Goal: Task Accomplishment & Management: Manage account settings

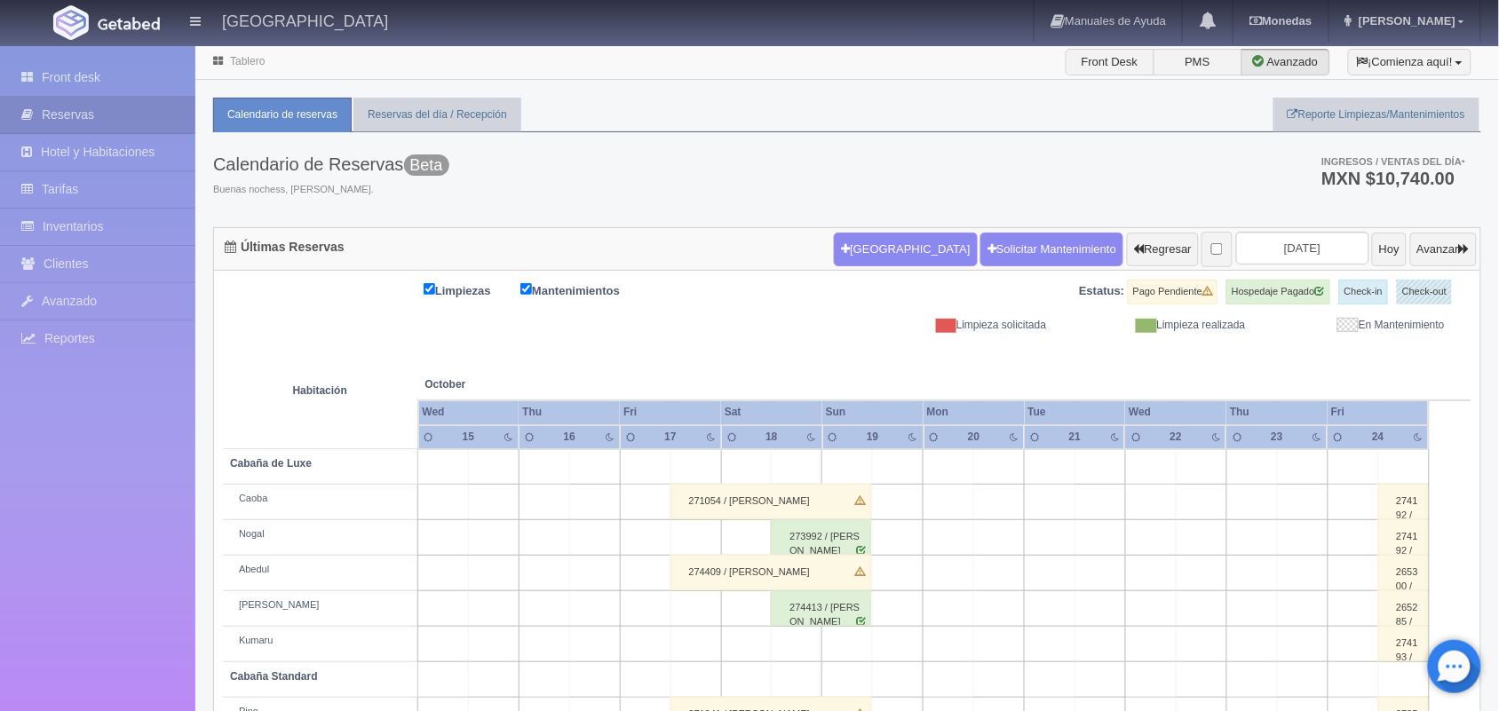
click at [845, 616] on div "274413 / Andres Jesus Hernandez Urbina" at bounding box center [821, 609] width 100 height 36
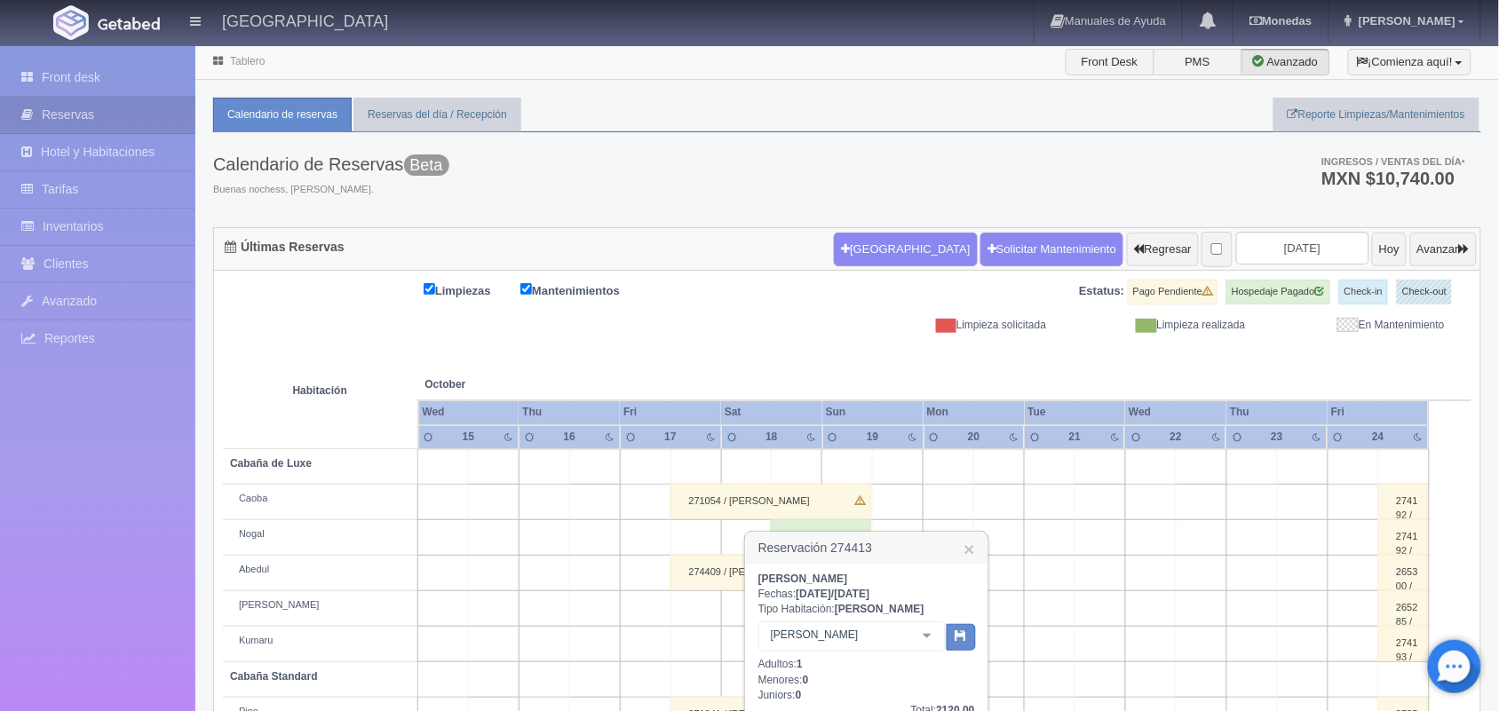
click at [823, 587] on div "Andres Jesus Hernandez Urbina Fechas: 2025-10-18 / 2025-10-19 Tipo Habitación: …" at bounding box center [867, 722] width 217 height 300
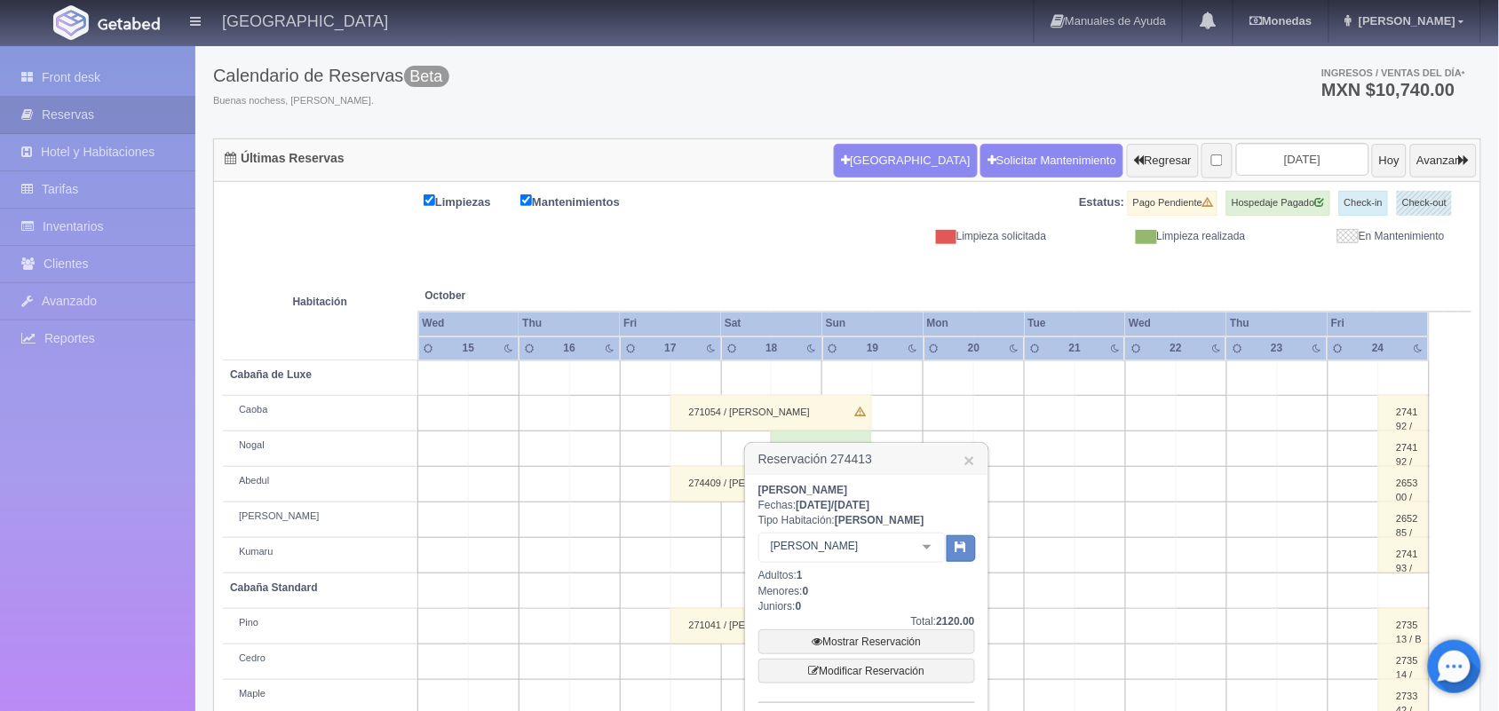
scroll to position [133, 0]
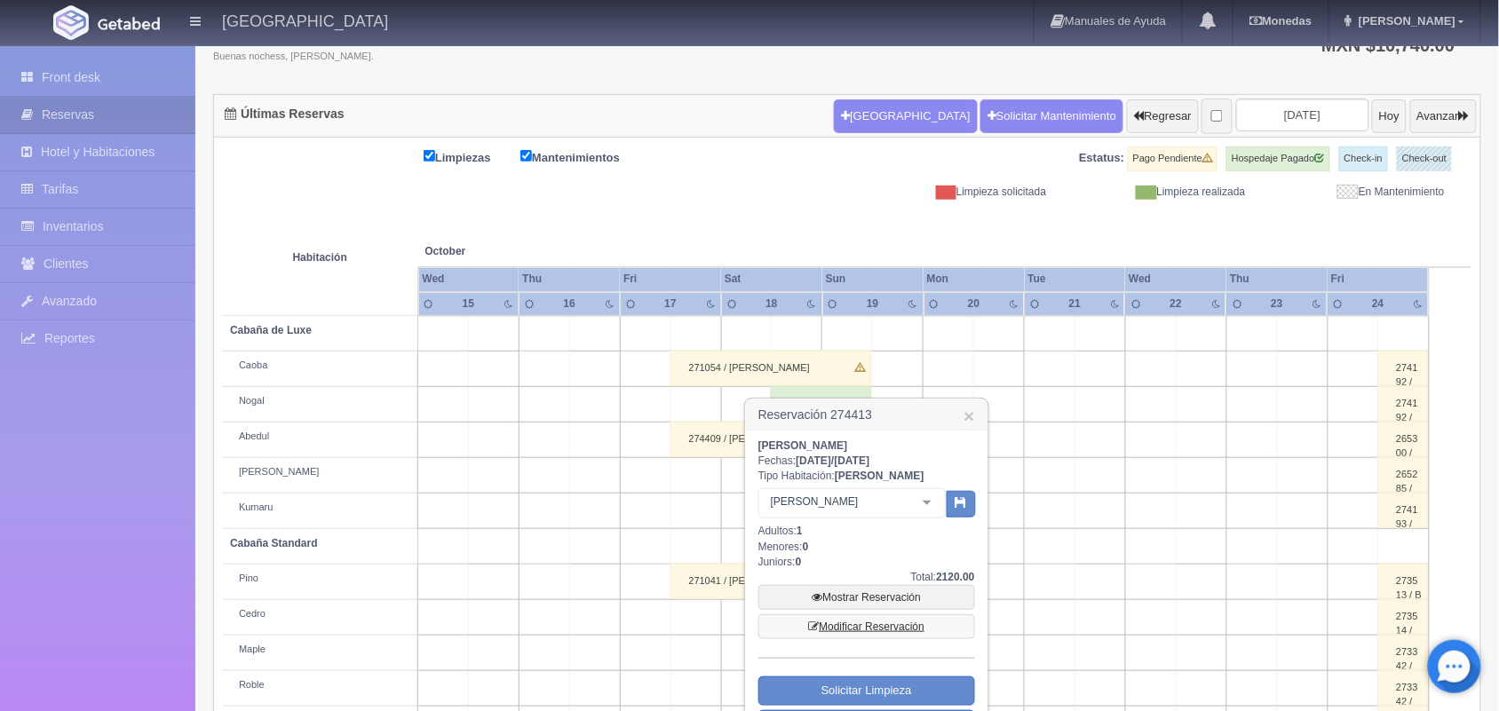
click at [872, 628] on link "Modificar Reservación" at bounding box center [867, 627] width 217 height 25
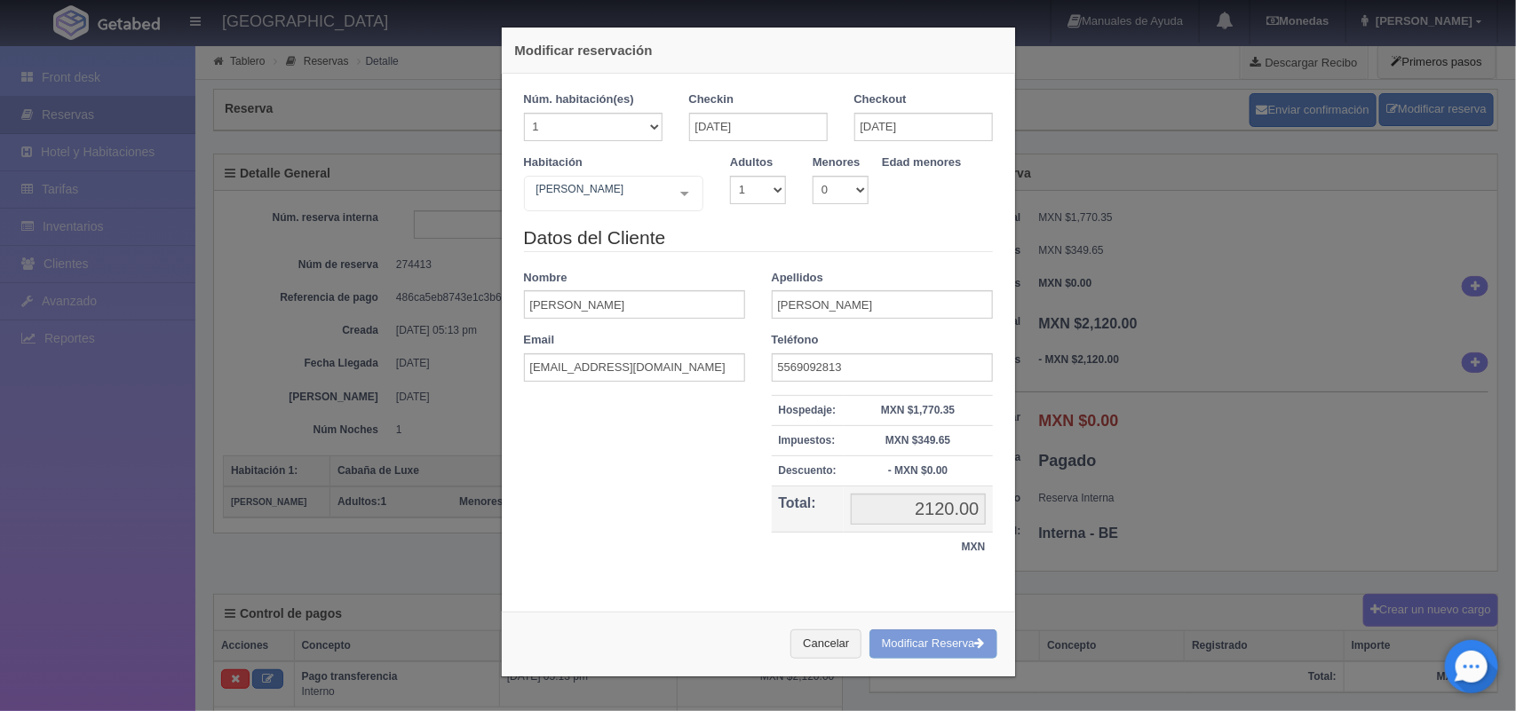
click at [933, 647] on div "Cancelar Modificar Reserva" at bounding box center [758, 644] width 513 height 65
click at [925, 640] on div "Cancelar Modificar Reserva" at bounding box center [758, 644] width 513 height 65
click at [965, 645] on div "Cancelar Modificar Reserva" at bounding box center [758, 644] width 513 height 65
click at [911, 648] on div "Cancelar Modificar Reserva" at bounding box center [758, 644] width 513 height 65
click at [897, 646] on div "Cancelar Modificar Reserva" at bounding box center [758, 644] width 513 height 65
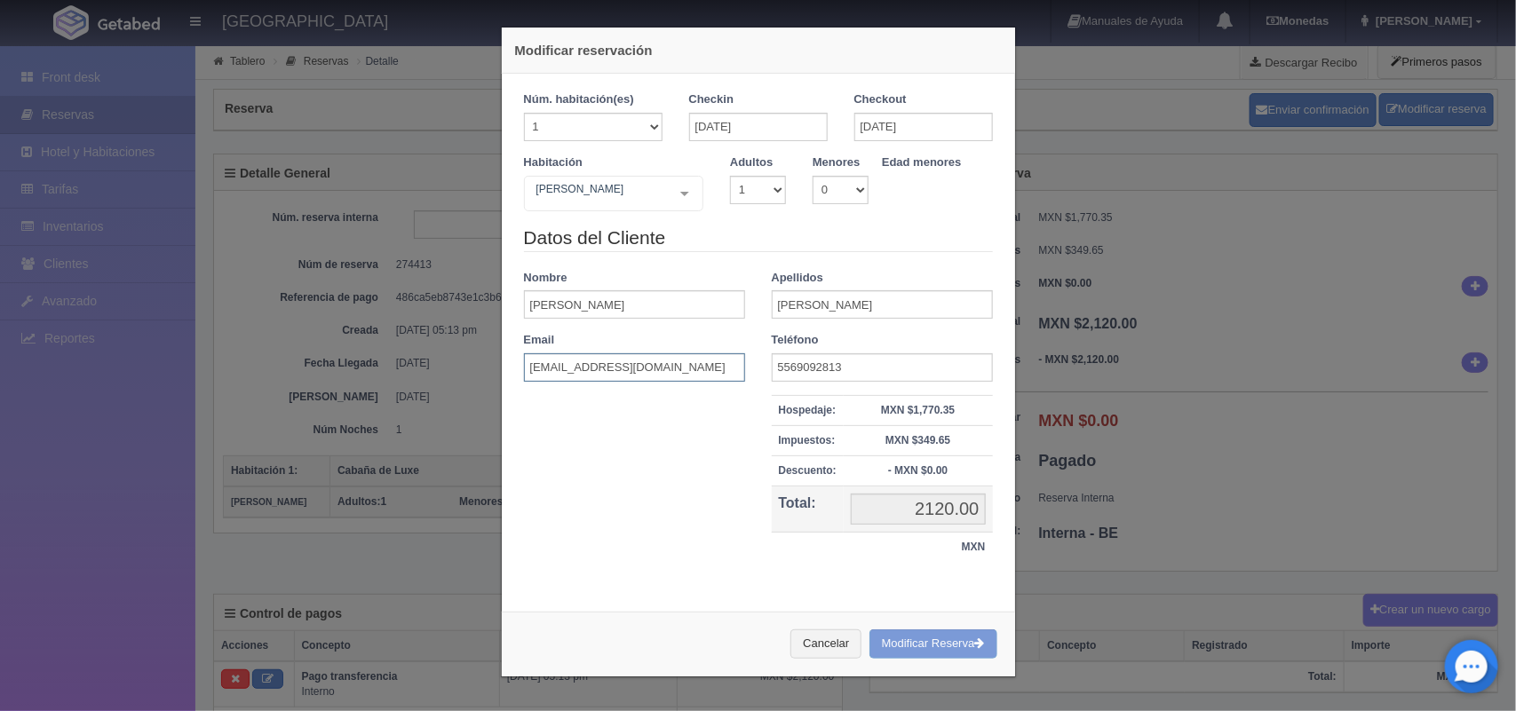
click at [574, 365] on input "ceci_mateus@outlook.com" at bounding box center [634, 368] width 221 height 28
type input "ceci_matus@outlook.com"
click at [912, 644] on div "Cancelar Modificar Reserva" at bounding box center [758, 644] width 513 height 65
click at [1098, 636] on div "Modificar reservación Núm. habitación(es) 1 2 3 4 5 6 7 8 9 10 11 12 13 14 15 1…" at bounding box center [758, 355] width 1516 height 711
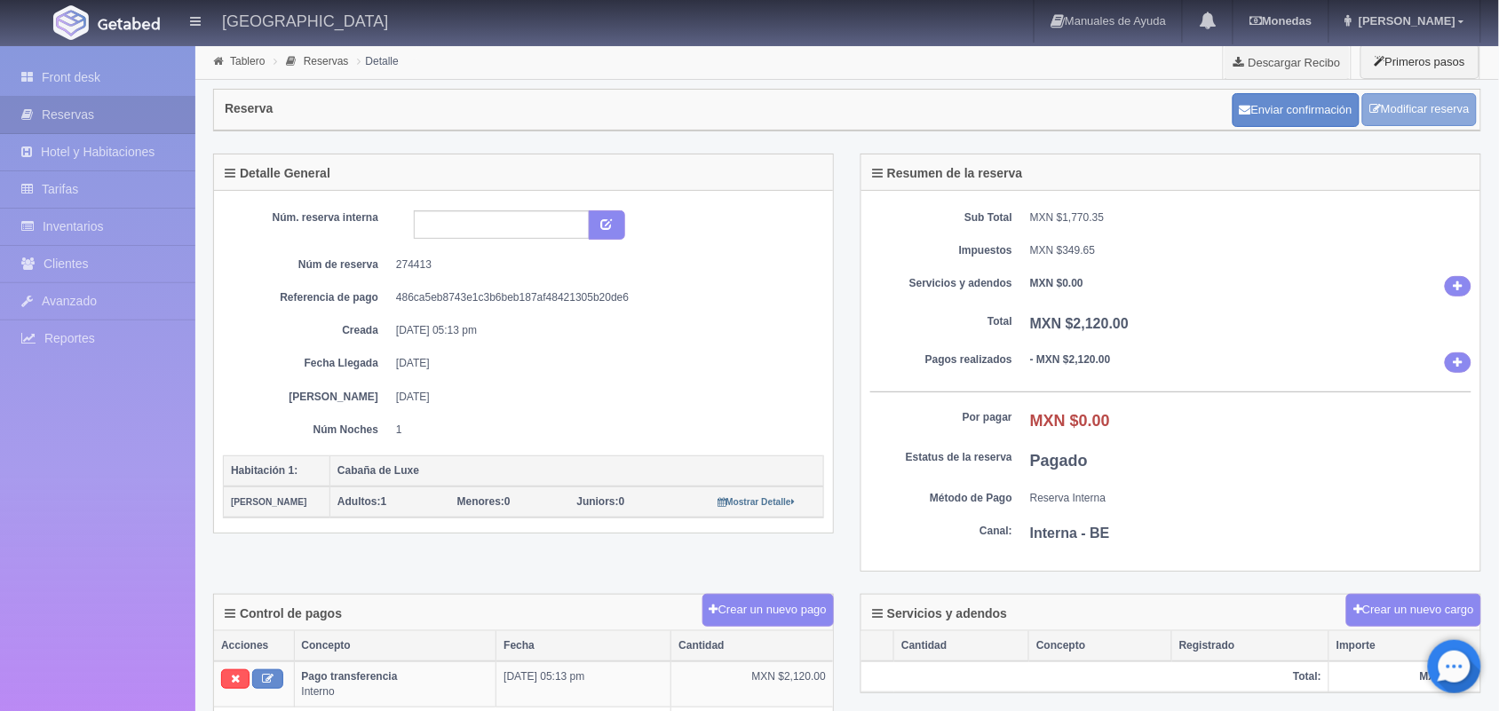
click at [1421, 103] on link "Modificar reserva" at bounding box center [1419, 109] width 115 height 33
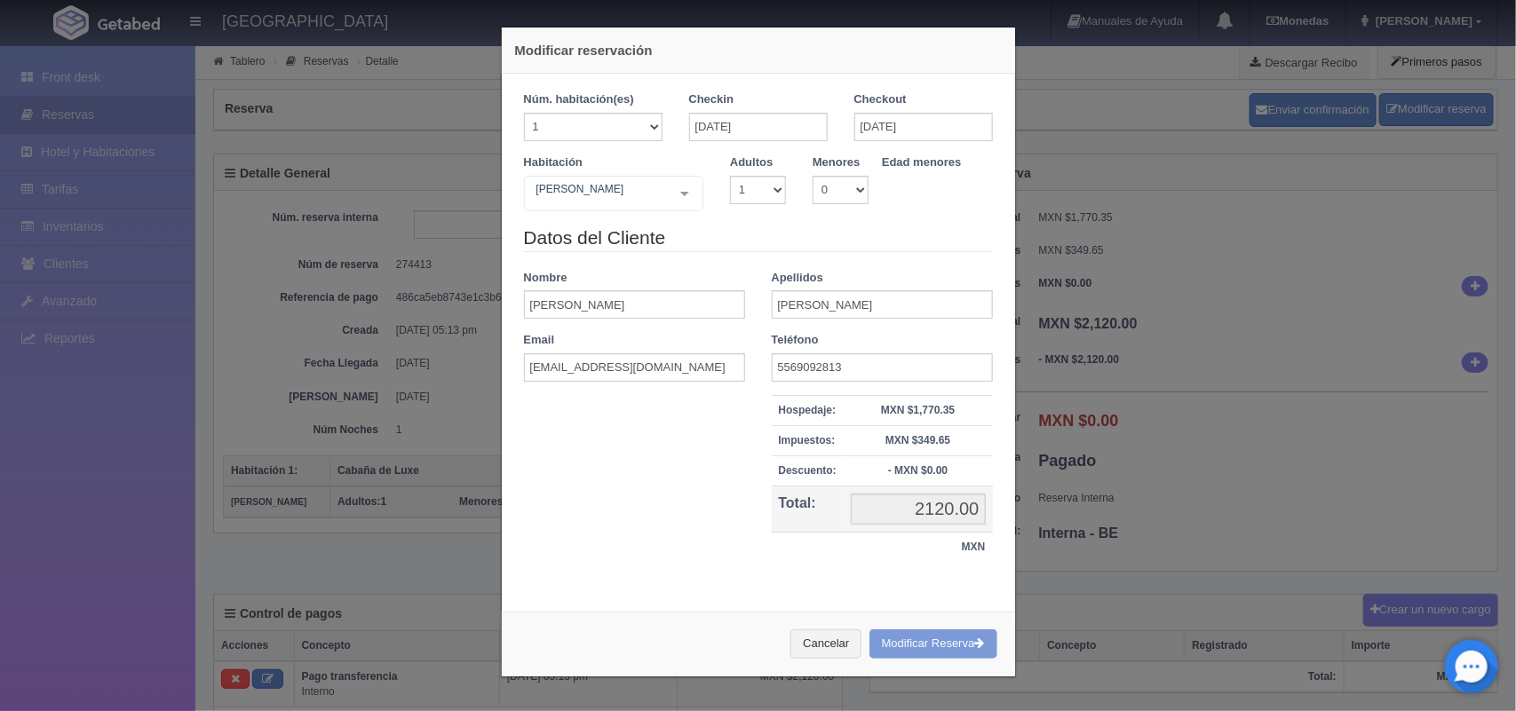
click at [933, 632] on div "Cancelar Modificar Reserva" at bounding box center [758, 644] width 513 height 65
click at [1188, 691] on div "Modificar reservación Núm. habitación(es) 1 2 3 4 5 6 7 8 9 10 11 12 13 14 15 1…" at bounding box center [758, 355] width 1516 height 711
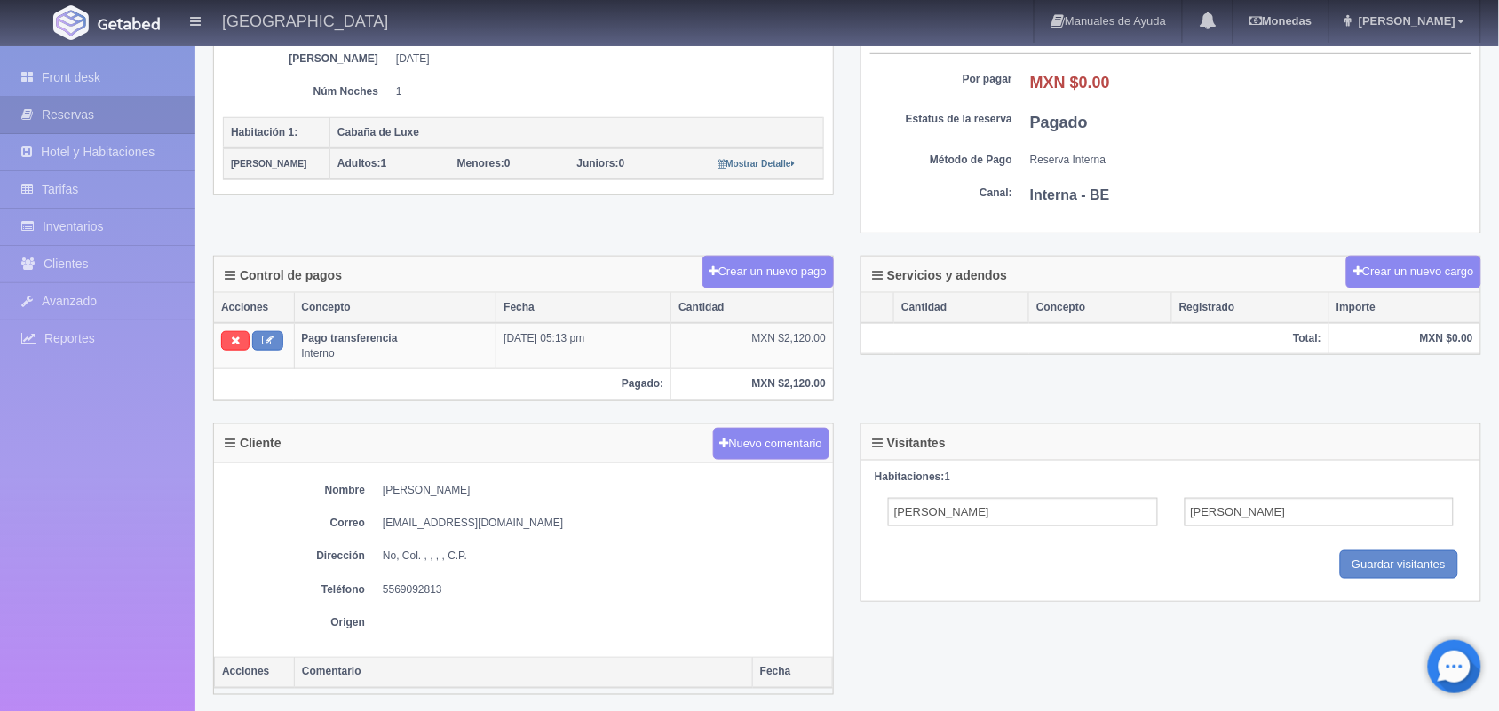
scroll to position [383, 0]
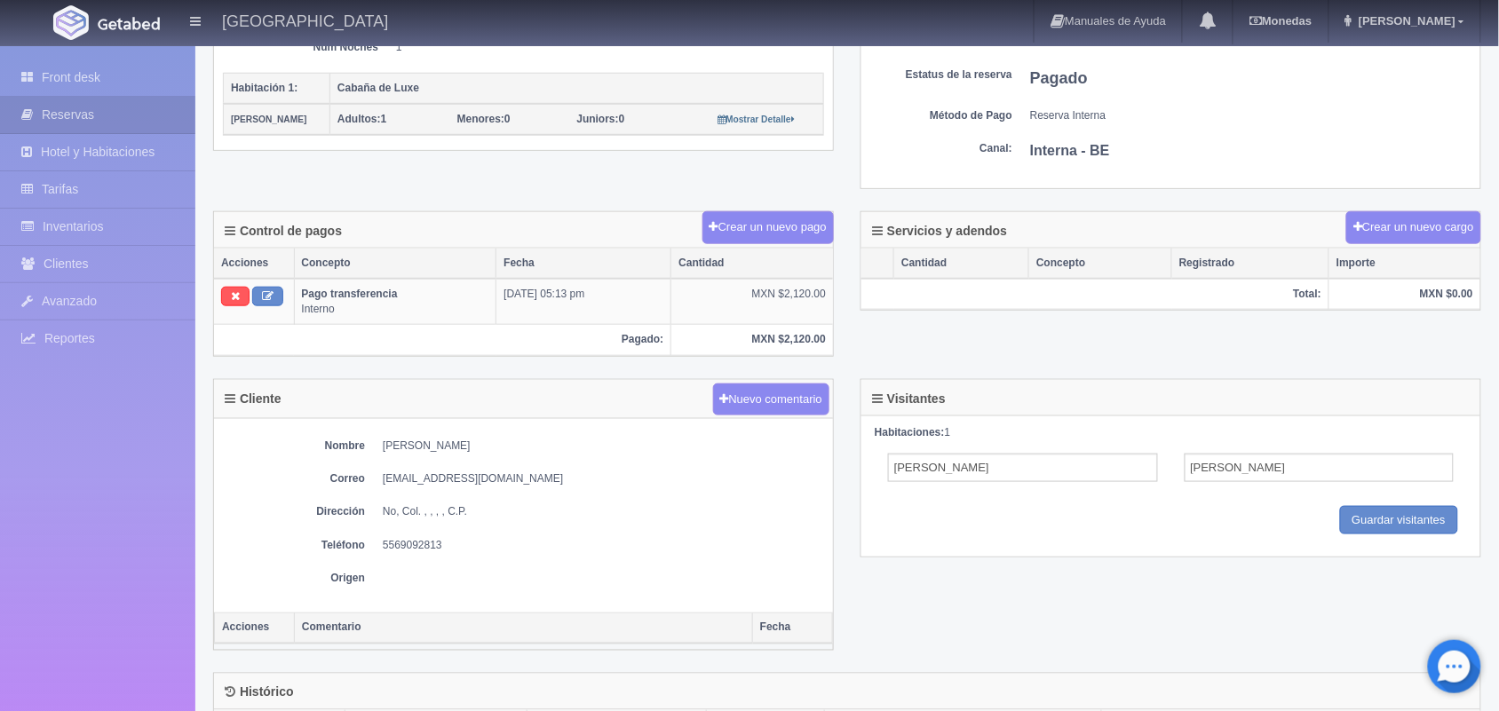
click at [447, 484] on dd "ceci_mateus@outlook.com" at bounding box center [603, 479] width 441 height 15
click at [431, 487] on dd "ceci_mateus@outlook.com" at bounding box center [603, 479] width 441 height 15
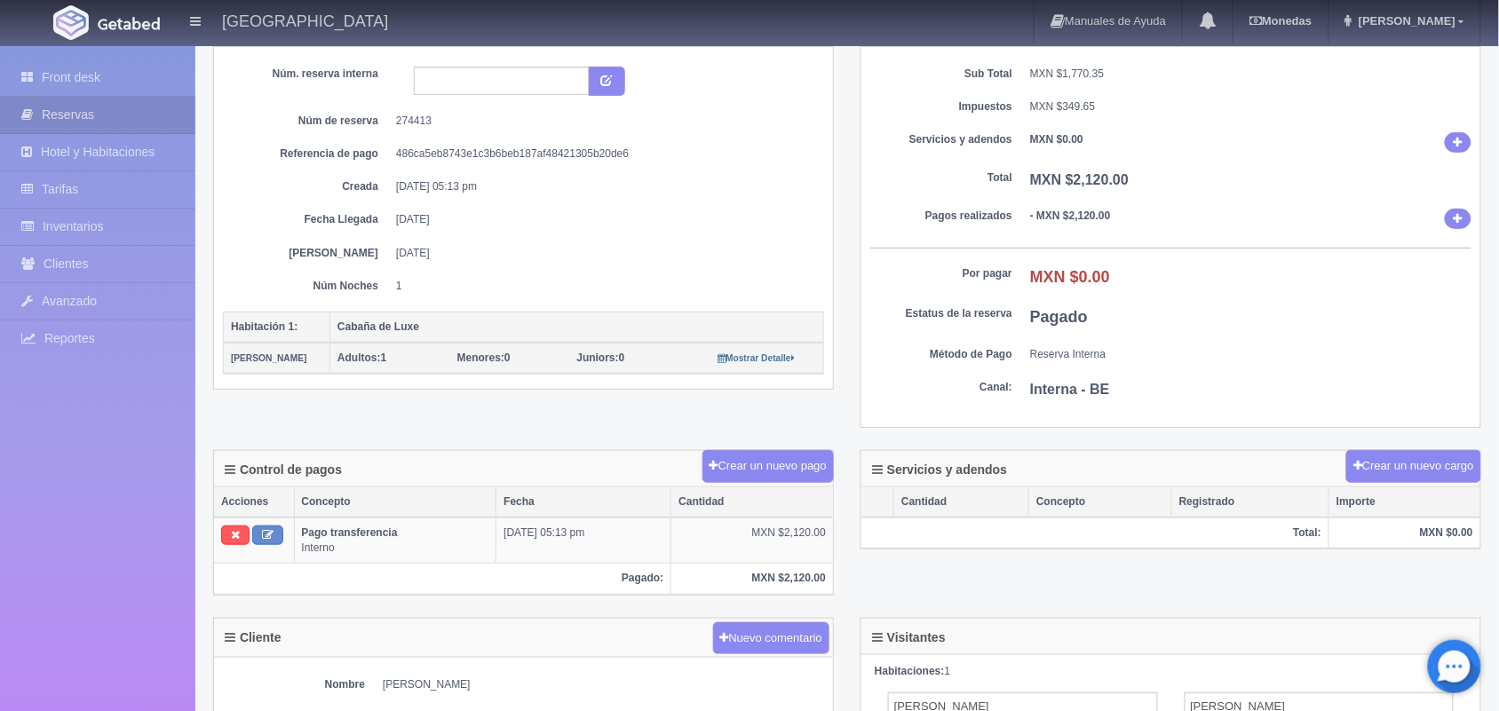
scroll to position [103, 0]
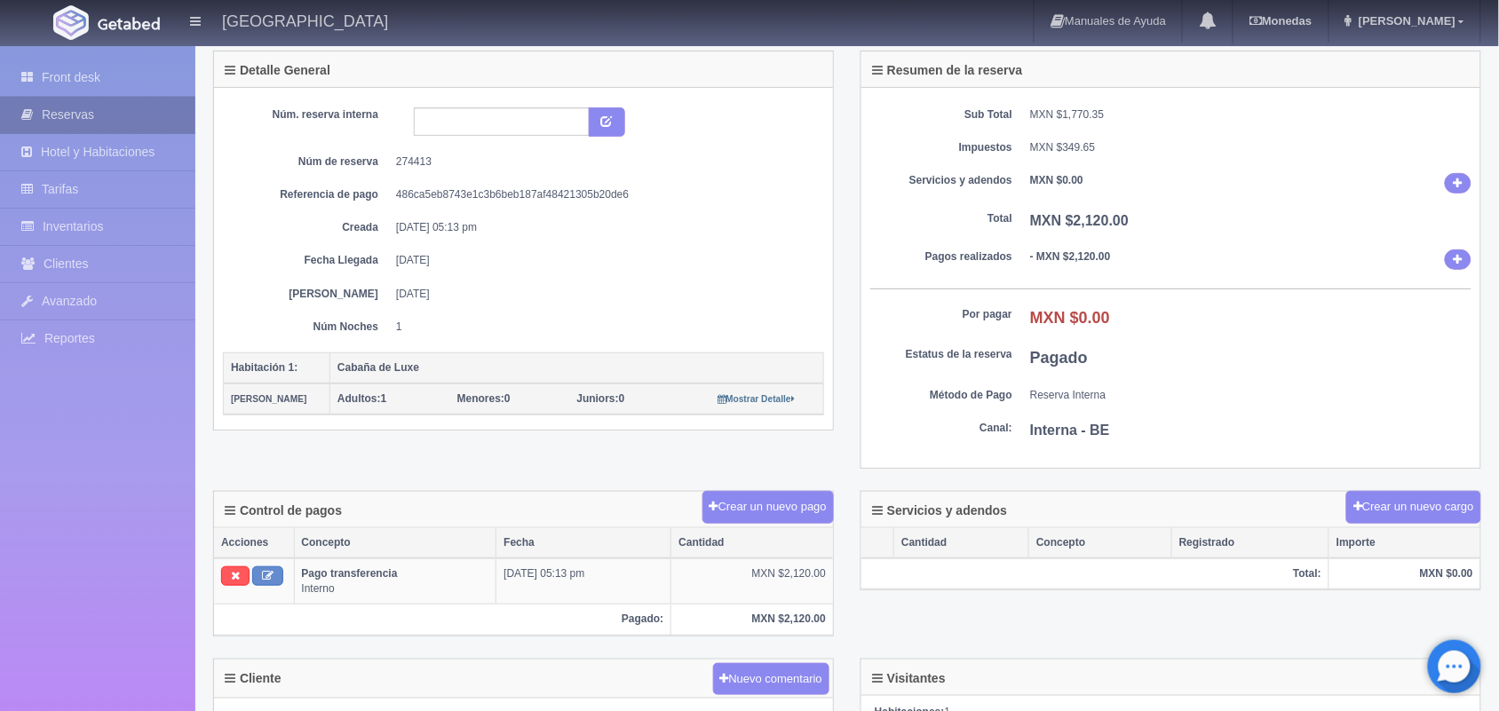
click at [104, 107] on link "Reservas" at bounding box center [97, 115] width 195 height 36
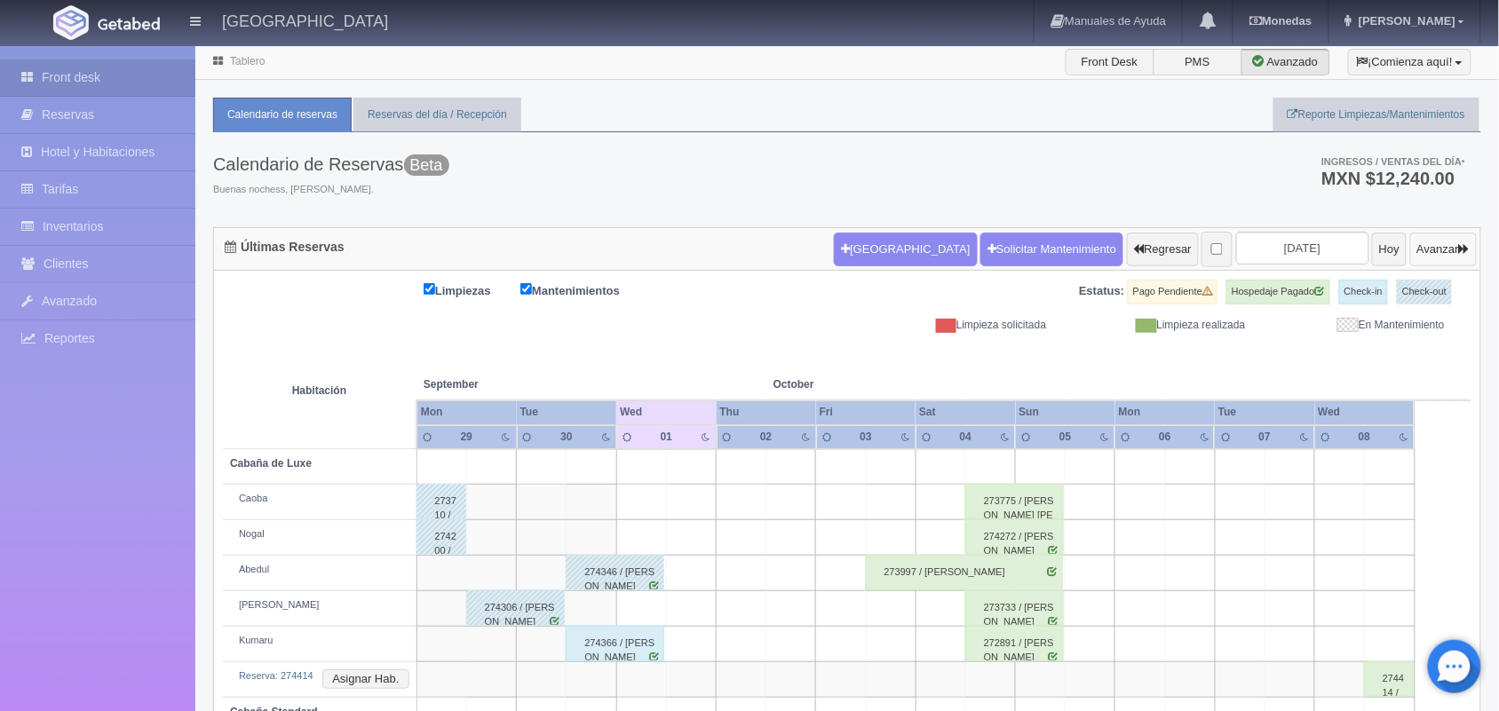
click at [1432, 251] on button "Avanzar" at bounding box center [1443, 250] width 67 height 34
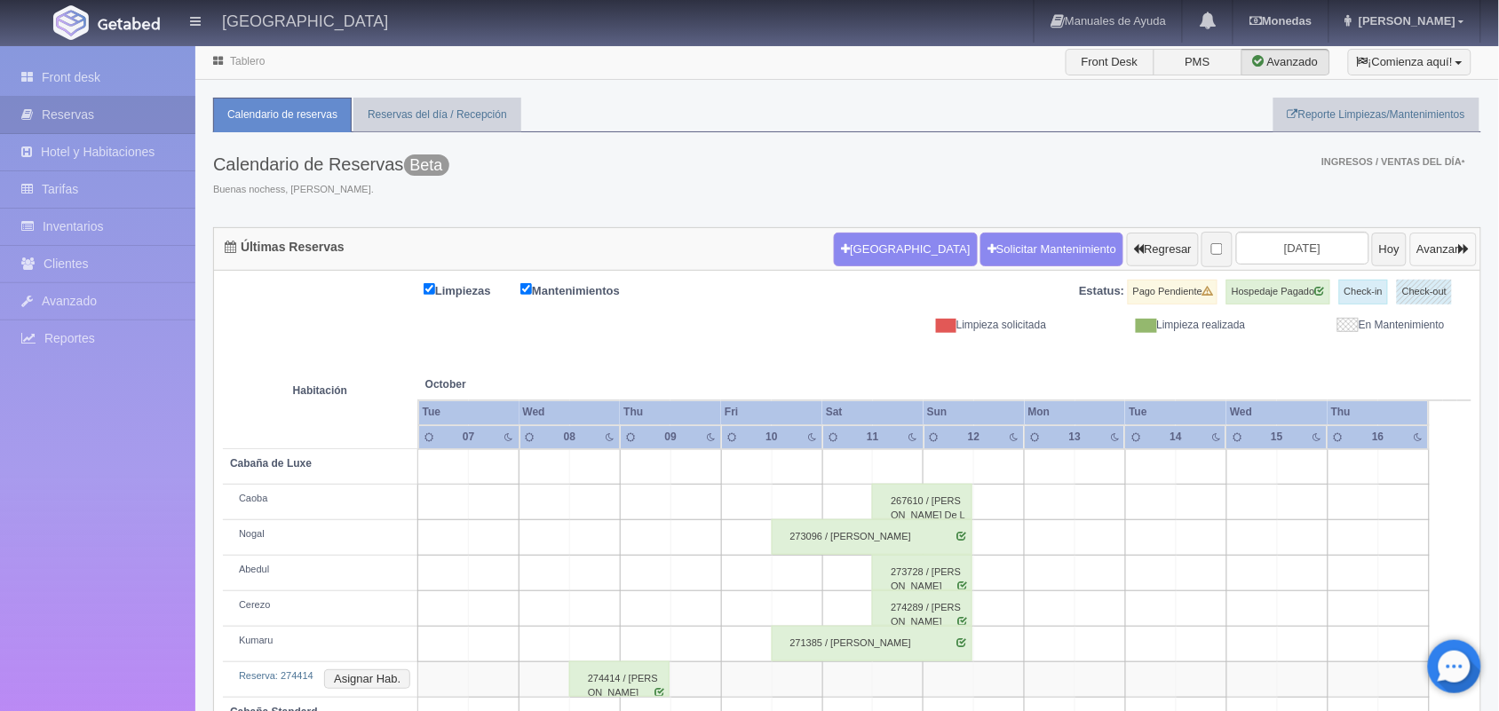
click at [1432, 251] on button "Avanzar" at bounding box center [1443, 250] width 67 height 34
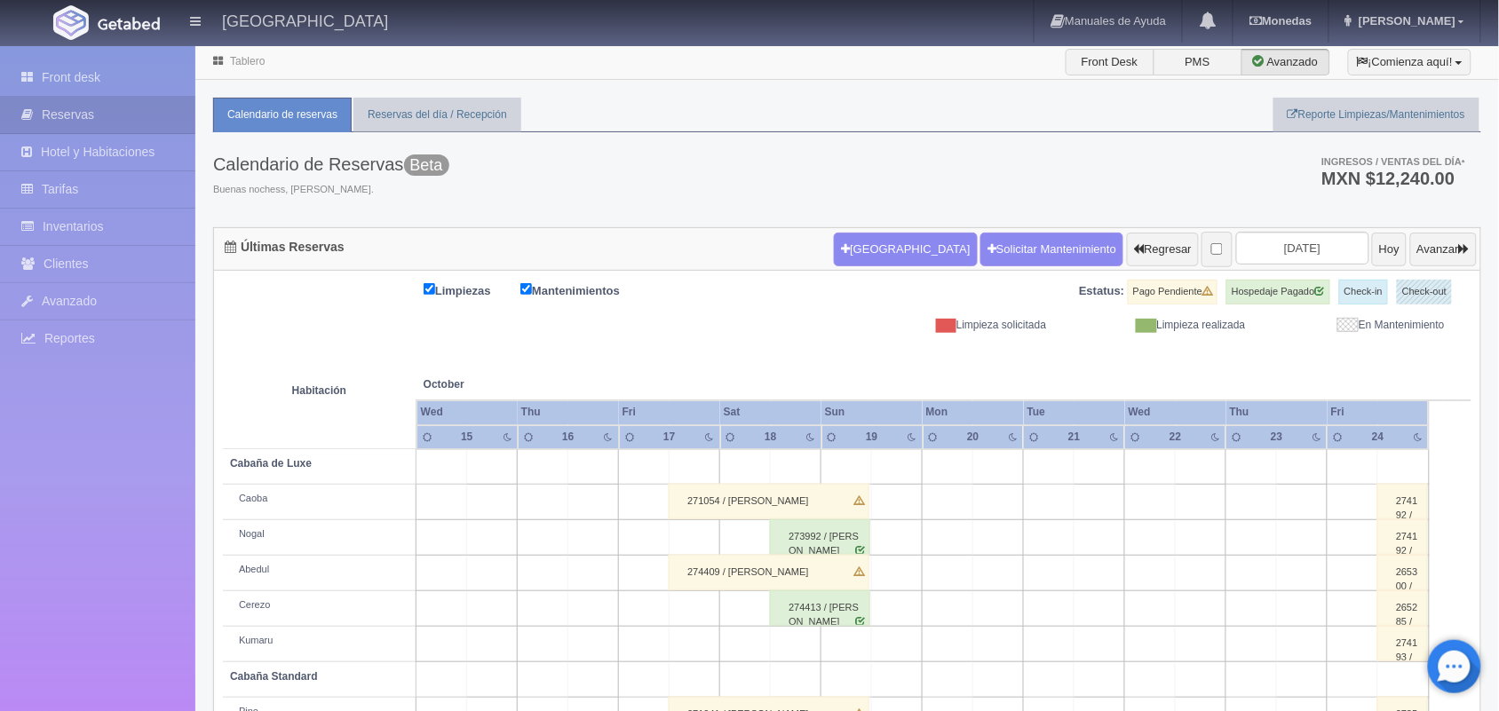
click at [831, 620] on div "274413 / [PERSON_NAME]" at bounding box center [820, 609] width 100 height 36
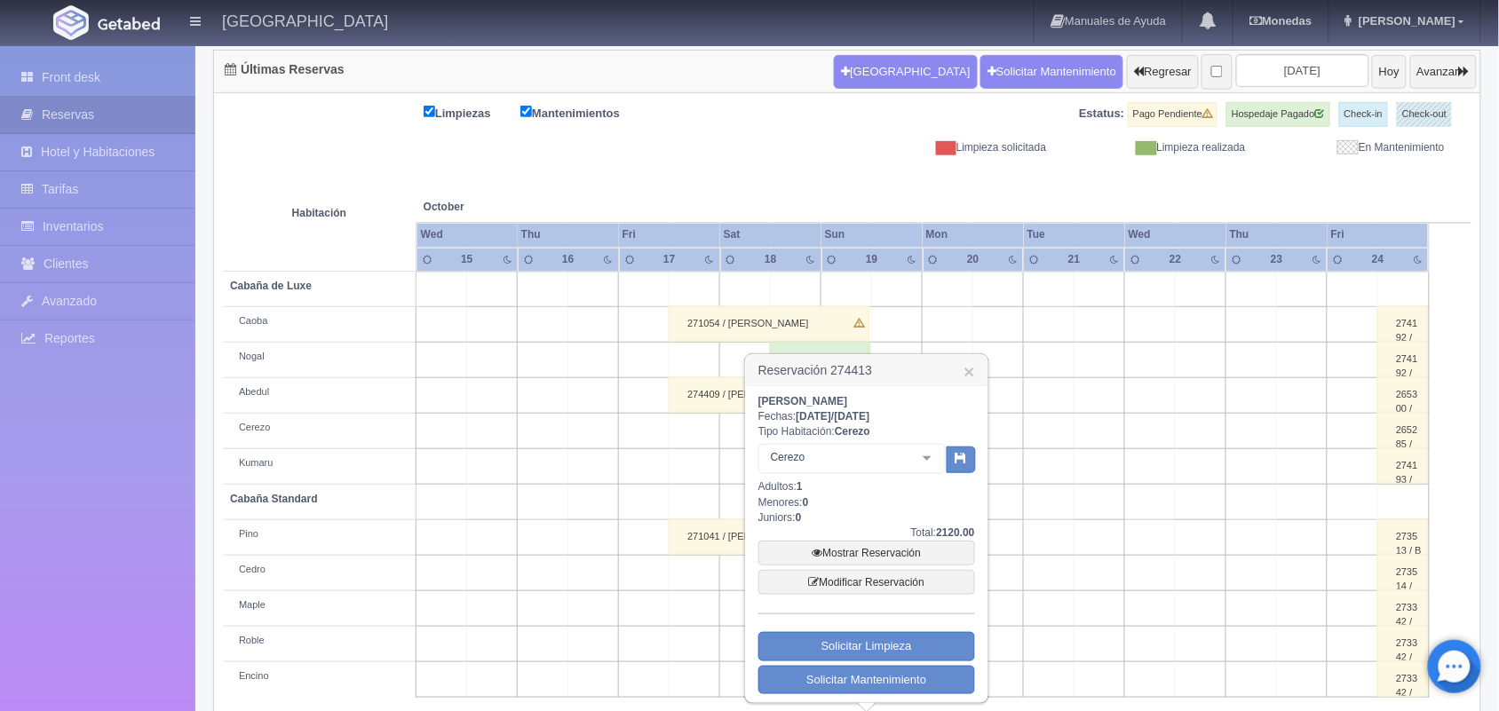
scroll to position [202, 0]
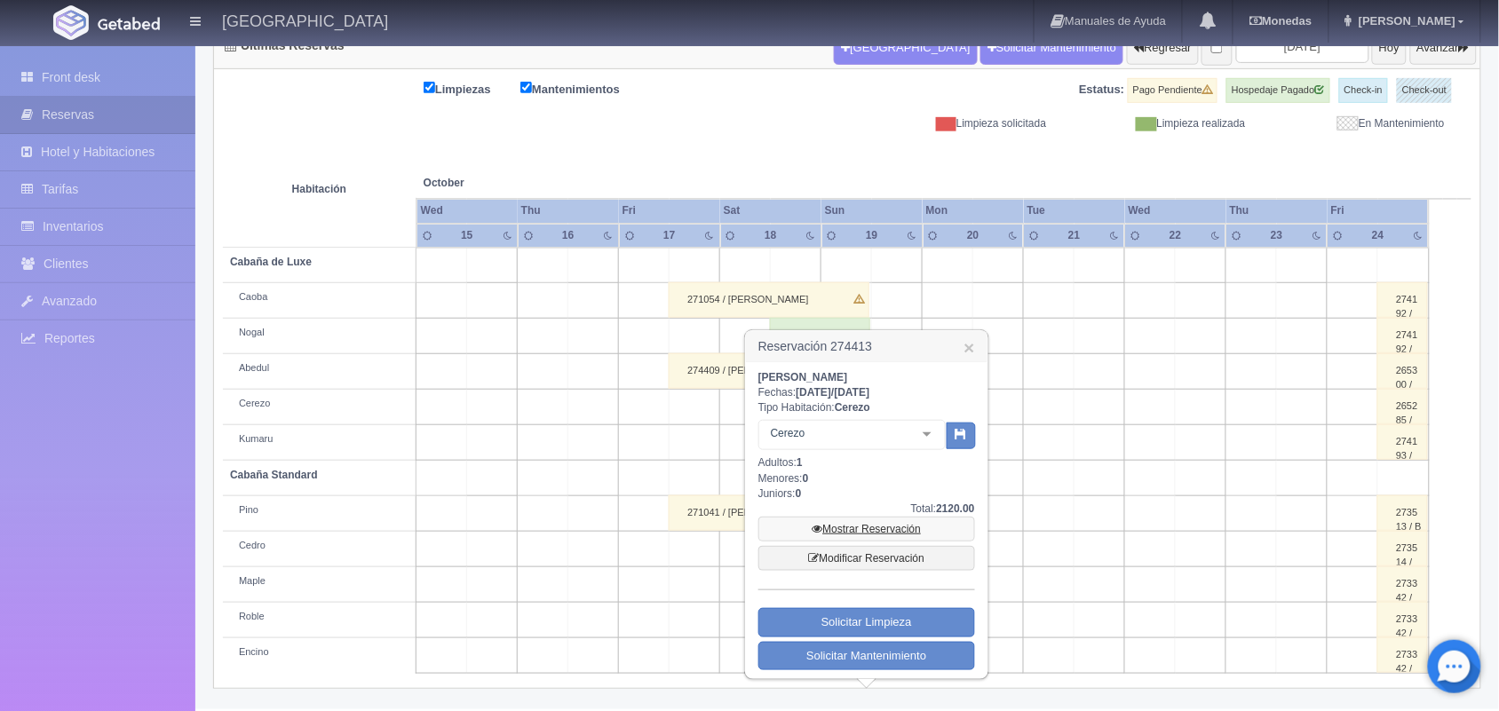
click at [886, 528] on link "Mostrar Reservación" at bounding box center [867, 529] width 217 height 25
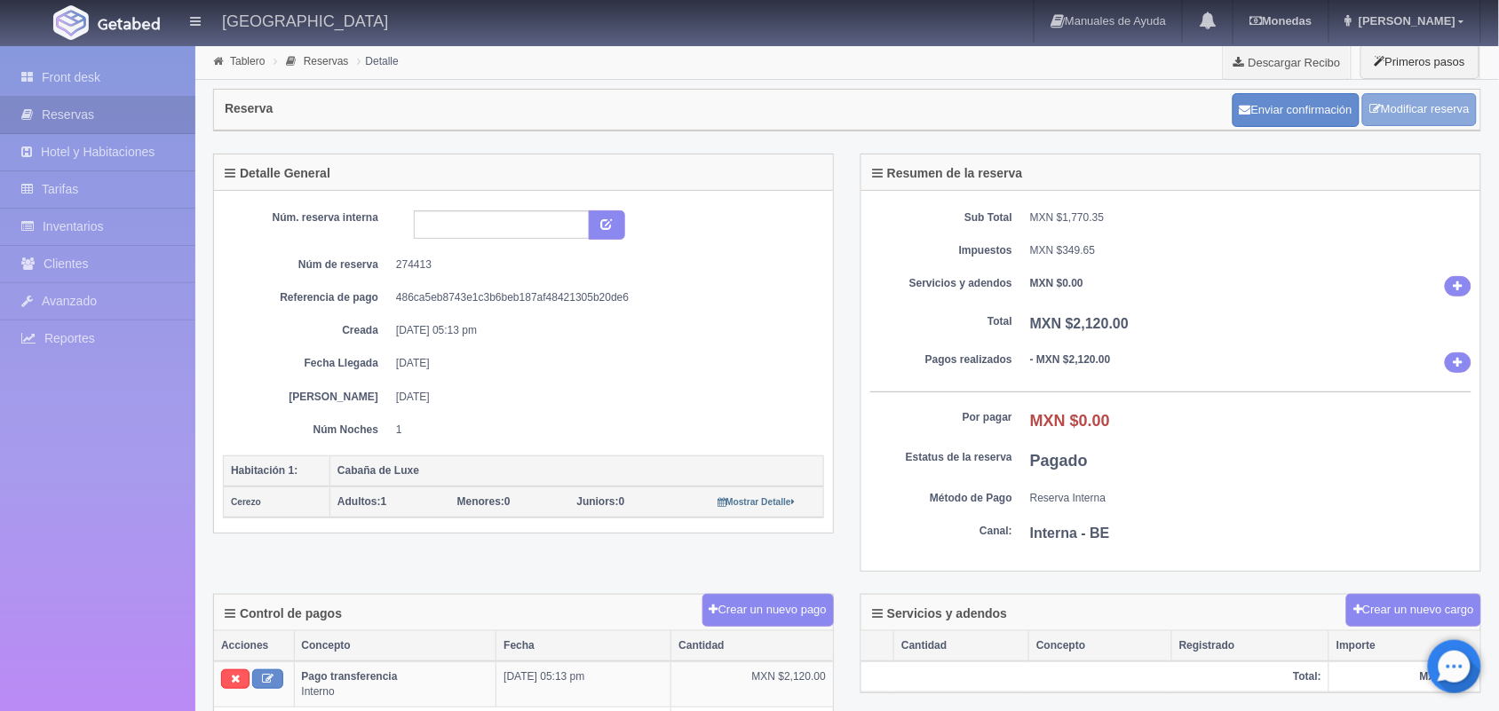
click at [1424, 100] on link "Modificar reserva" at bounding box center [1419, 109] width 115 height 33
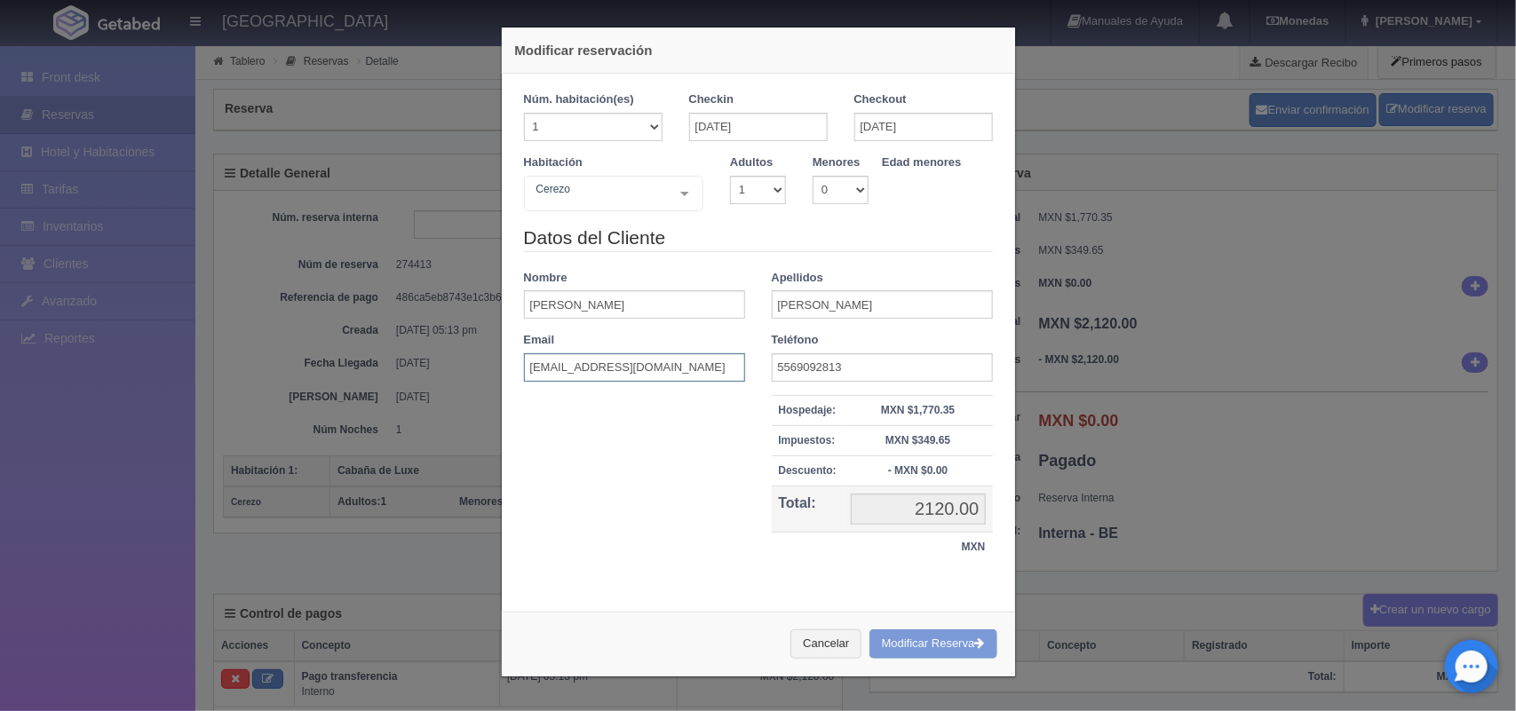
click at [575, 365] on input "ceci_mateus@outlook.com" at bounding box center [634, 368] width 221 height 28
type input "ceci_matus@outlook.com"
click at [918, 649] on div "Cancelar Modificar Reserva" at bounding box center [758, 644] width 513 height 65
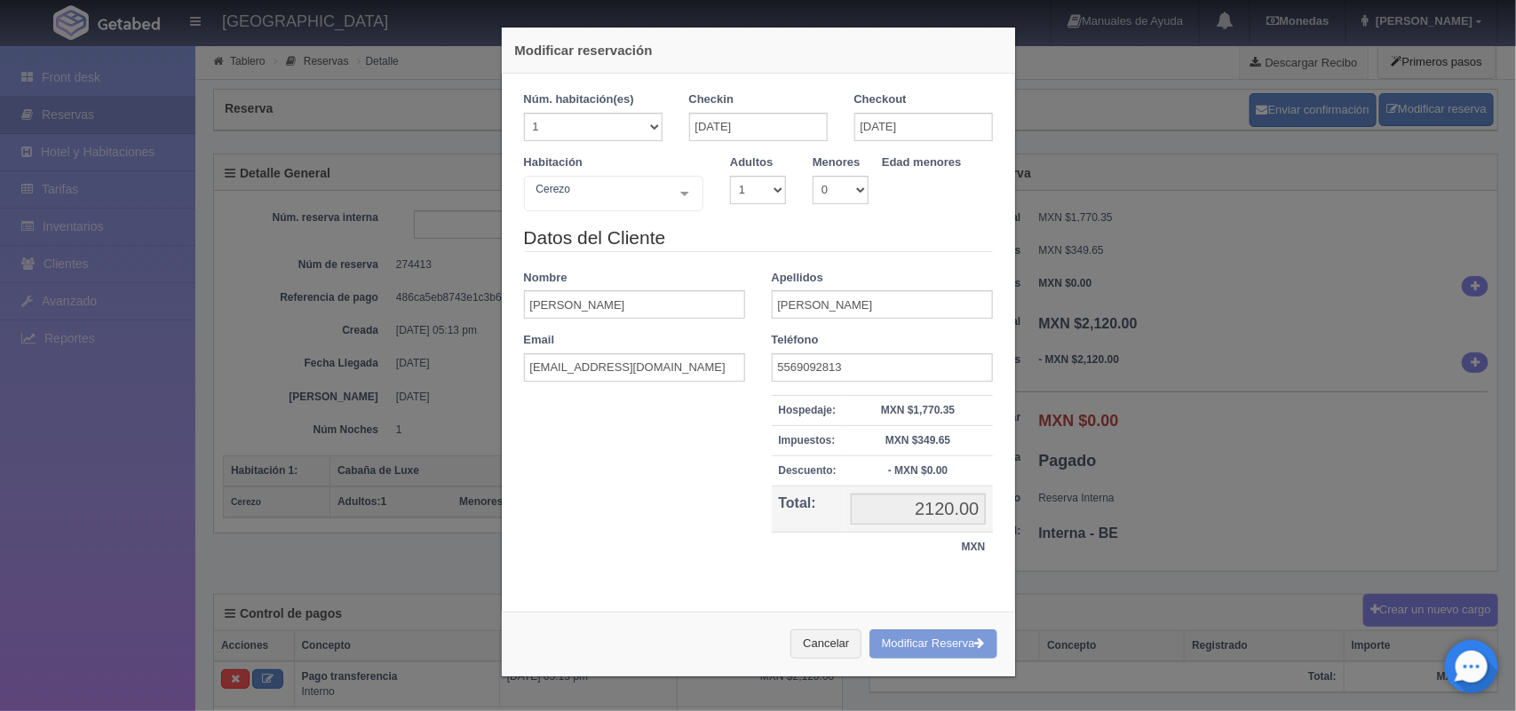
click at [918, 649] on div "Cancelar Modificar Reserva" at bounding box center [758, 644] width 513 height 65
click at [805, 642] on button "Cancelar" at bounding box center [825, 644] width 71 height 29
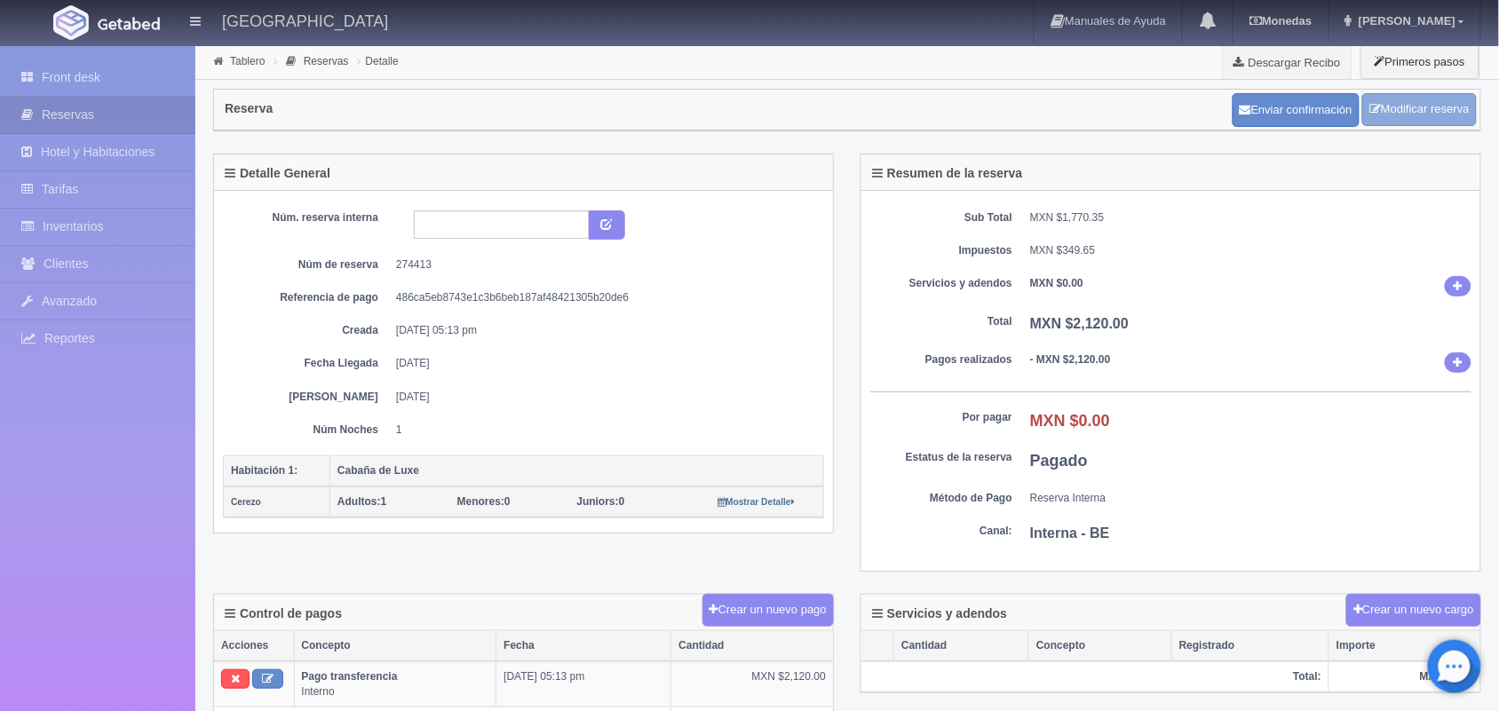
click at [1400, 104] on link "Modificar reserva" at bounding box center [1419, 109] width 115 height 33
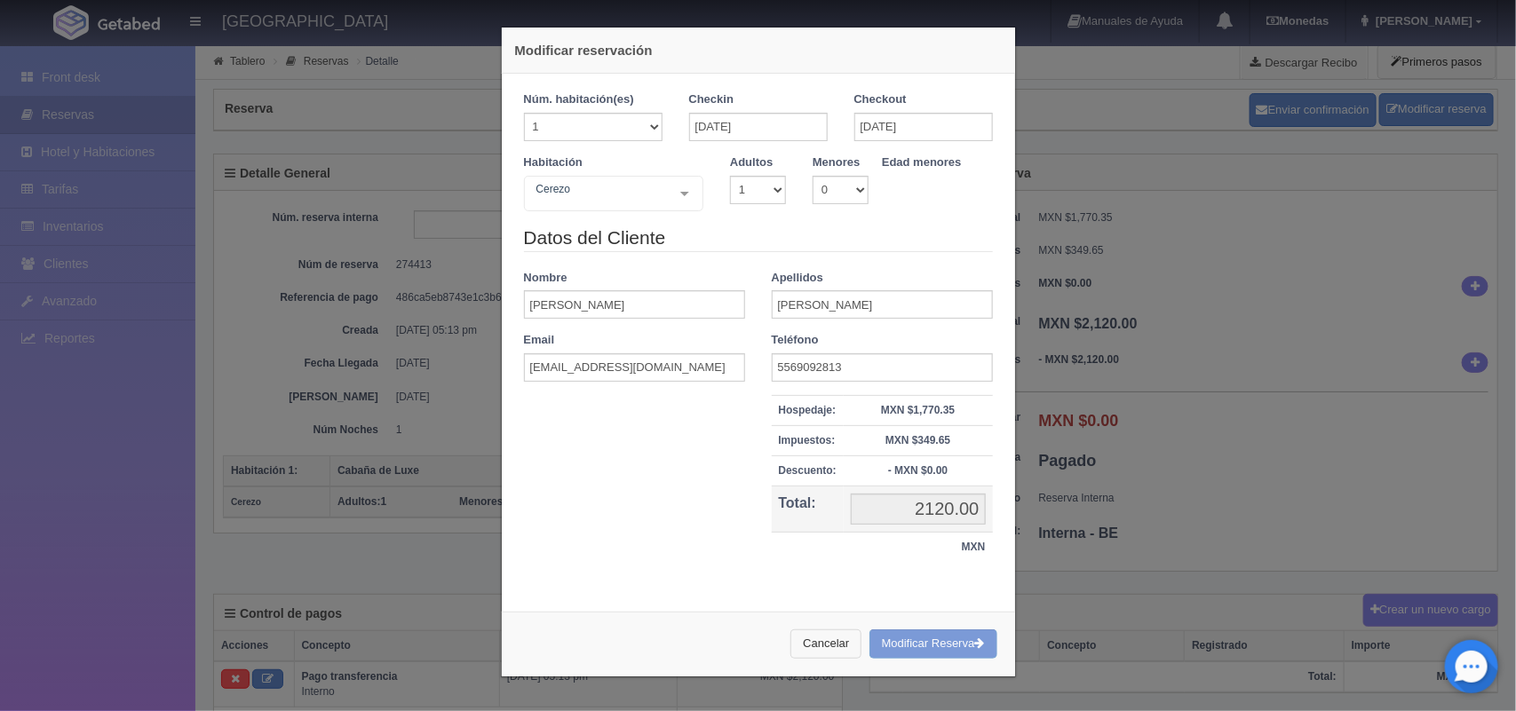
click at [836, 647] on button "Cancelar" at bounding box center [825, 644] width 71 height 29
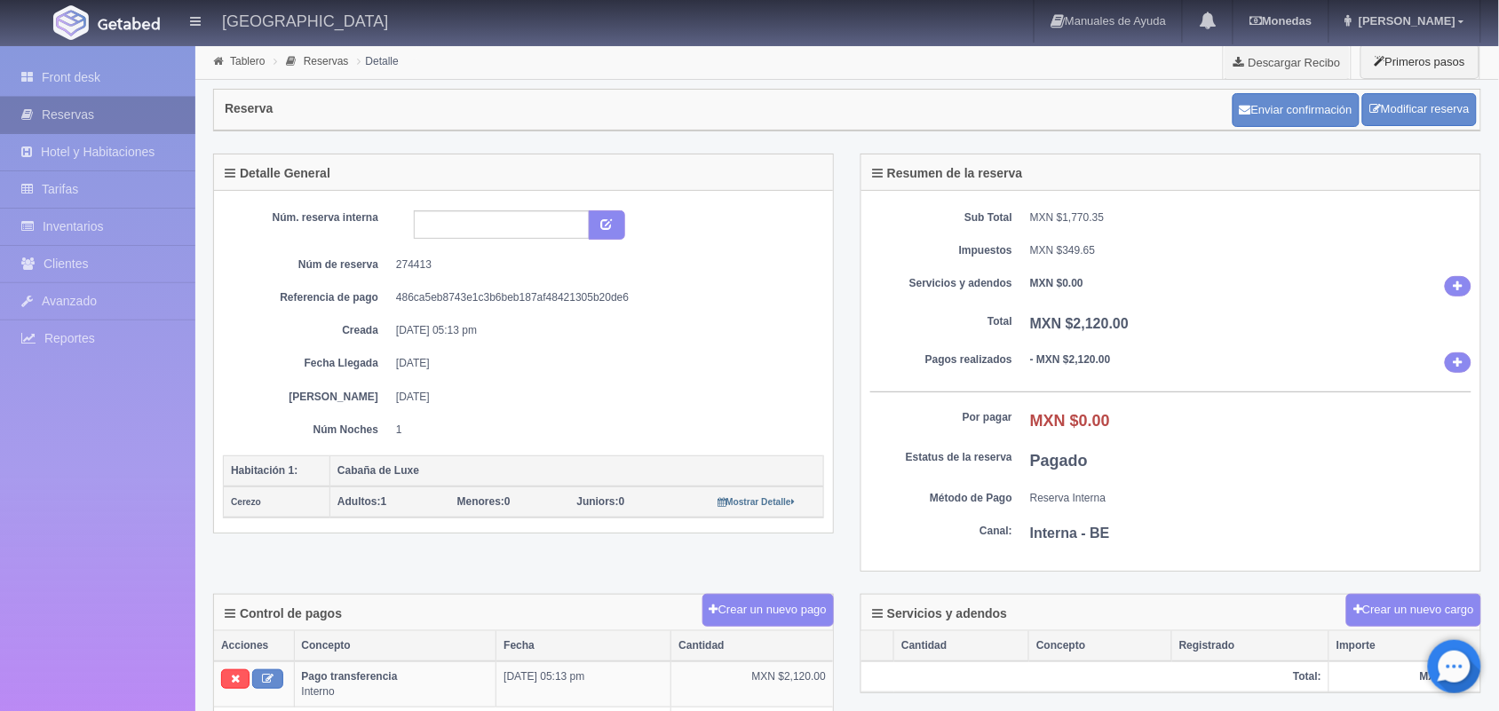
click at [99, 122] on link "Reservas" at bounding box center [97, 115] width 195 height 36
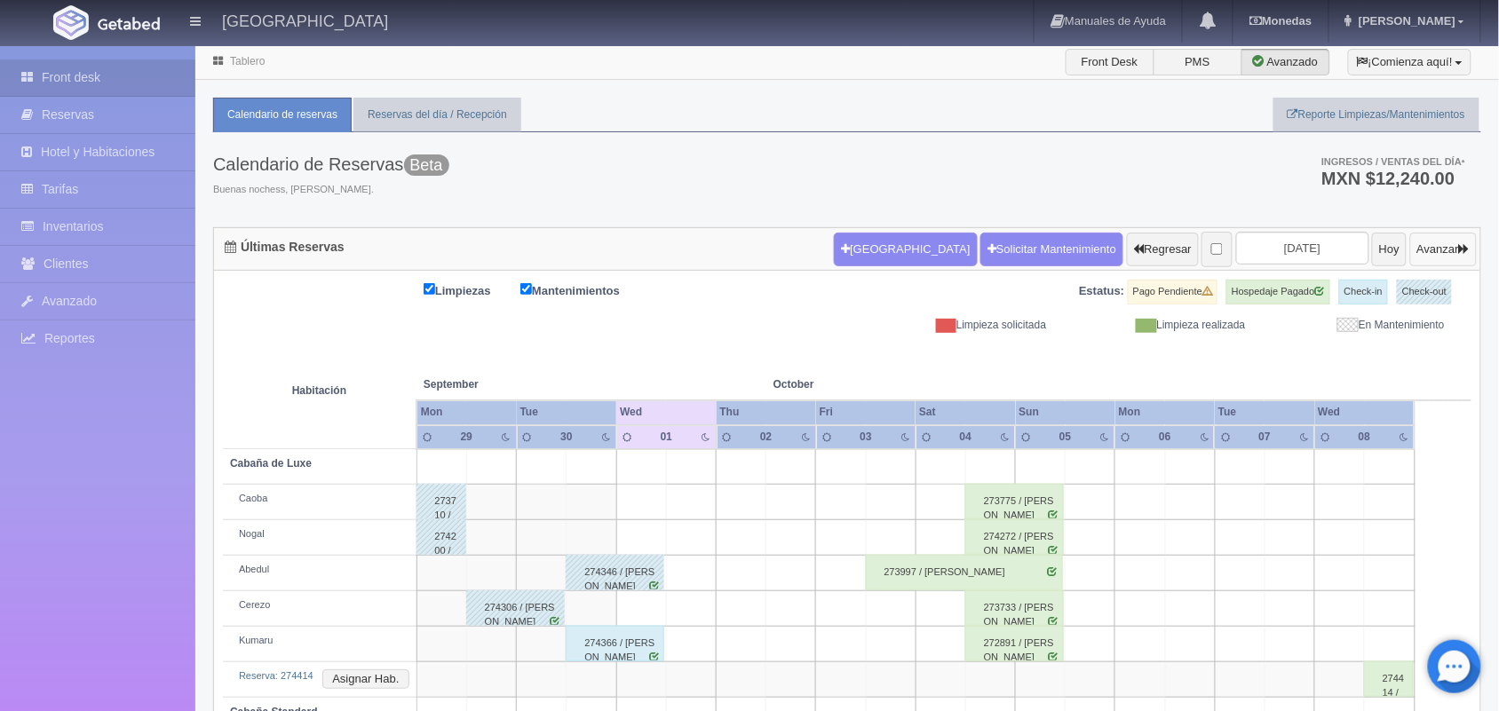
click at [1459, 255] on icon "button" at bounding box center [1464, 249] width 11 height 12
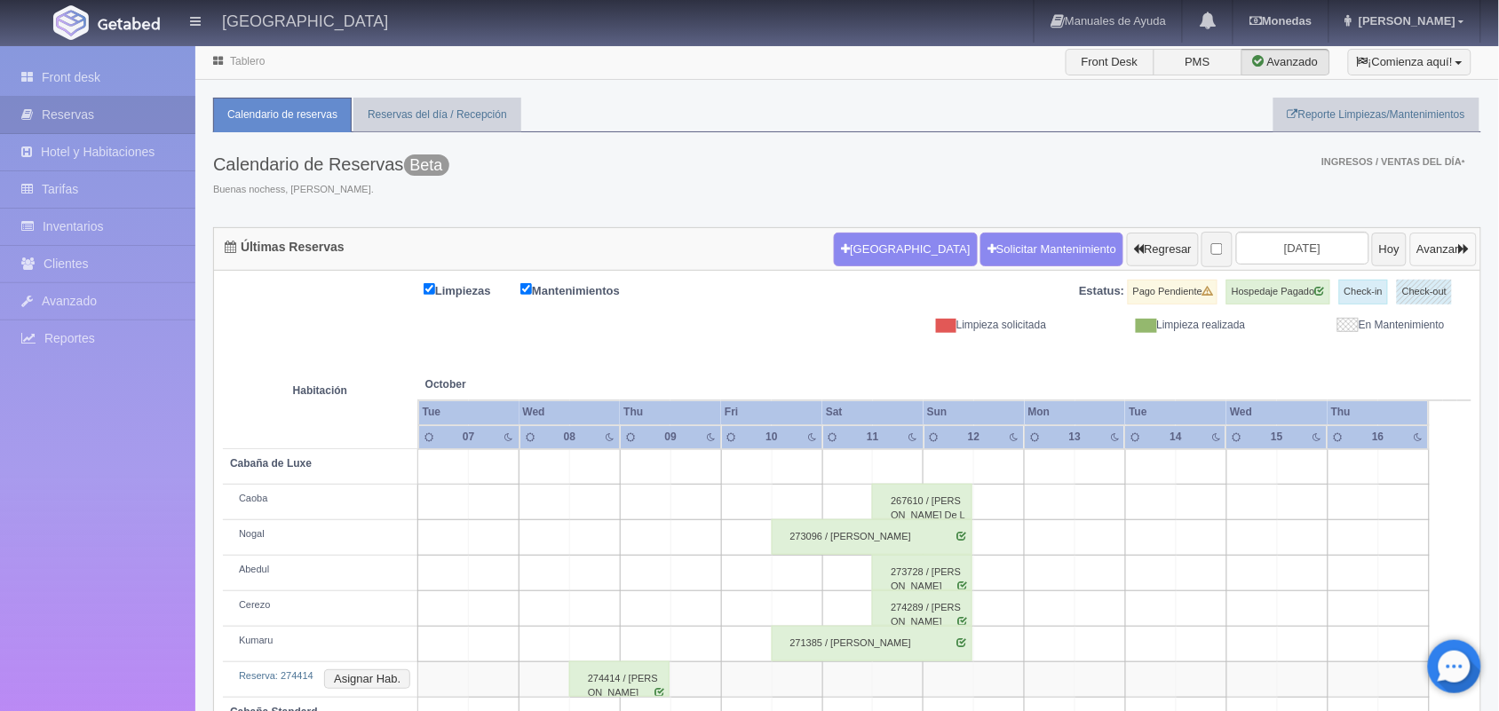
click at [1459, 255] on icon "button" at bounding box center [1464, 249] width 11 height 12
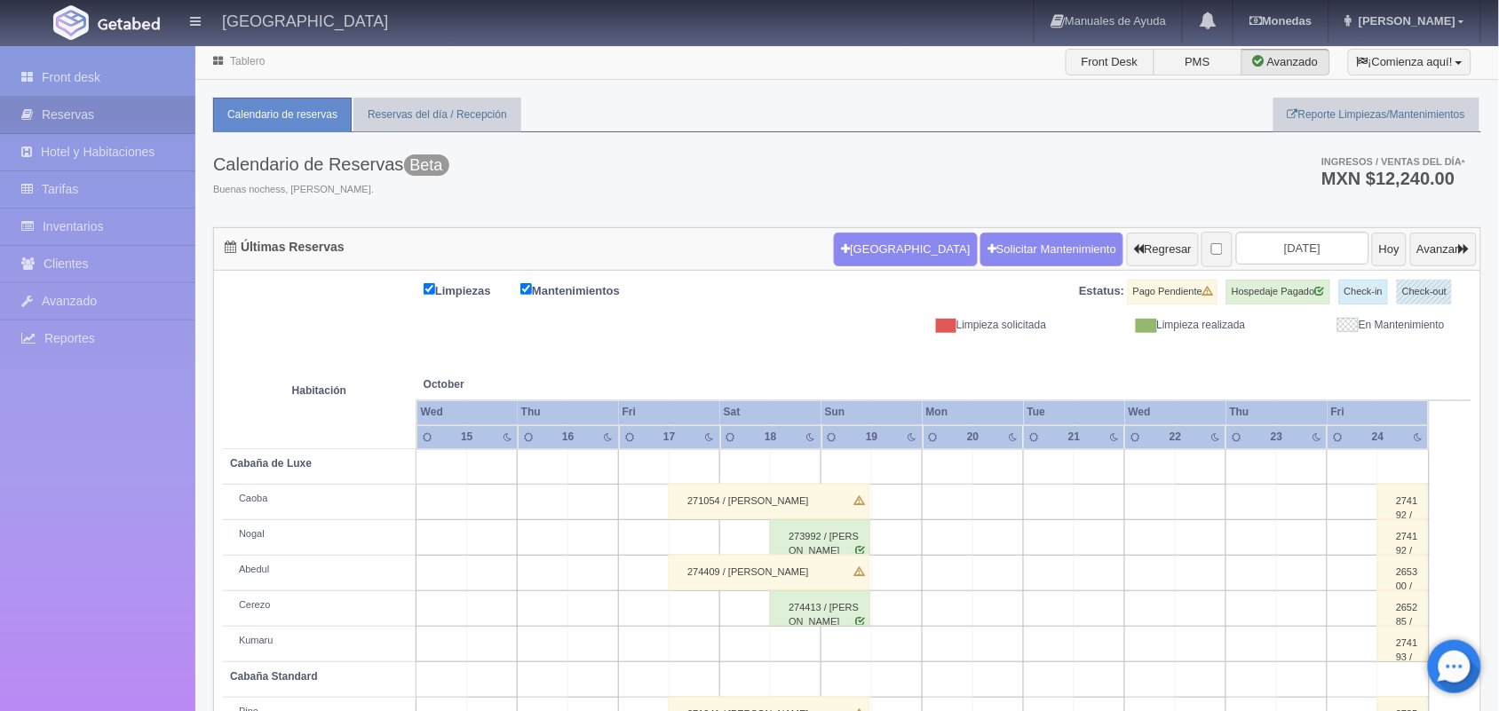
click at [828, 610] on div "274413 / Andres Jesus Hernandez Urbina" at bounding box center [820, 609] width 100 height 36
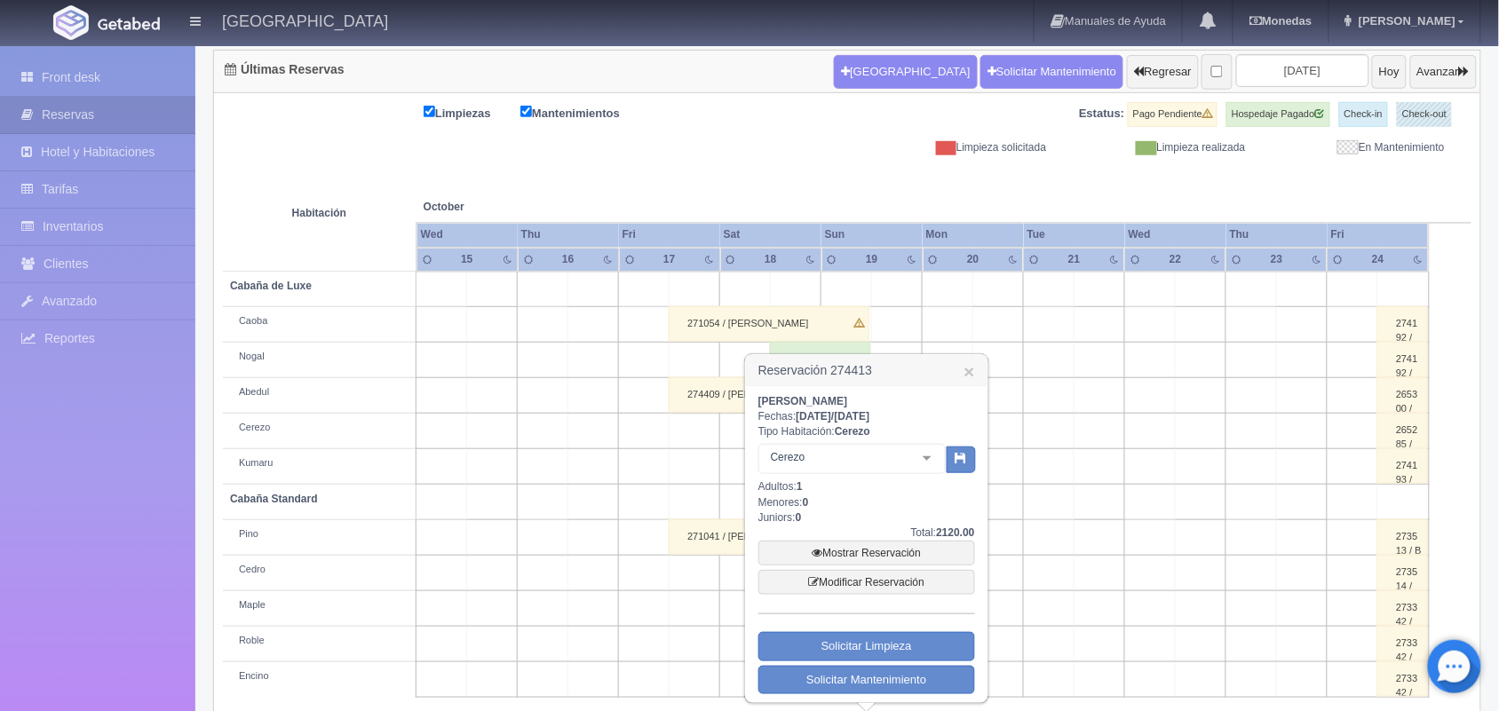
scroll to position [202, 0]
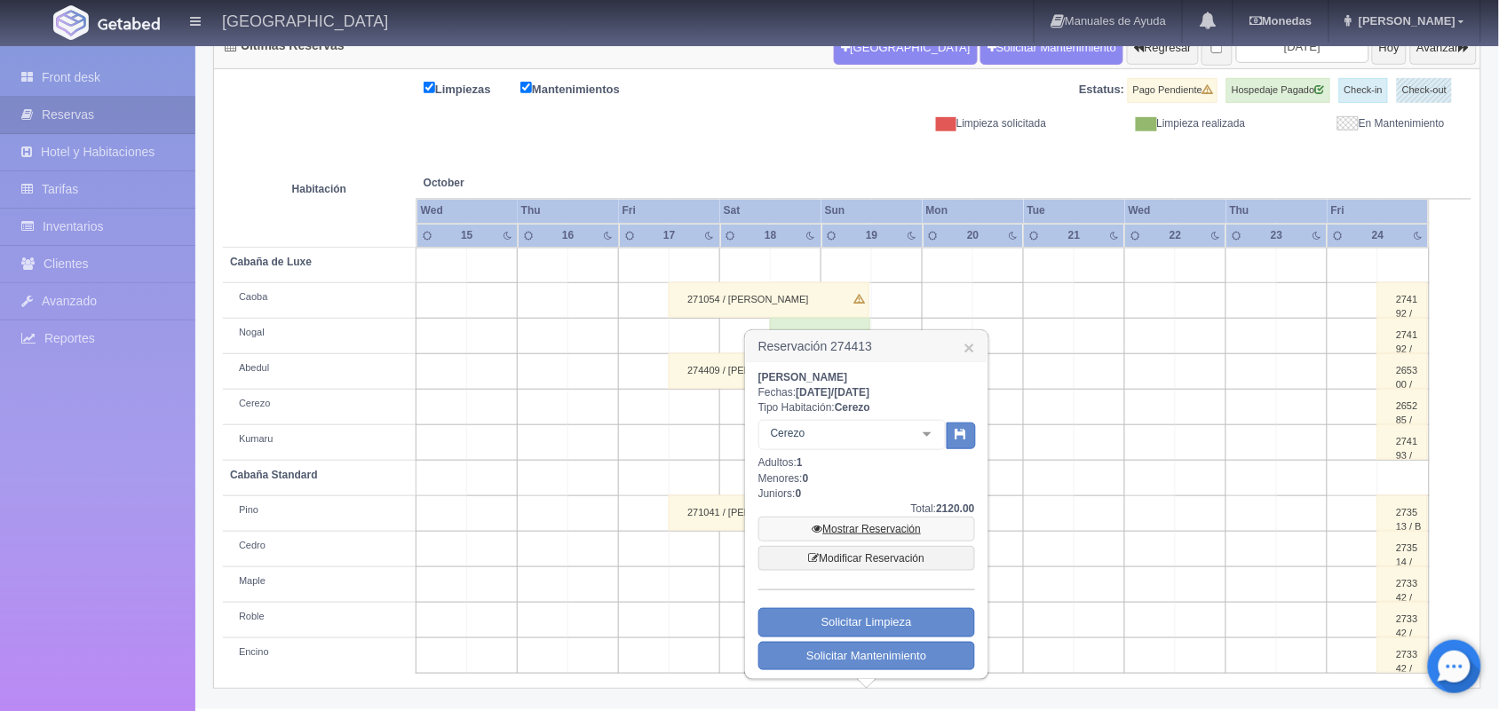
click at [862, 529] on link "Mostrar Reservación" at bounding box center [867, 529] width 217 height 25
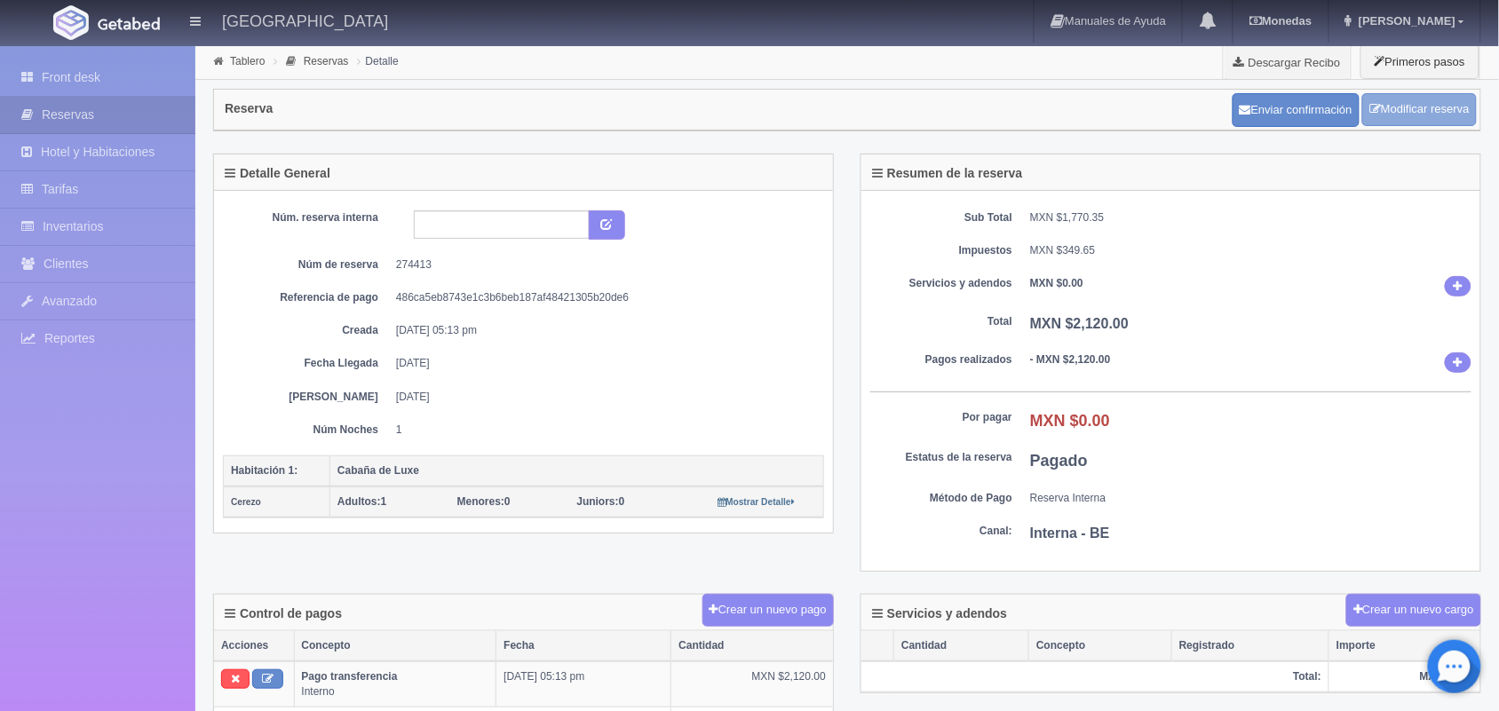
click at [1400, 104] on link "Modificar reserva" at bounding box center [1419, 109] width 115 height 33
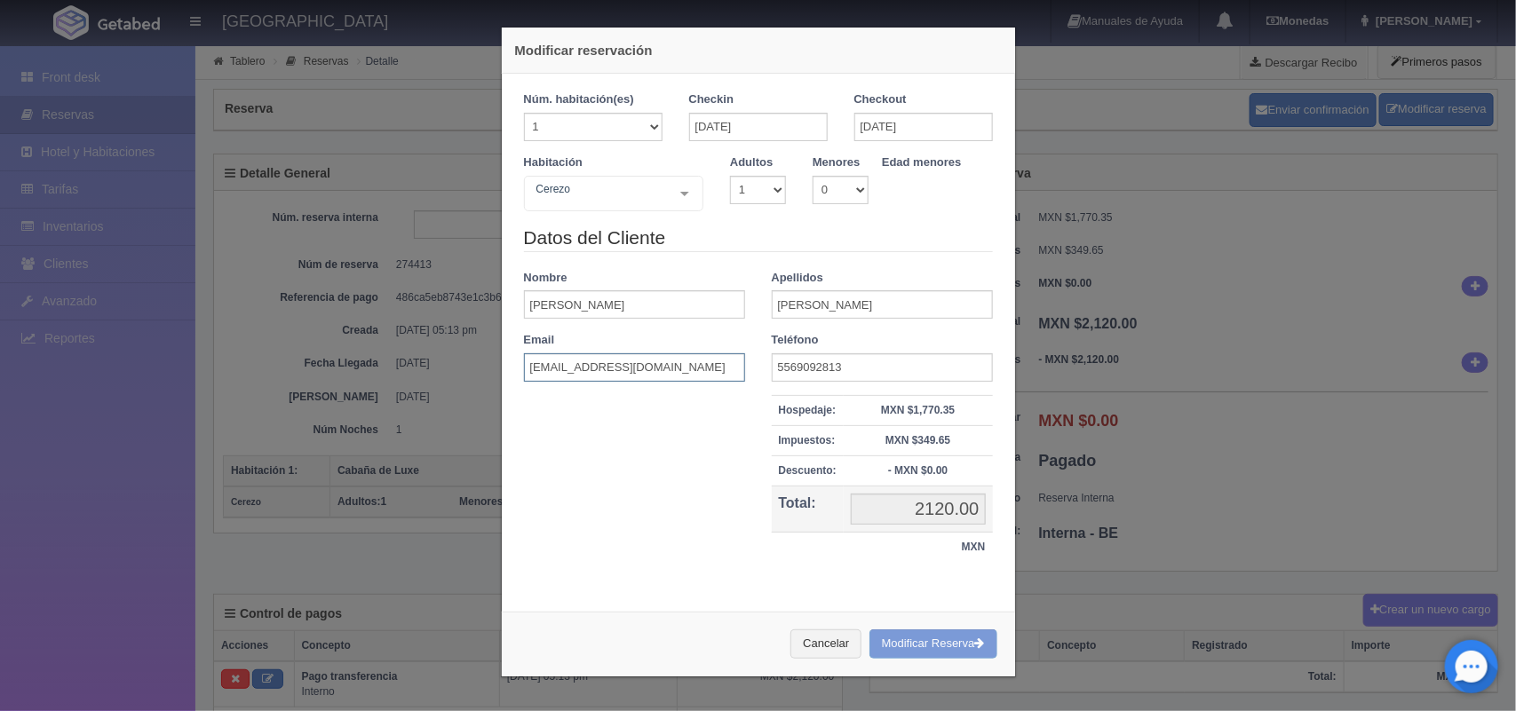
click at [575, 369] on input "[EMAIL_ADDRESS][DOMAIN_NAME]" at bounding box center [634, 368] width 221 height 28
type input "ceci_matus@outlook.com"
click at [933, 647] on div "Cancelar Modificar Reserva" at bounding box center [758, 644] width 513 height 65
click at [815, 653] on button "Cancelar" at bounding box center [825, 644] width 71 height 29
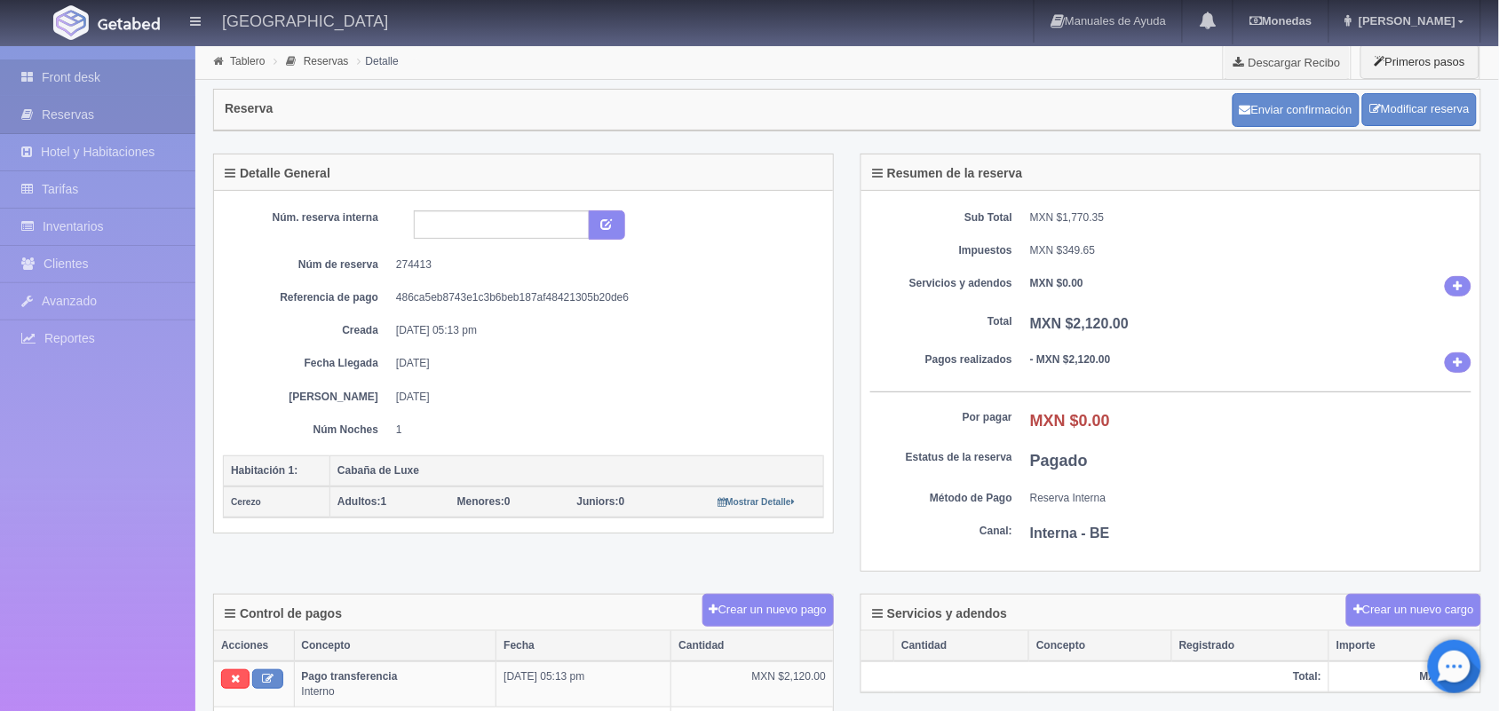
click at [96, 76] on link "Front desk" at bounding box center [97, 78] width 195 height 36
click at [814, 333] on div "Núm. reserva interna Núm de reserva 274413 Referencia de pago 486ca5eb8743e1c3b…" at bounding box center [523, 324] width 601 height 227
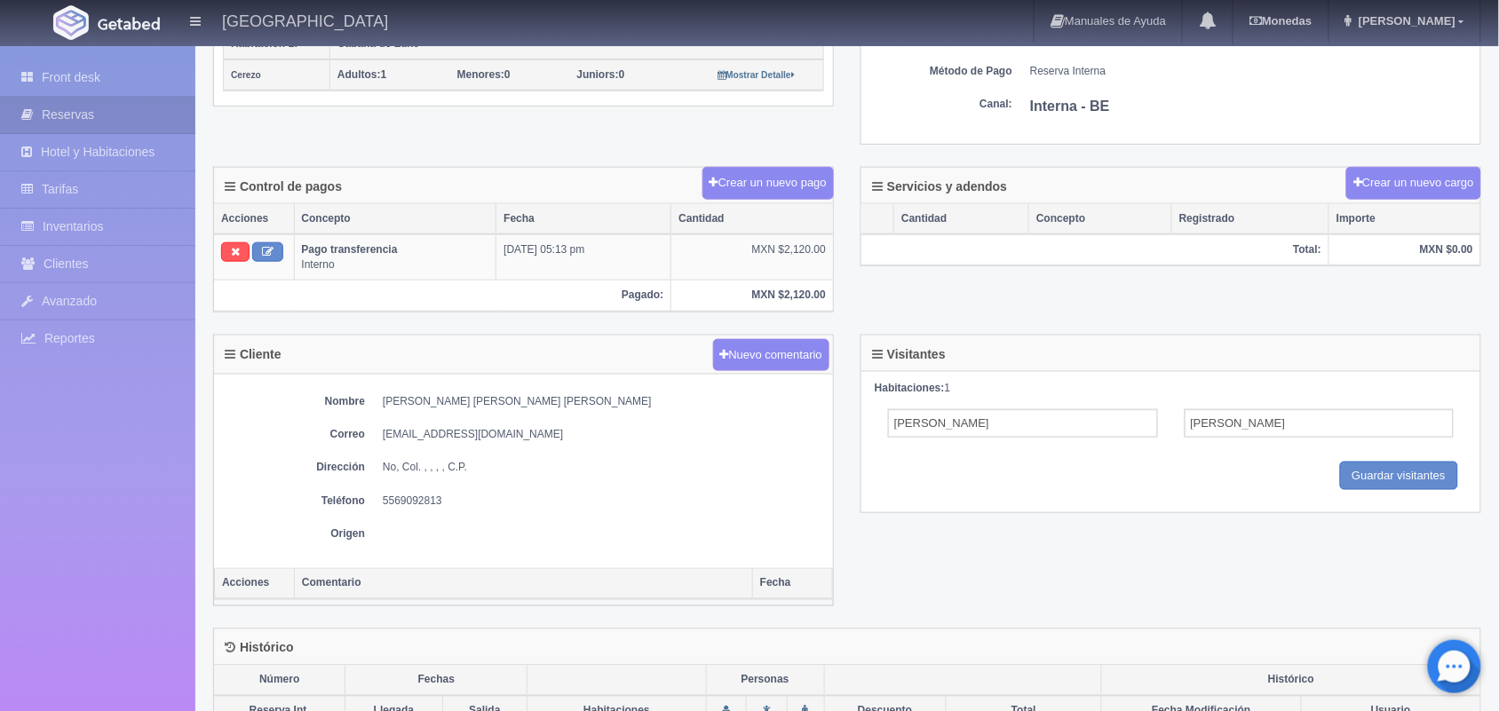
scroll to position [472, 0]
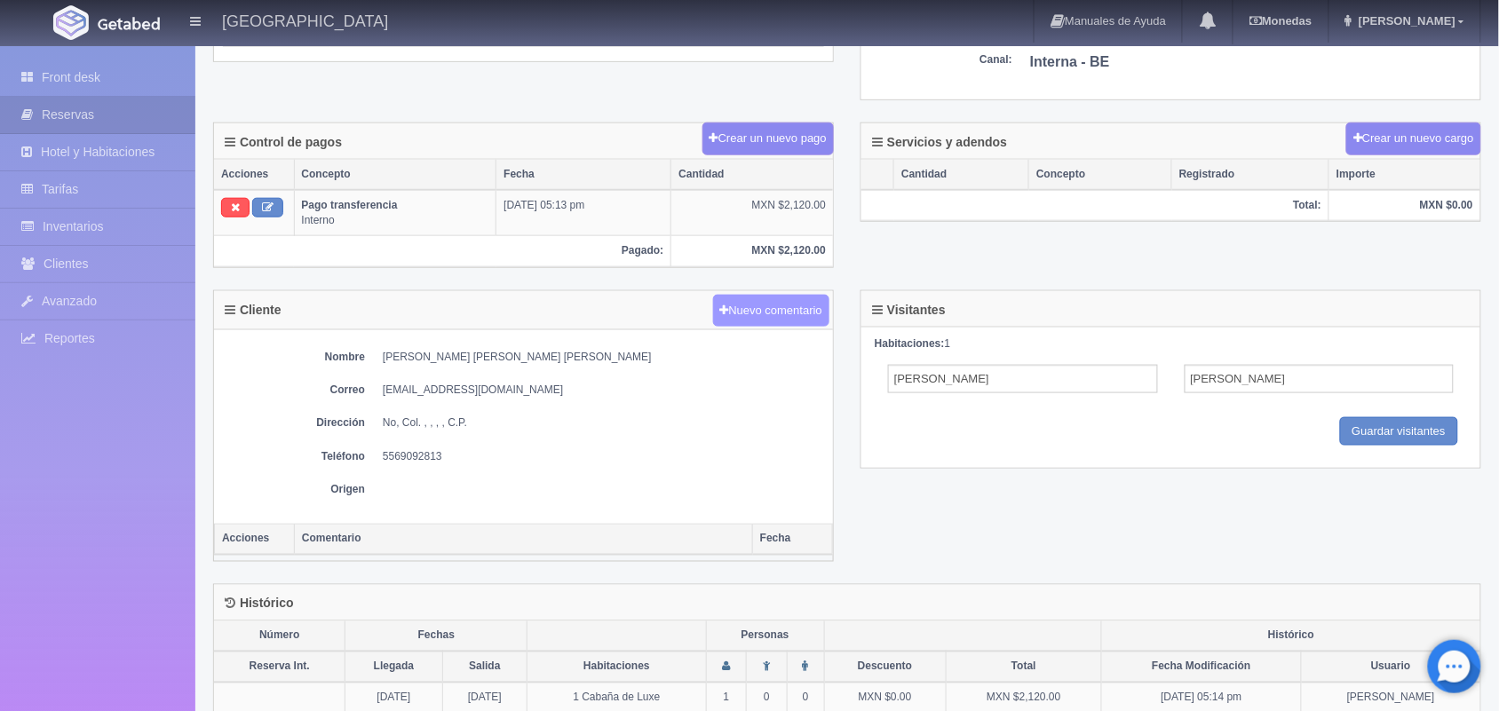
click at [755, 312] on button "Nuevo comentario" at bounding box center [771, 311] width 117 height 33
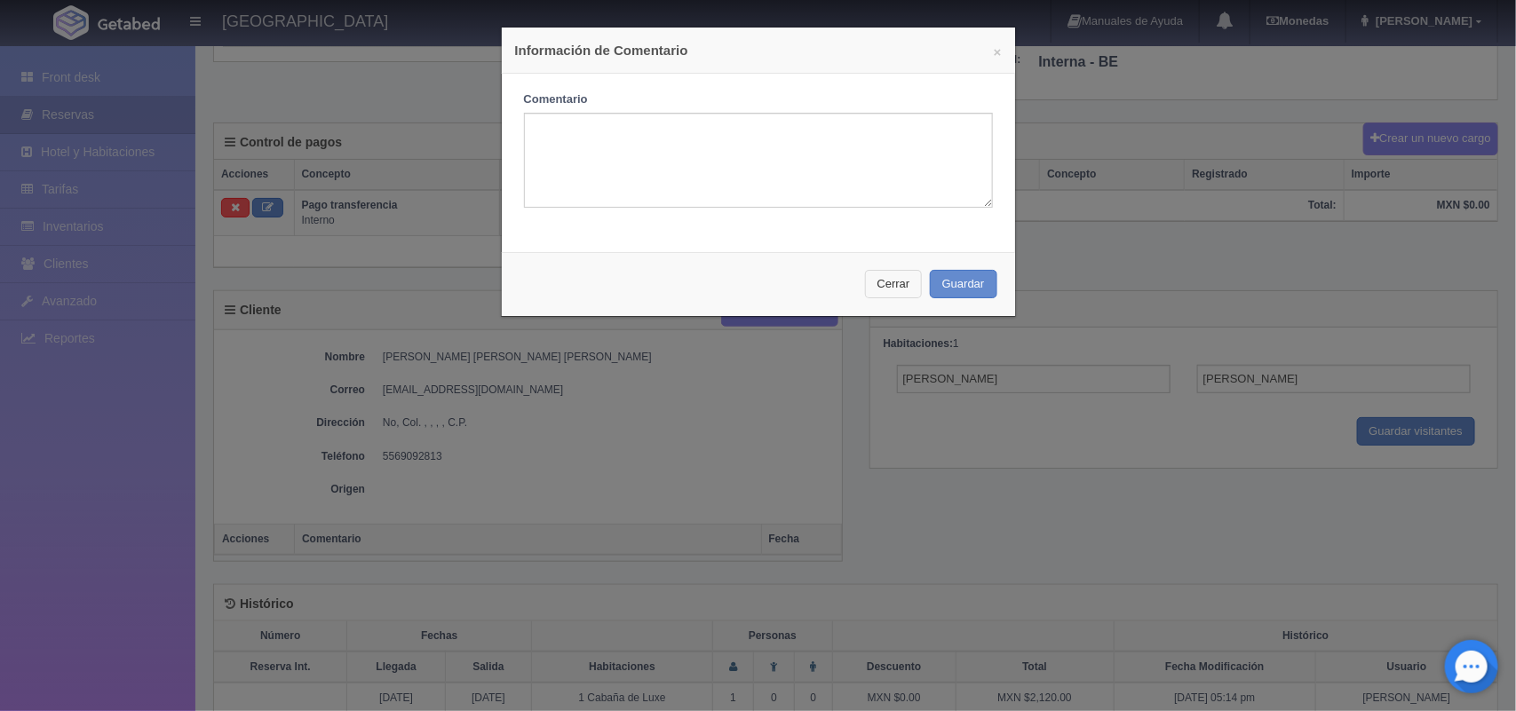
click at [889, 289] on button "Cerrar" at bounding box center [894, 284] width 58 height 29
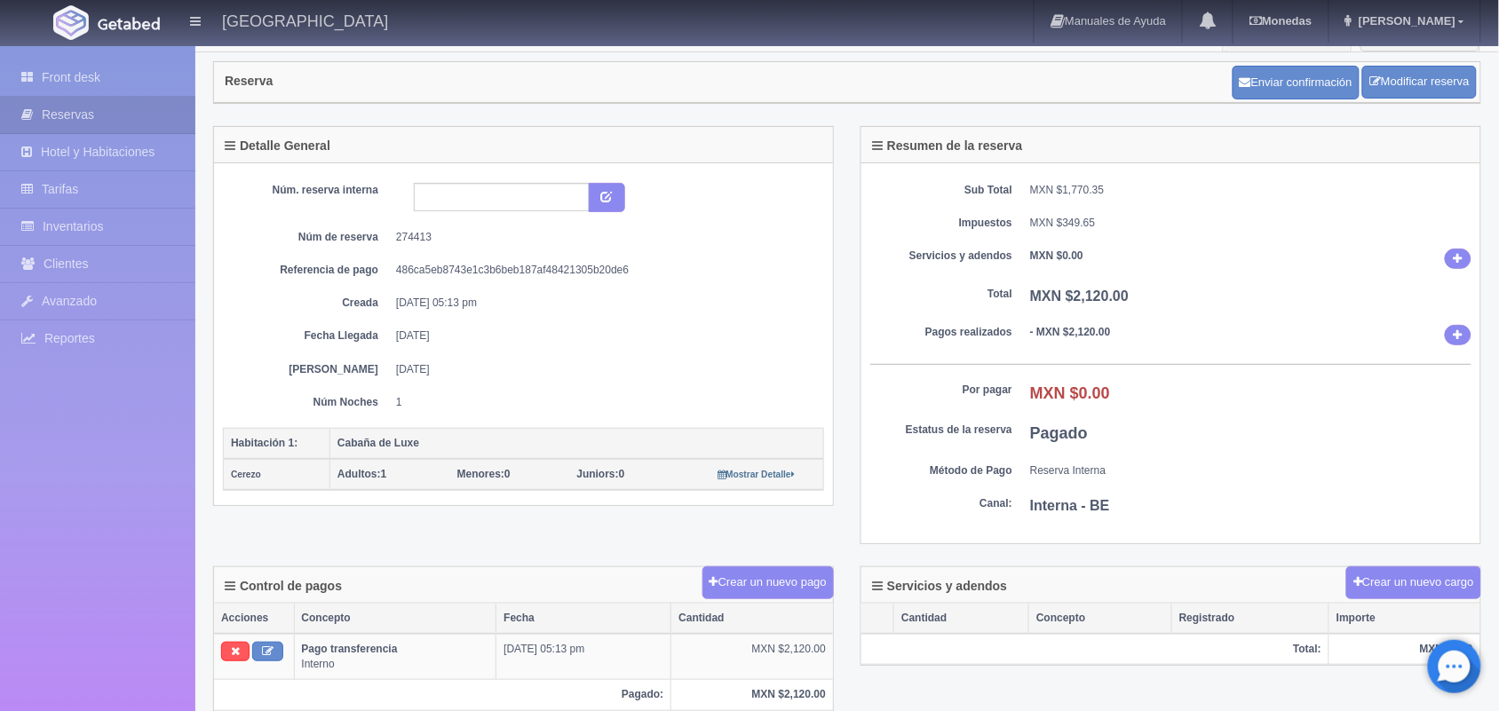
scroll to position [0, 0]
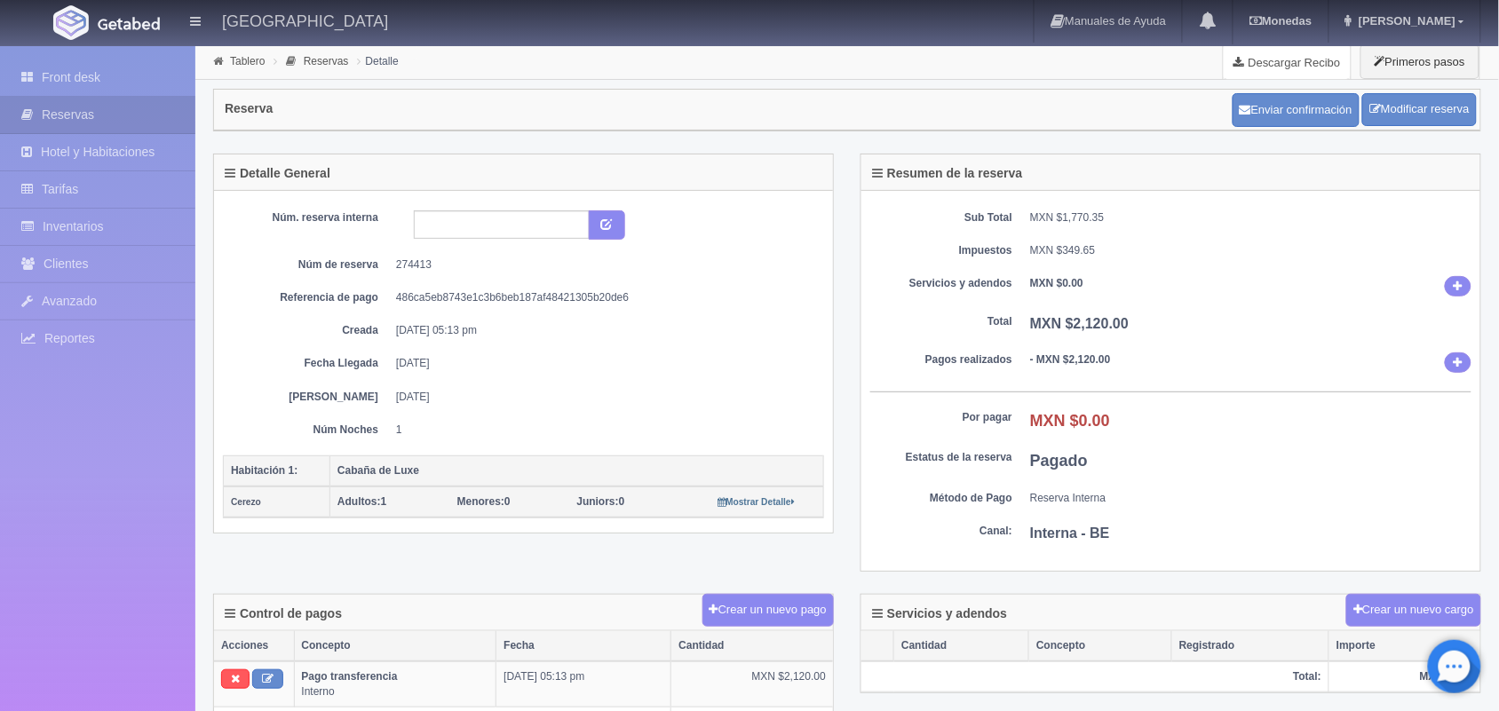
click at [1268, 54] on link "Descargar Recibo" at bounding box center [1287, 62] width 127 height 36
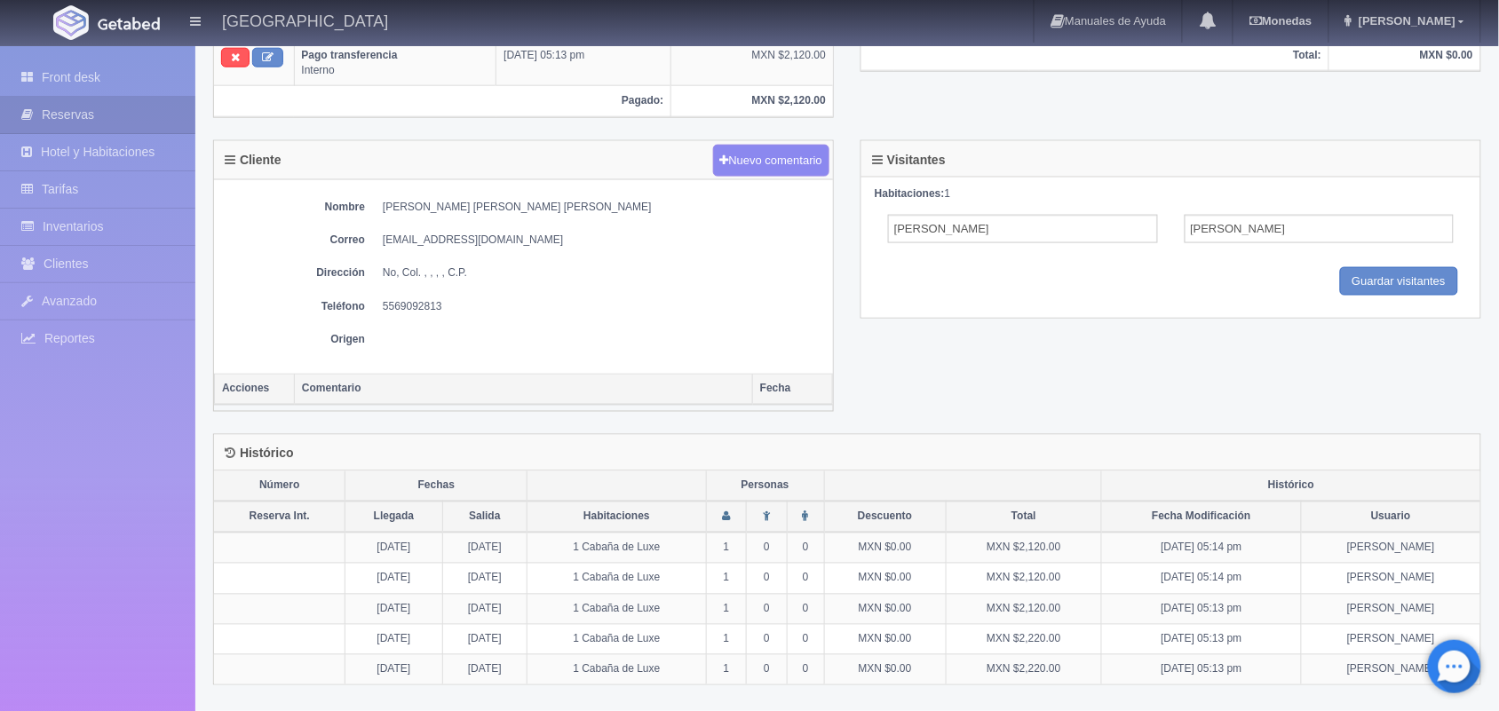
scroll to position [624, 0]
click at [1463, 540] on td "[PERSON_NAME]" at bounding box center [1390, 548] width 179 height 31
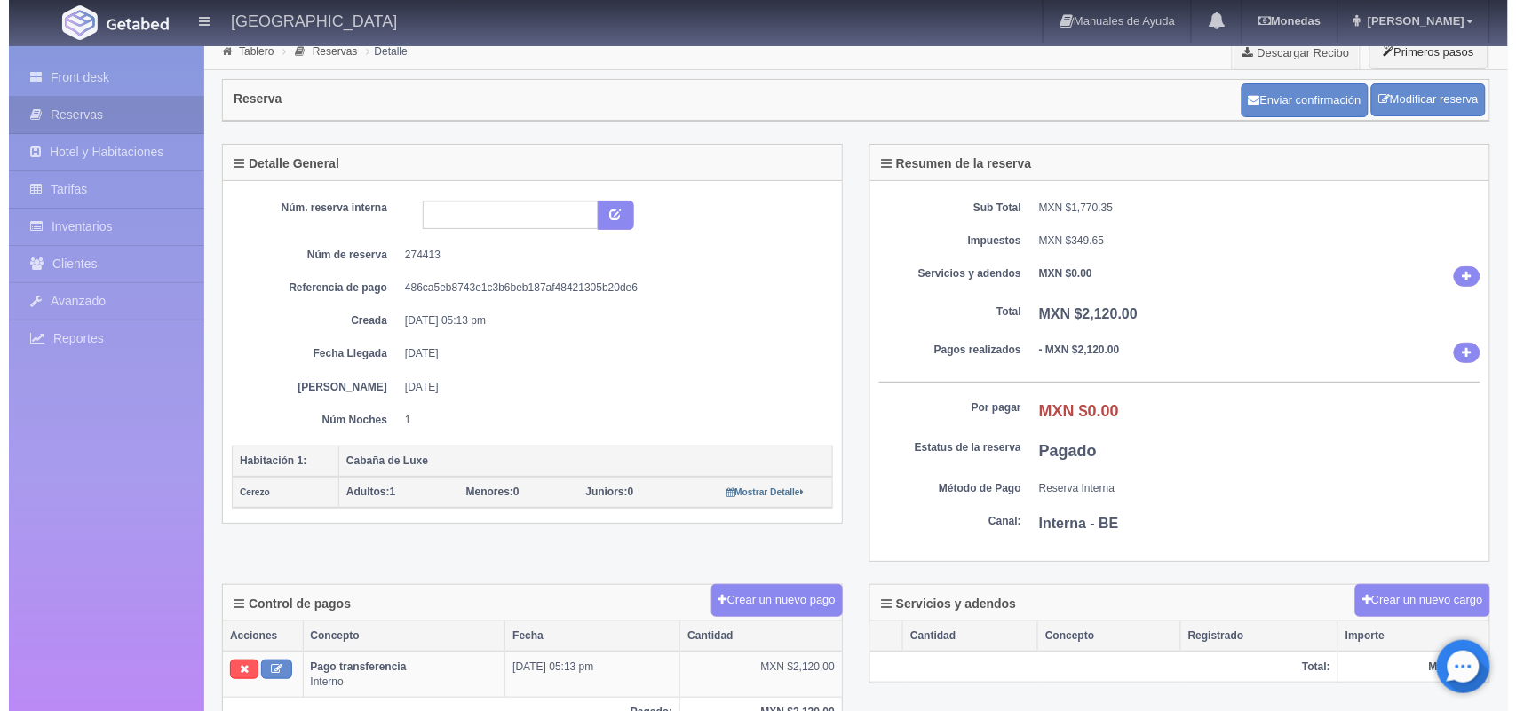
scroll to position [0, 0]
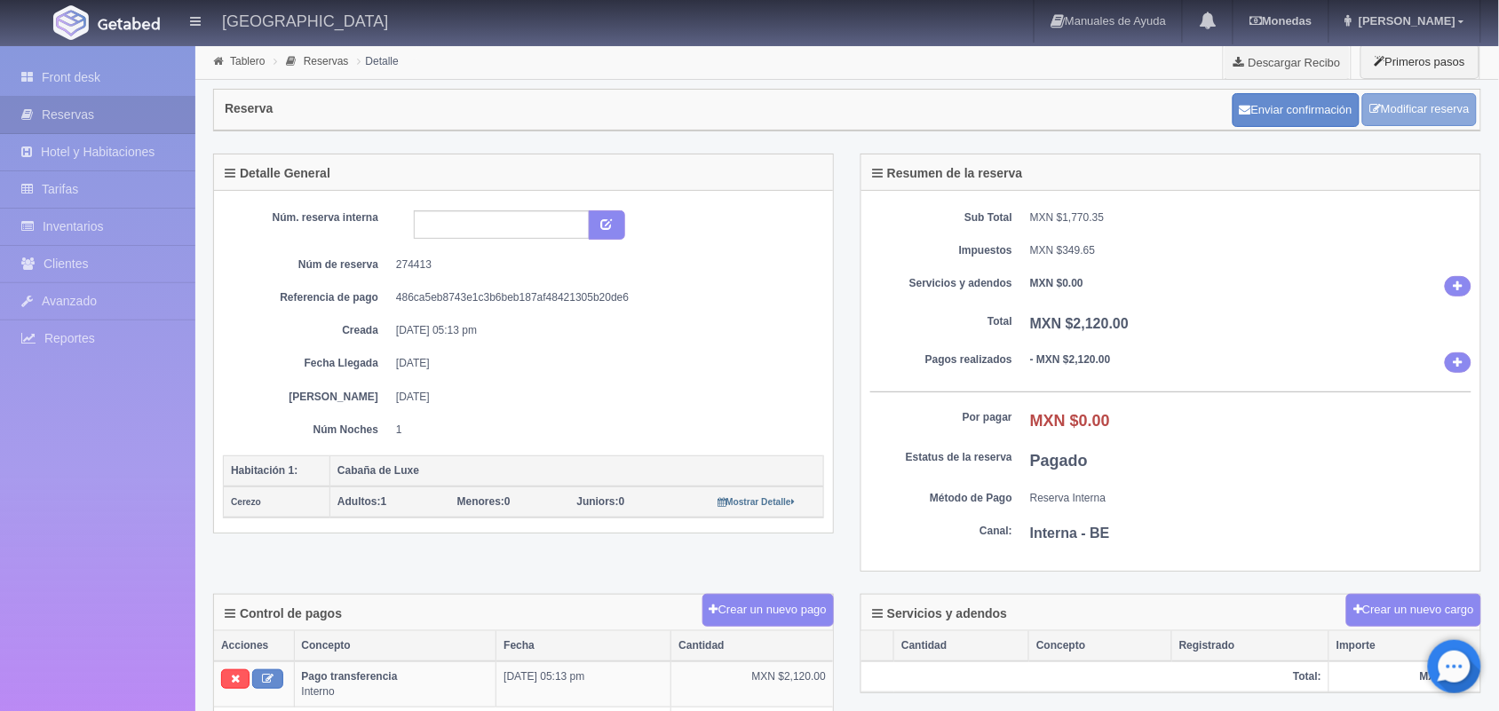
click at [1403, 103] on link "Modificar reserva" at bounding box center [1419, 109] width 115 height 33
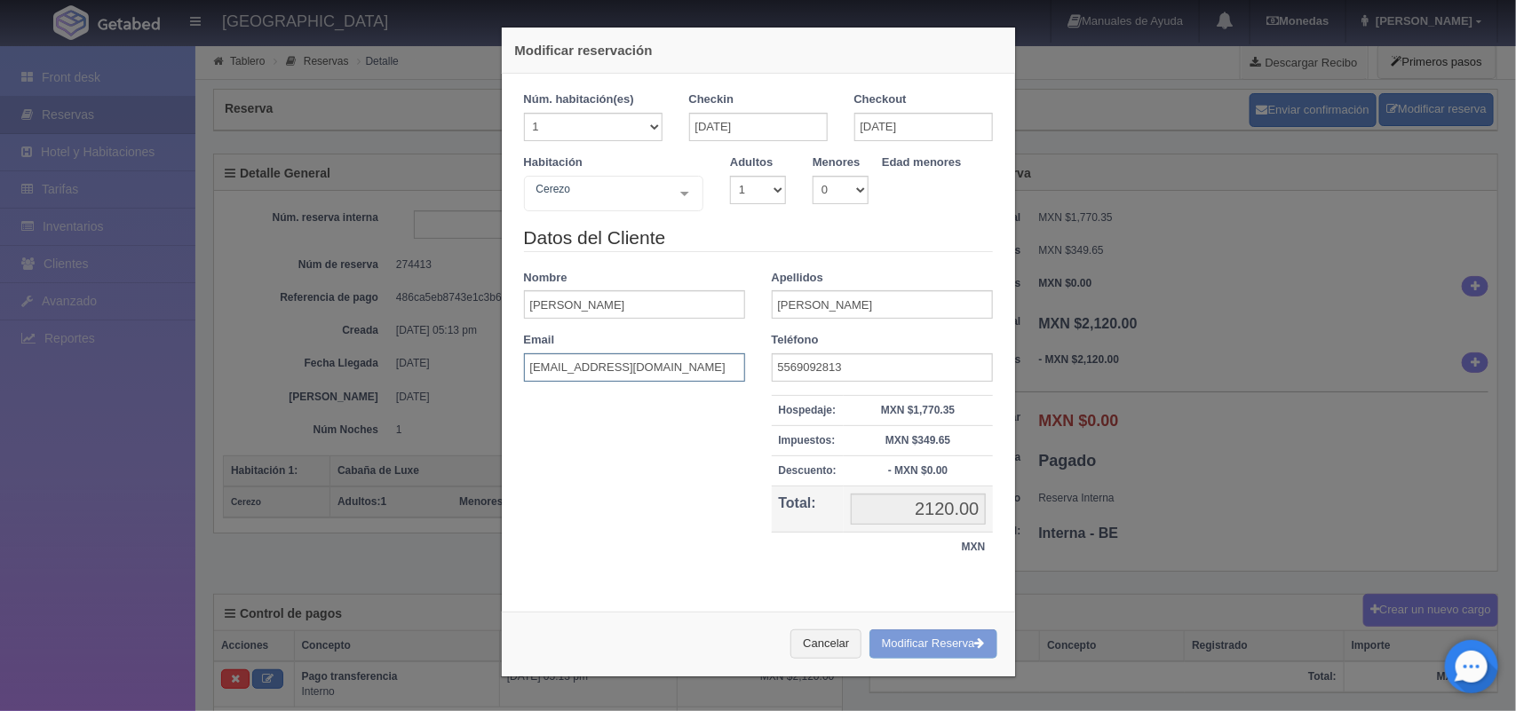
click at [571, 367] on input "[EMAIL_ADDRESS][DOMAIN_NAME]" at bounding box center [634, 368] width 221 height 28
type input "ceci_matus@outlook.com"
click at [910, 645] on div "Cancelar Modificar Reserva" at bounding box center [758, 644] width 513 height 65
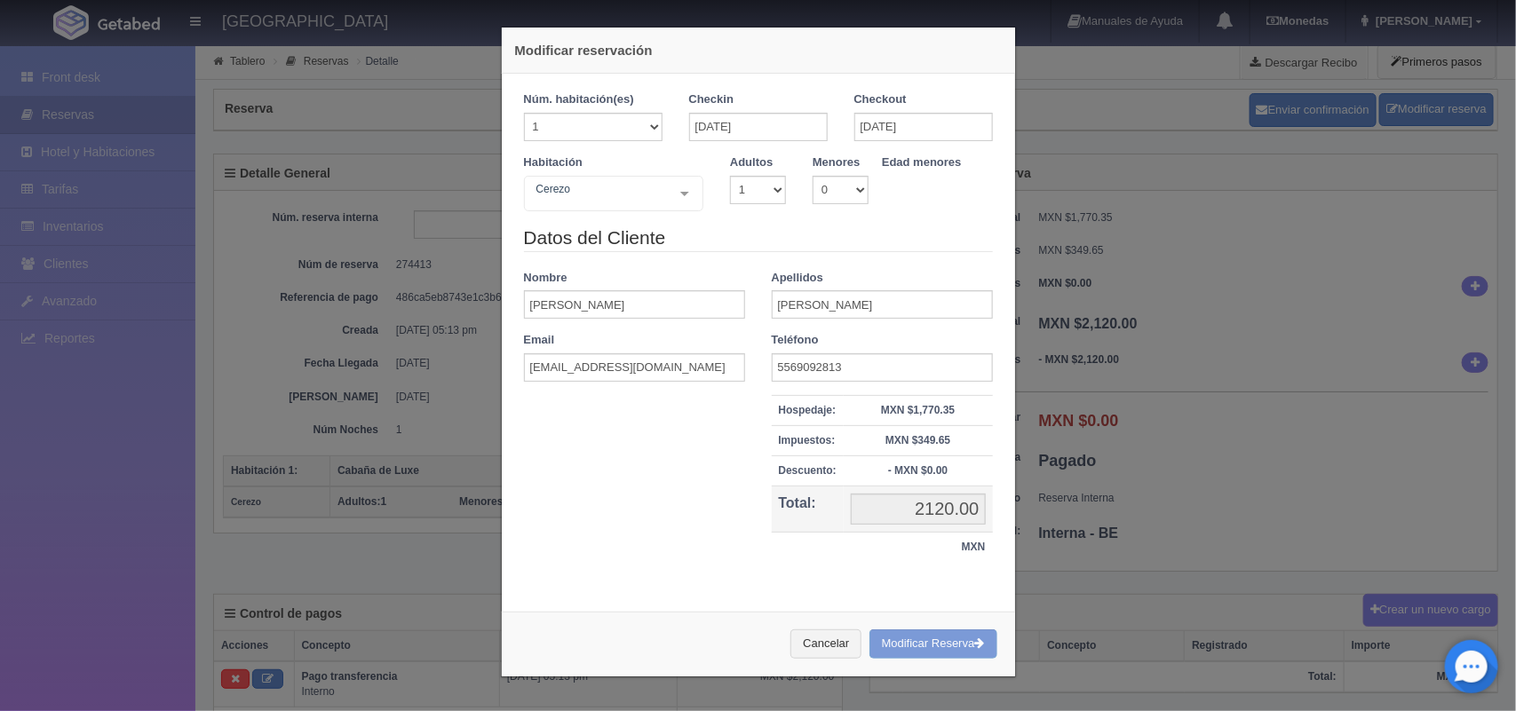
click at [910, 645] on div "Cancelar Modificar Reserva" at bounding box center [758, 644] width 513 height 65
click at [889, 298] on input "[PERSON_NAME]" at bounding box center [882, 304] width 221 height 28
type input "H"
type input "[PERSON_NAME]"
click at [933, 640] on div "Cancelar Modificar Reserva" at bounding box center [758, 644] width 513 height 65
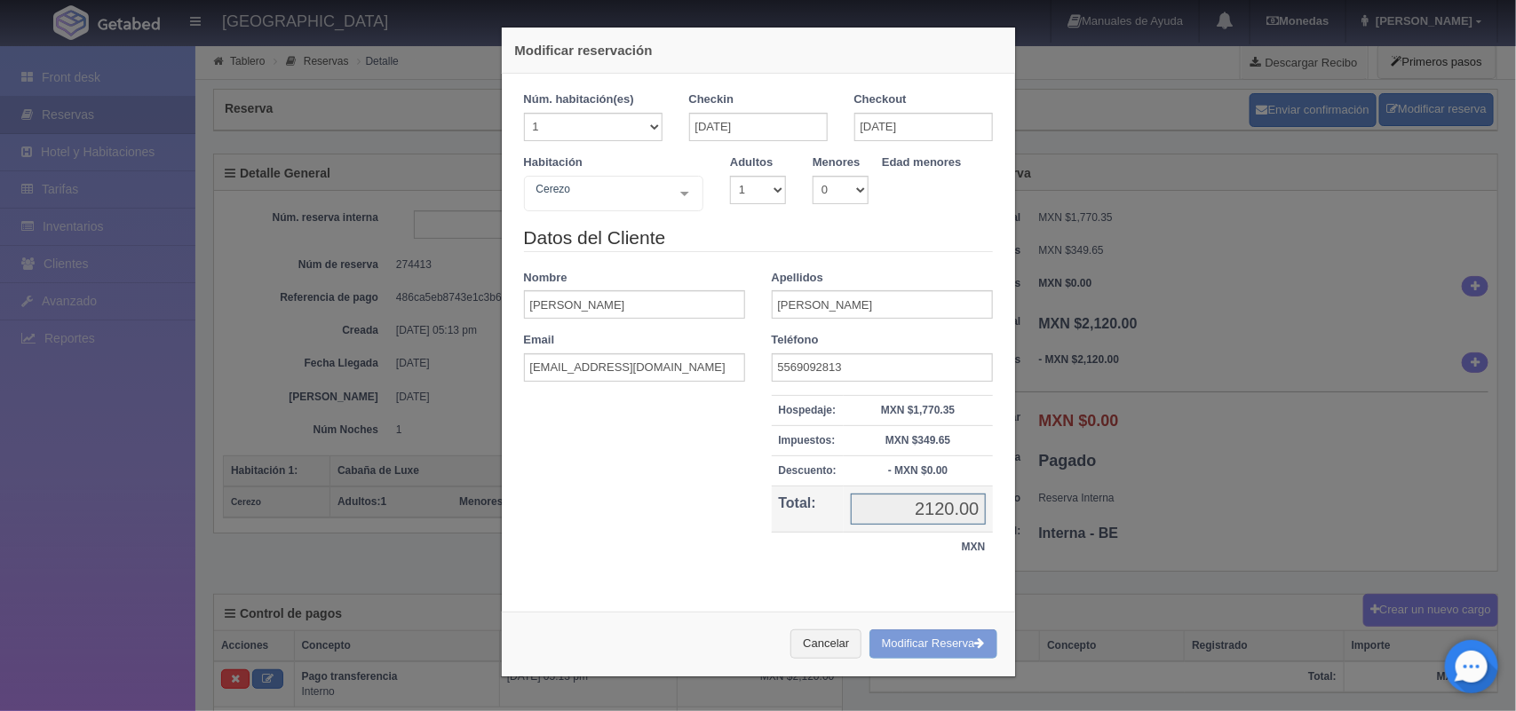
click at [948, 516] on input "2120.00" at bounding box center [918, 509] width 135 height 31
click at [920, 522] on input "2120.00" at bounding box center [918, 509] width 135 height 31
click at [935, 517] on input "2120.00" at bounding box center [918, 509] width 135 height 31
click at [649, 300] on input "Andres Jesus" at bounding box center [634, 304] width 221 height 28
click at [841, 142] on div "Checkout 19-10-2025" at bounding box center [923, 122] width 165 height 63
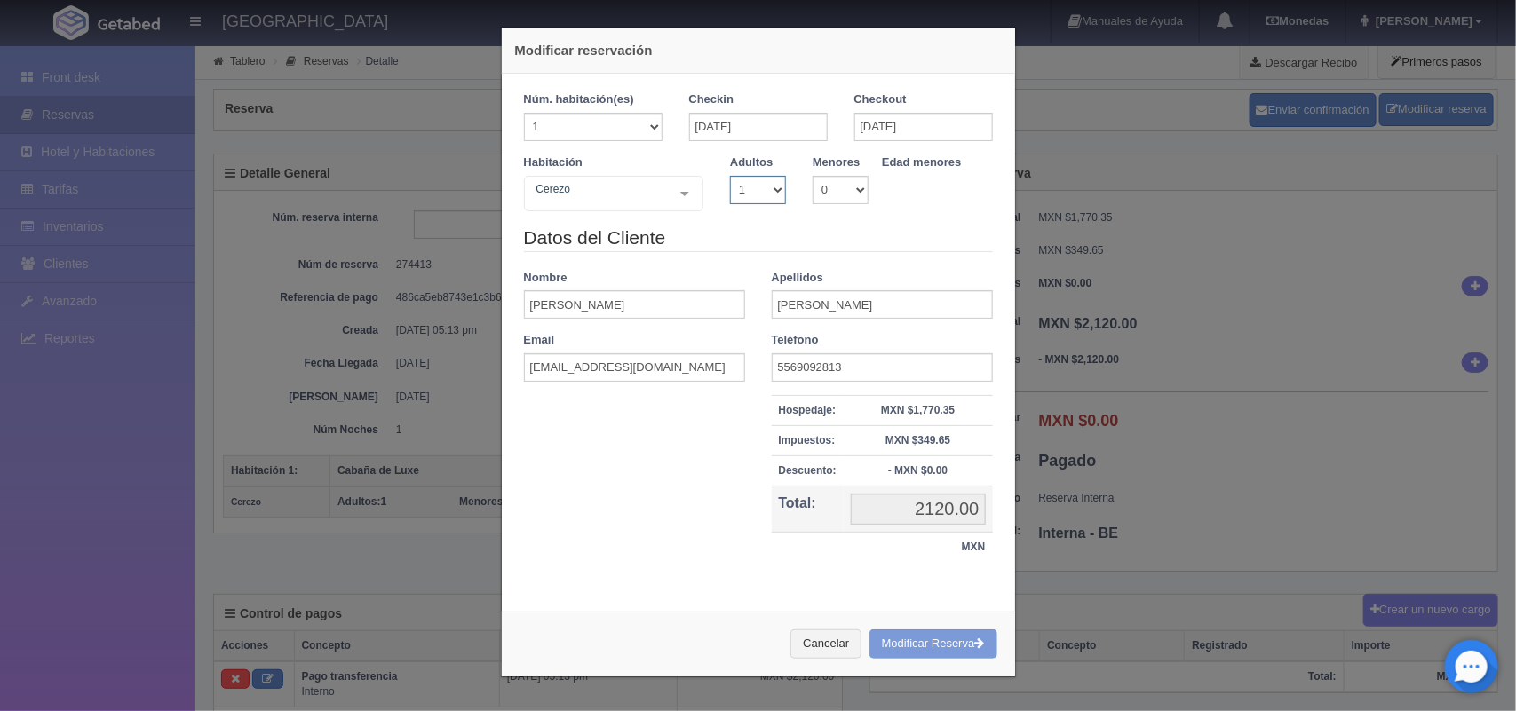
click at [762, 191] on select "1 2 3 4 5 6 7 8 9 10" at bounding box center [758, 190] width 56 height 28
select select "2"
click at [730, 176] on select "1 2 3 4 5 6 7 8 9 10" at bounding box center [758, 190] width 56 height 28
checkbox input "false"
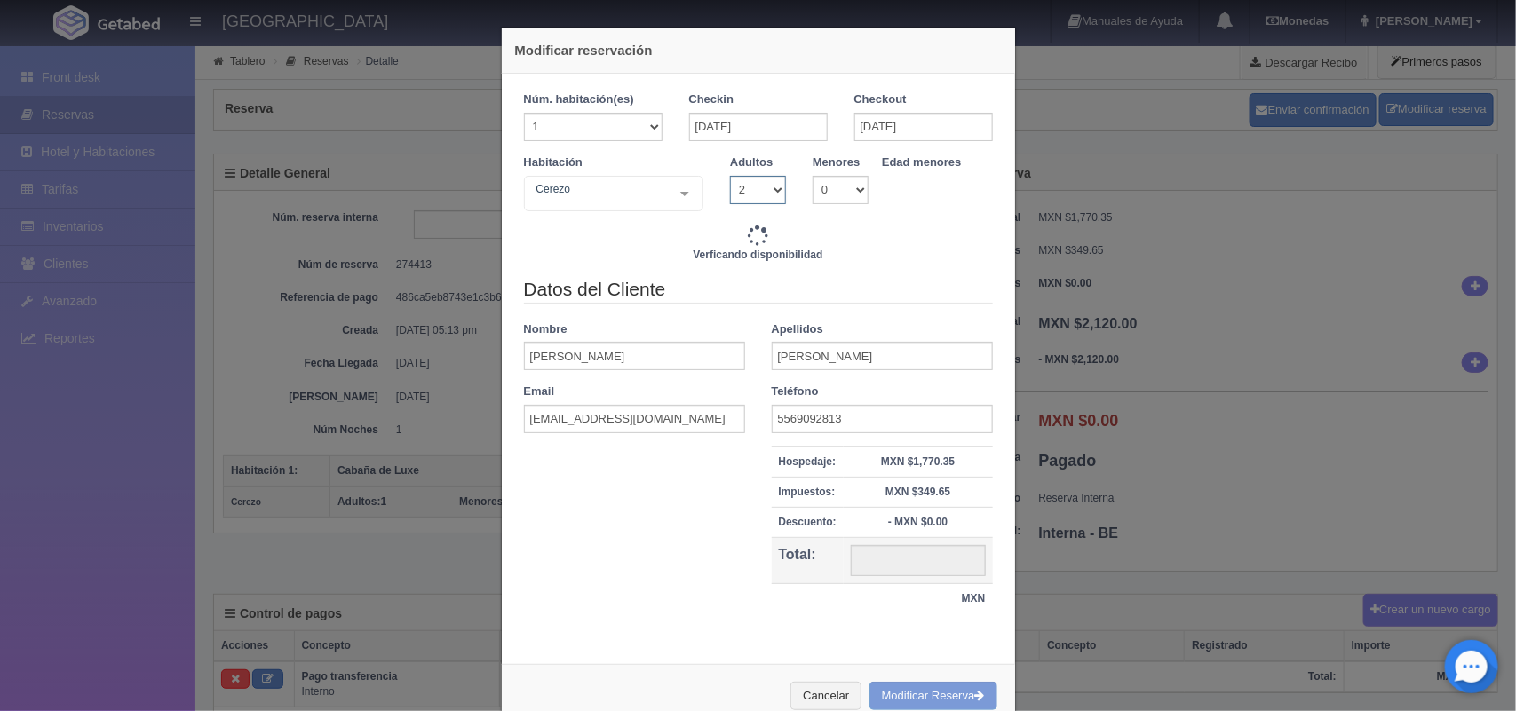
type input "2220.00"
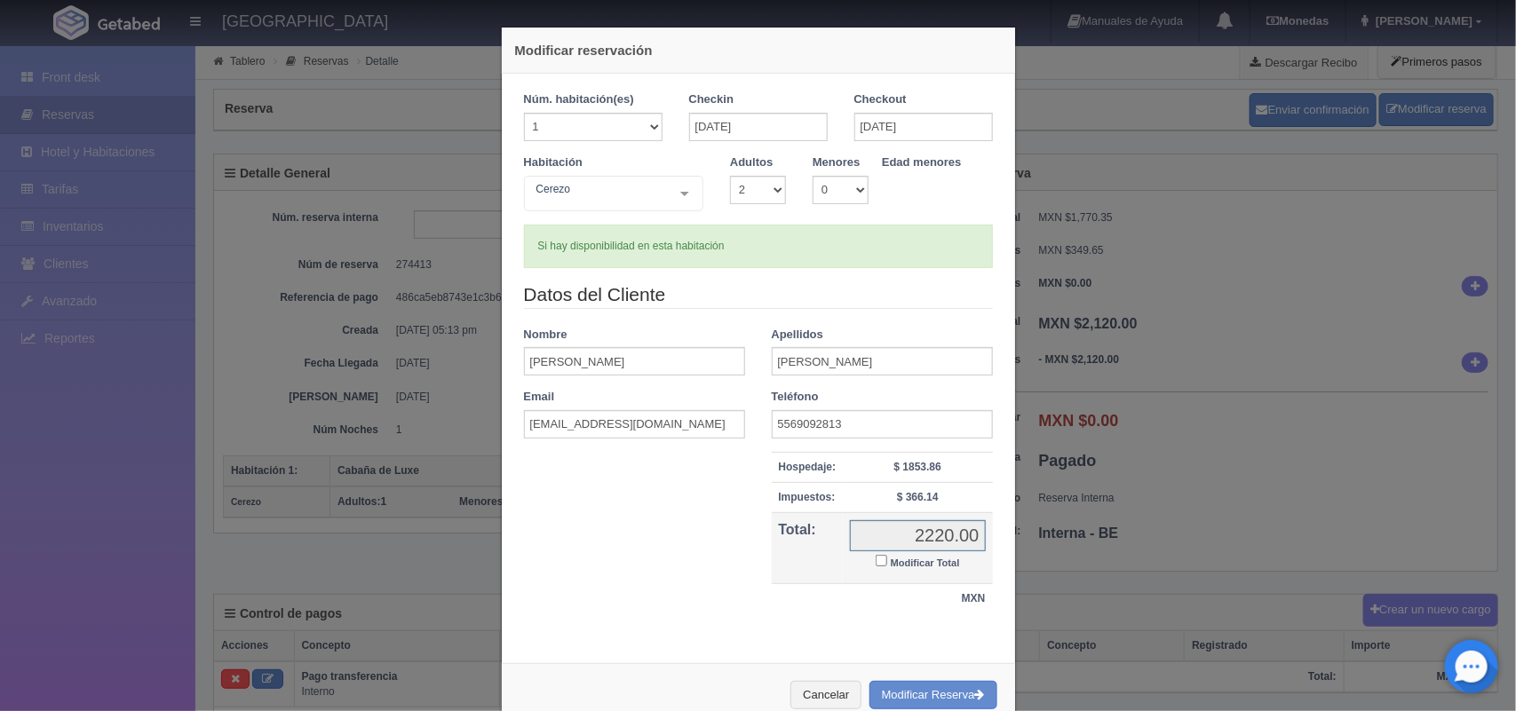
click at [924, 535] on input "2220.00" at bounding box center [917, 535] width 135 height 31
click at [919, 536] on input "2220.00" at bounding box center [917, 535] width 135 height 31
click at [939, 530] on input "2220.00" at bounding box center [917, 535] width 135 height 31
click at [876, 564] on input "Modificar Total" at bounding box center [882, 561] width 12 height 12
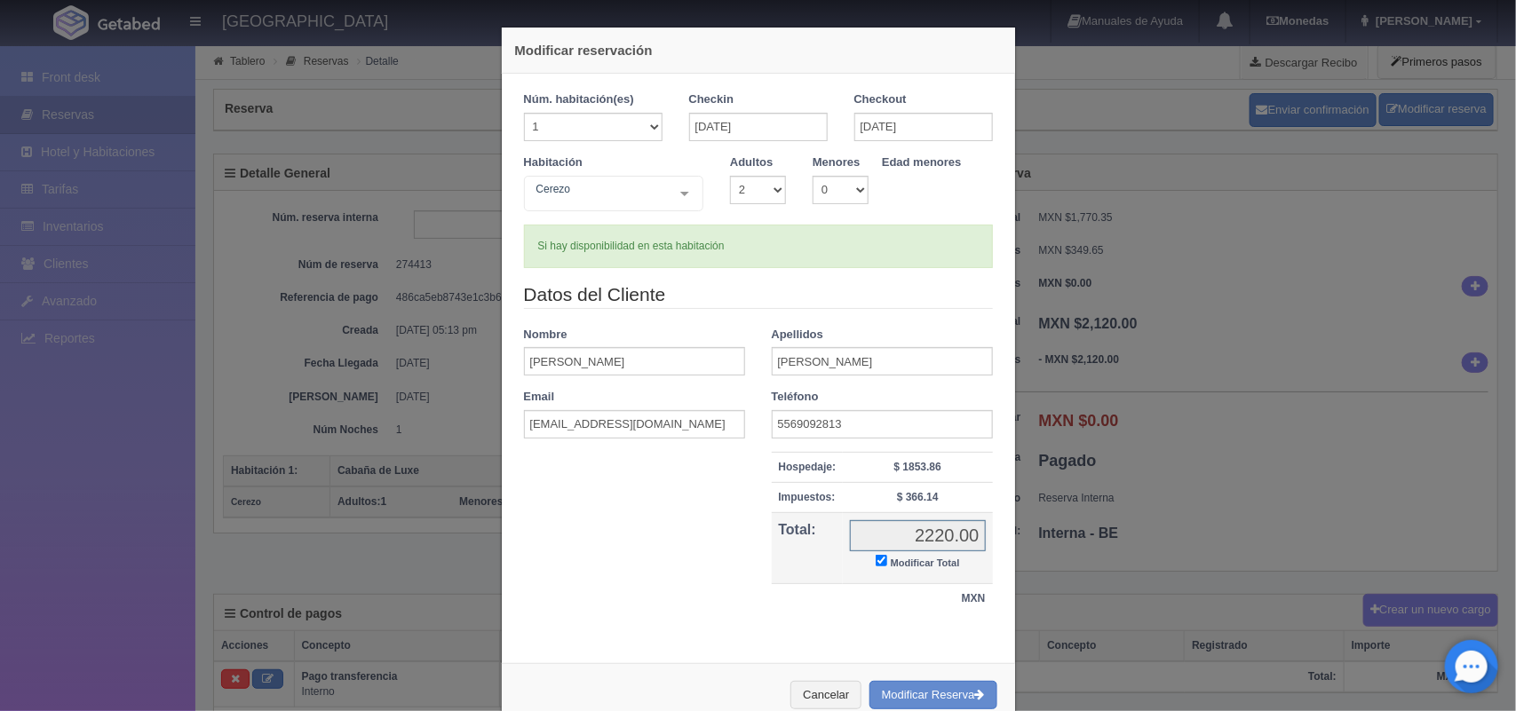
checkbox input "true"
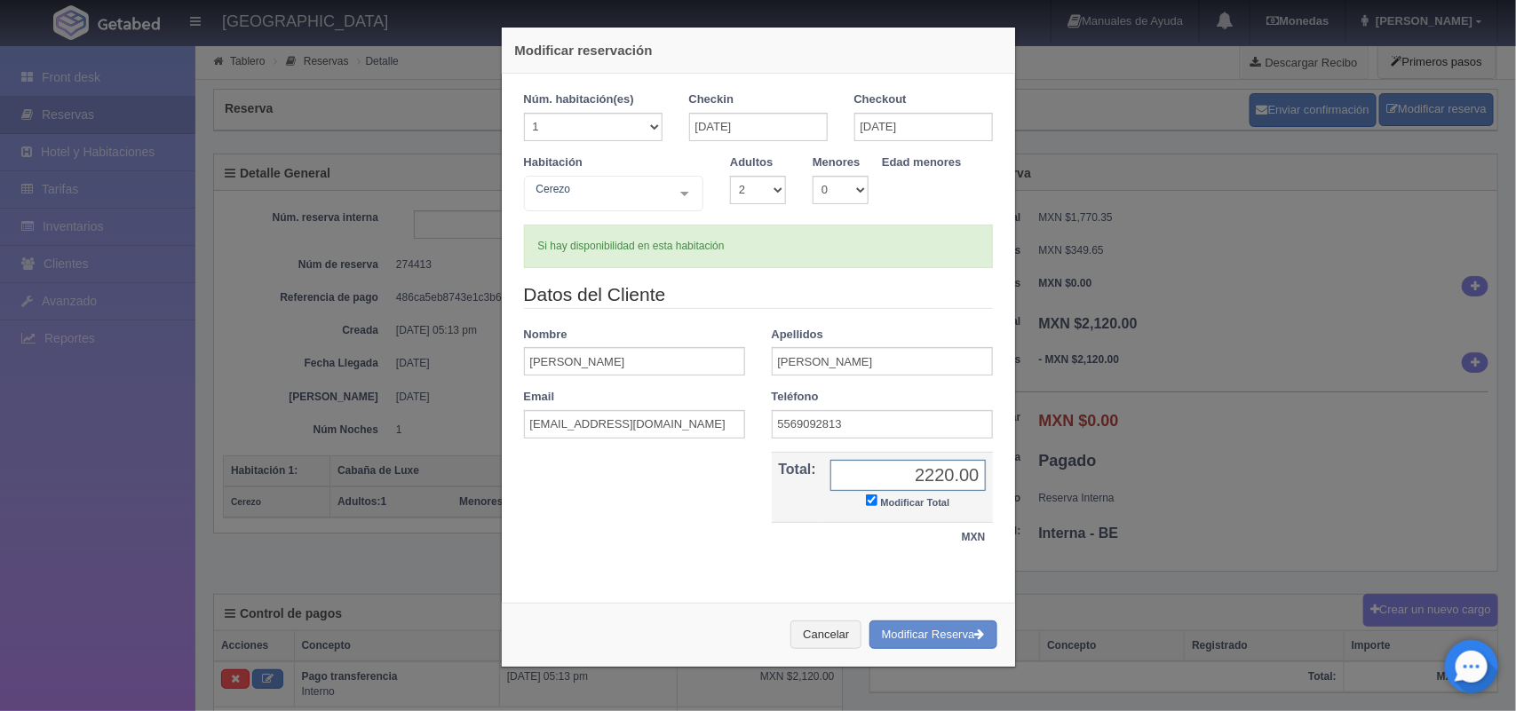
click at [925, 469] on input "2220.00" at bounding box center [907, 475] width 155 height 31
type input "2120.00"
click at [919, 632] on button "Modificar Reserva" at bounding box center [934, 635] width 128 height 29
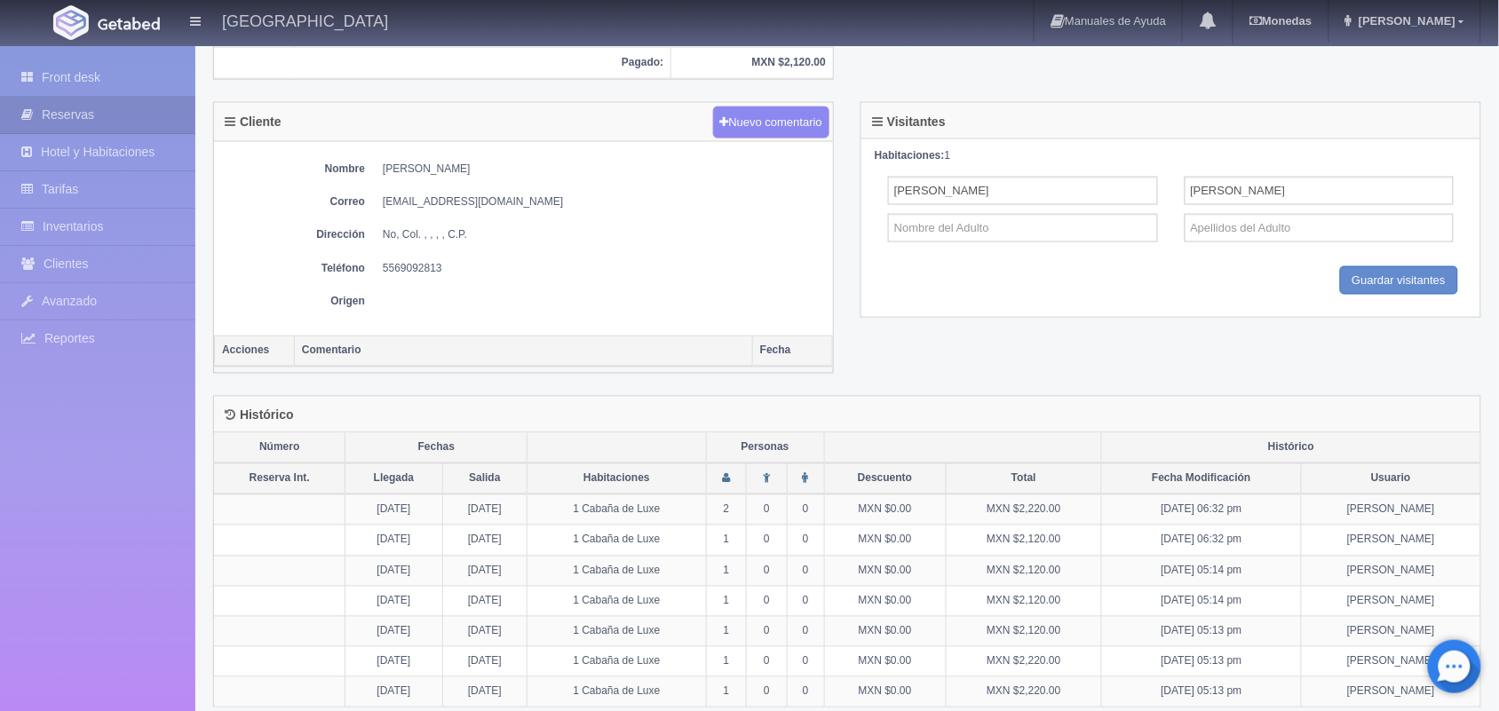
scroll to position [685, 0]
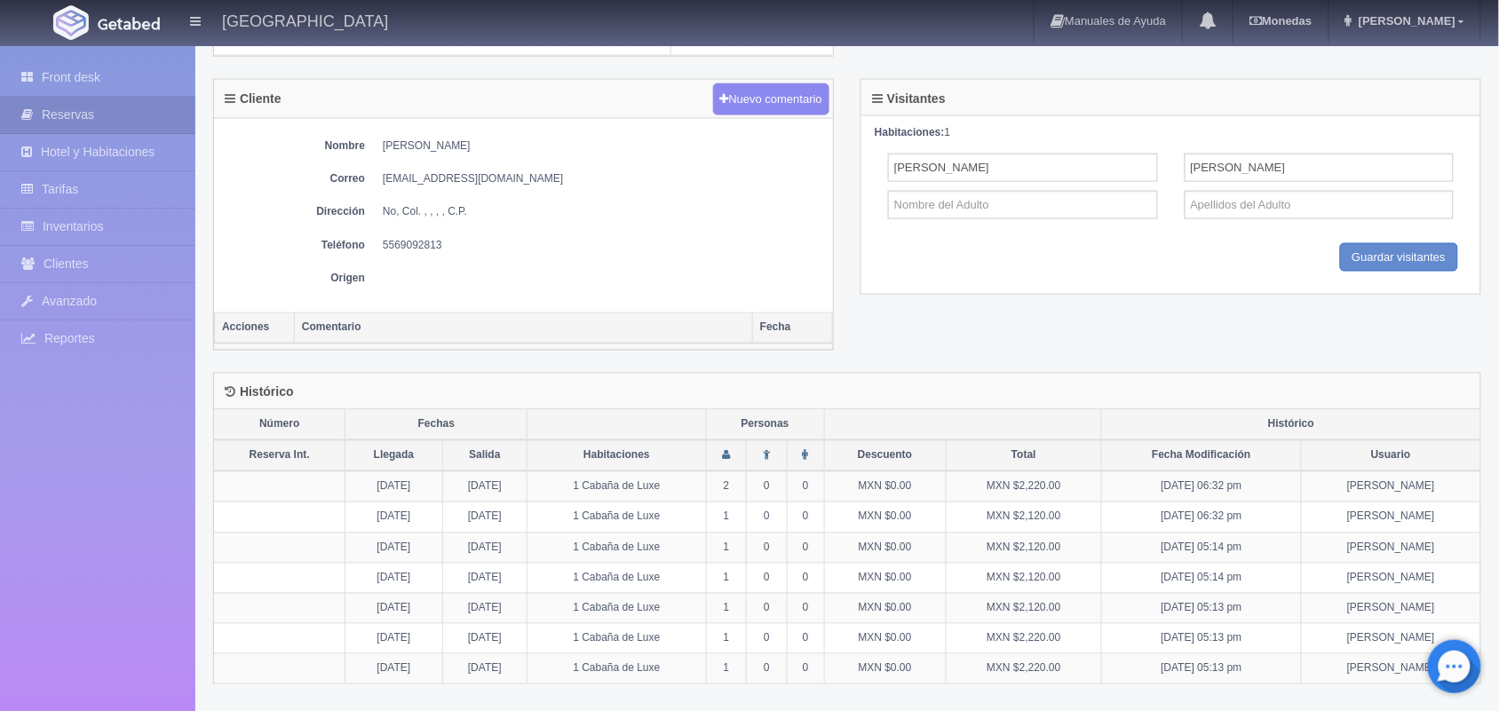
click at [333, 216] on dt "Dirección" at bounding box center [294, 211] width 142 height 15
drag, startPoint x: 333, startPoint y: 216, endPoint x: 453, endPoint y: 203, distance: 120.6
click at [453, 203] on div "Nombre [PERSON_NAME] Correo [EMAIL_ADDRESS][DOMAIN_NAME] Dirección No, Col. , ,…" at bounding box center [523, 216] width 619 height 194
click at [449, 170] on div "Nombre [PERSON_NAME] Correo [EMAIL_ADDRESS][DOMAIN_NAME] Dirección No, Col. , ,…" at bounding box center [523, 216] width 619 height 194
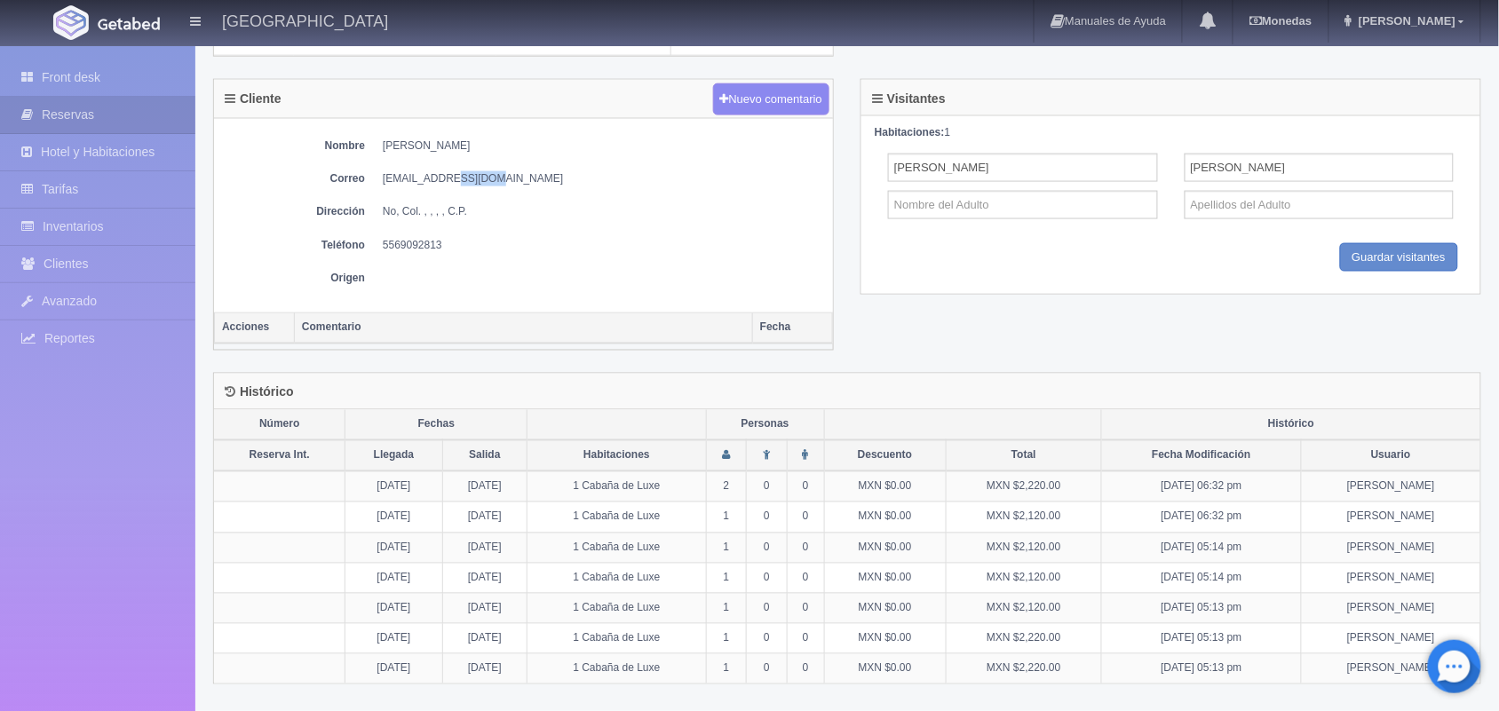
click at [449, 170] on div "Nombre [PERSON_NAME] Correo [EMAIL_ADDRESS][DOMAIN_NAME] Dirección No, Col. , ,…" at bounding box center [523, 216] width 619 height 194
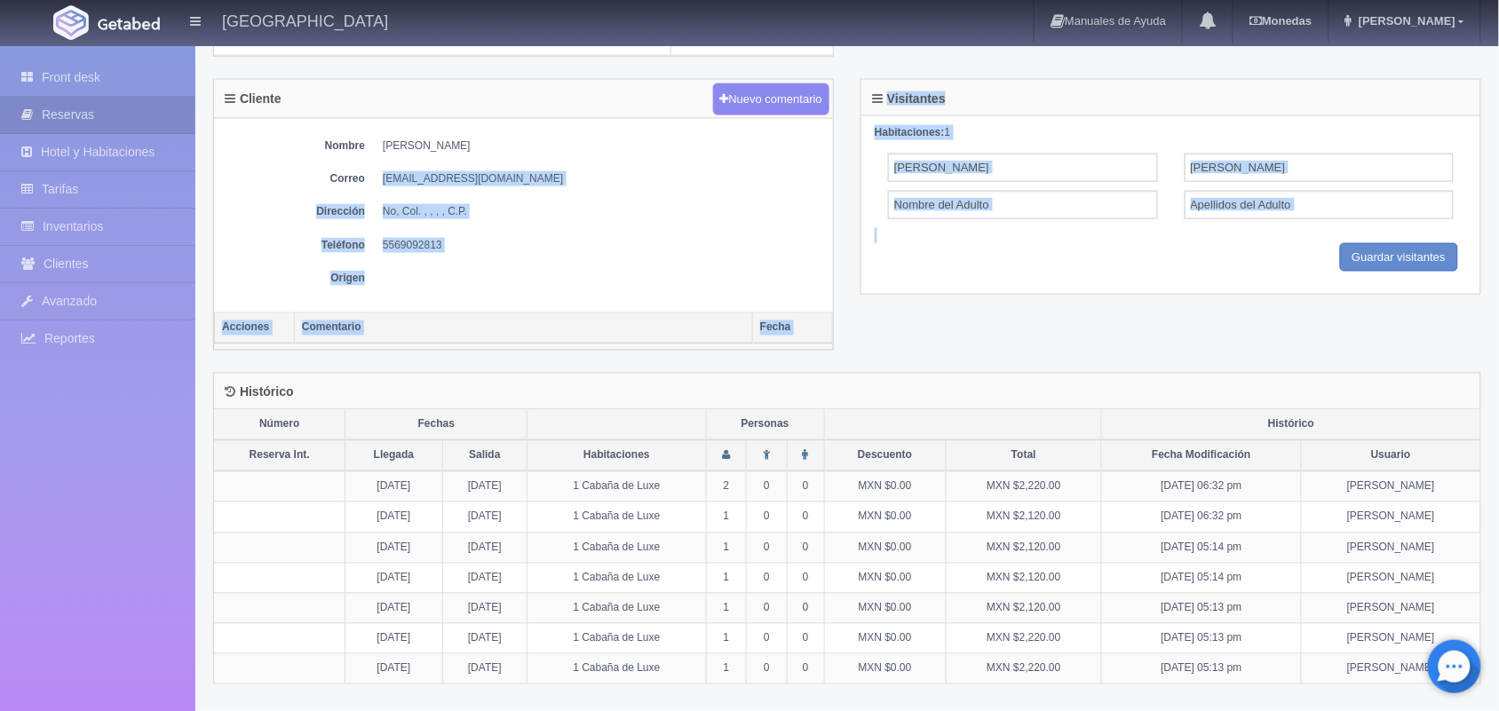
drag, startPoint x: 449, startPoint y: 170, endPoint x: 1131, endPoint y: 423, distance: 727.6
click at [1131, 423] on div "Tablero Reservas Detalle Descargar Recibo Primeros pasos Reserva Enviar confirm…" at bounding box center [847, 34] width 1268 height 1346
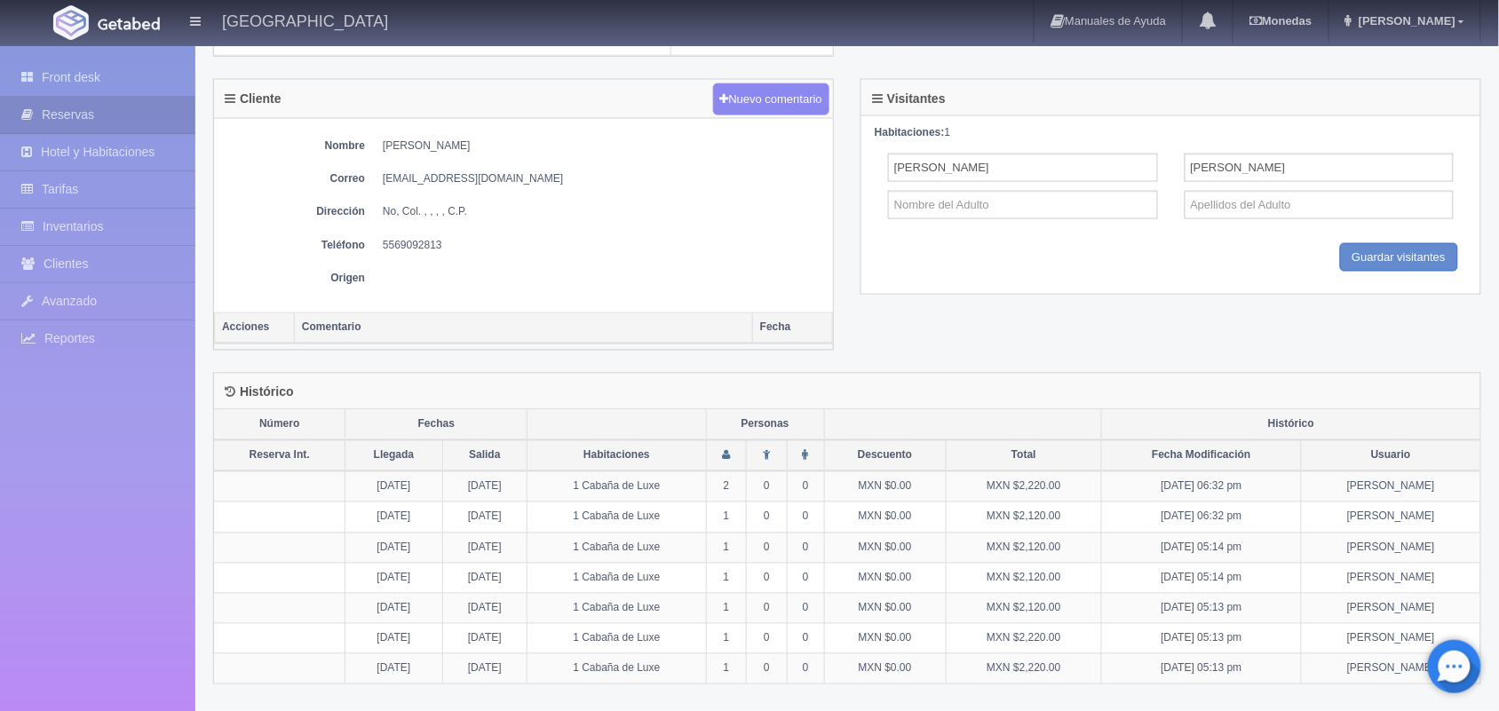
click at [59, 560] on div "Front desk Reservas Hotel y Habitaciones Tarifas Inventarios Clientes Avanzado …" at bounding box center [97, 401] width 195 height 711
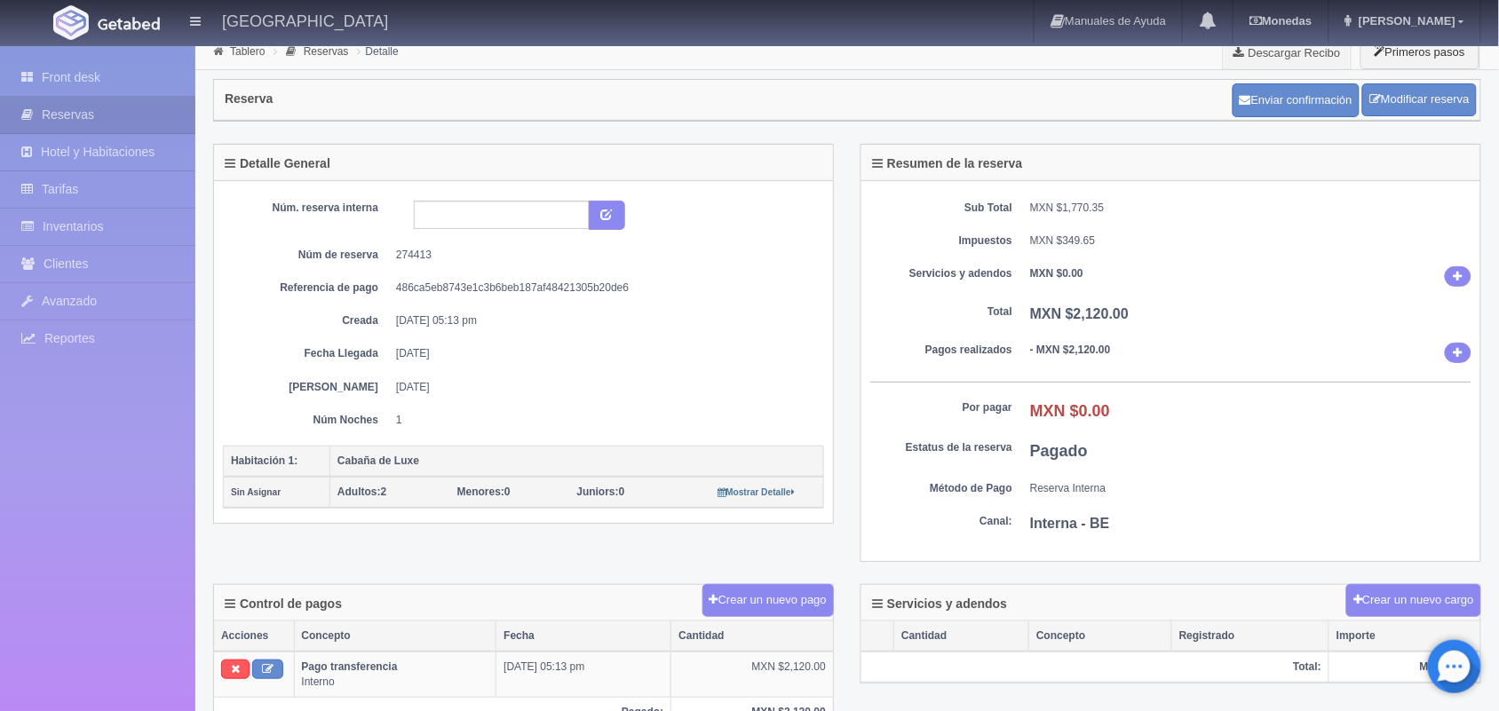
scroll to position [0, 0]
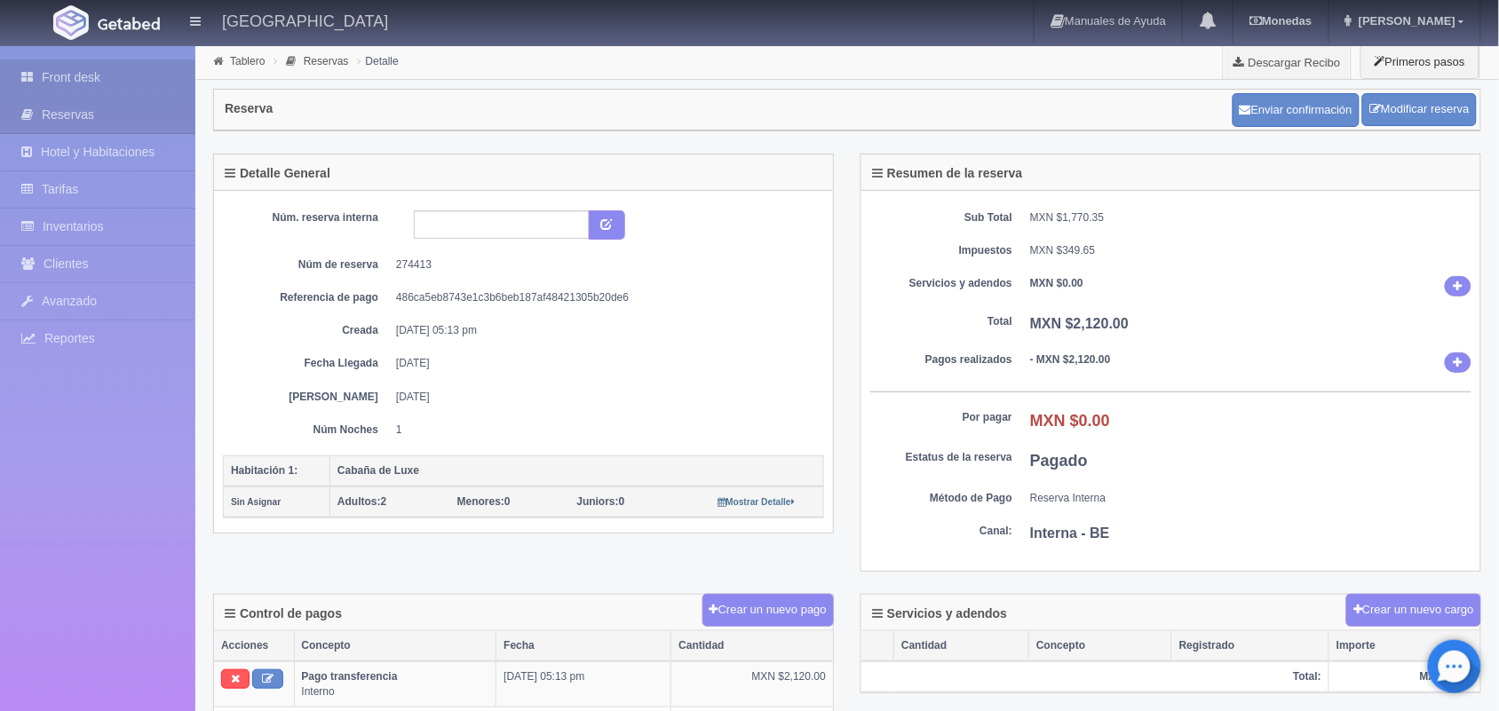
click at [113, 69] on link "Front desk" at bounding box center [97, 78] width 195 height 36
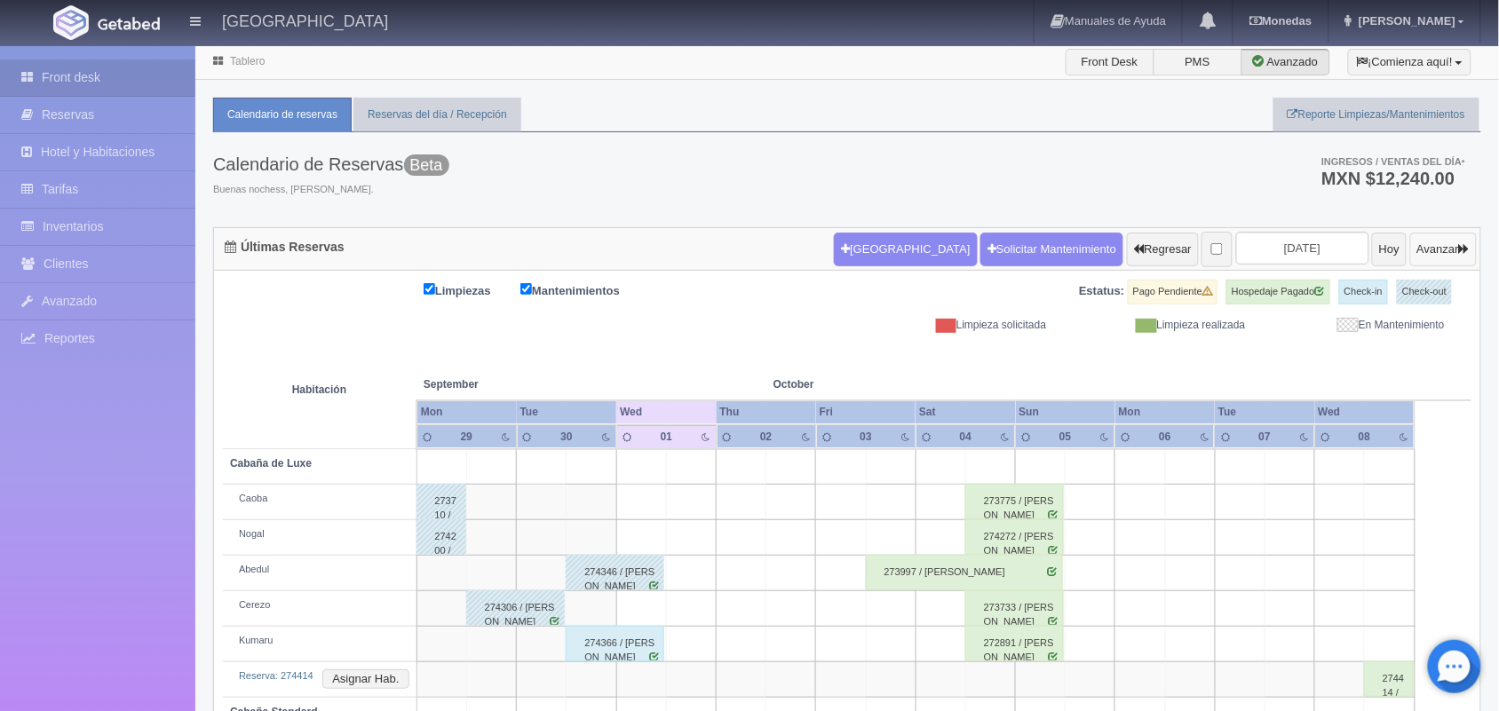
click at [1432, 254] on button "Avanzar" at bounding box center [1443, 250] width 67 height 34
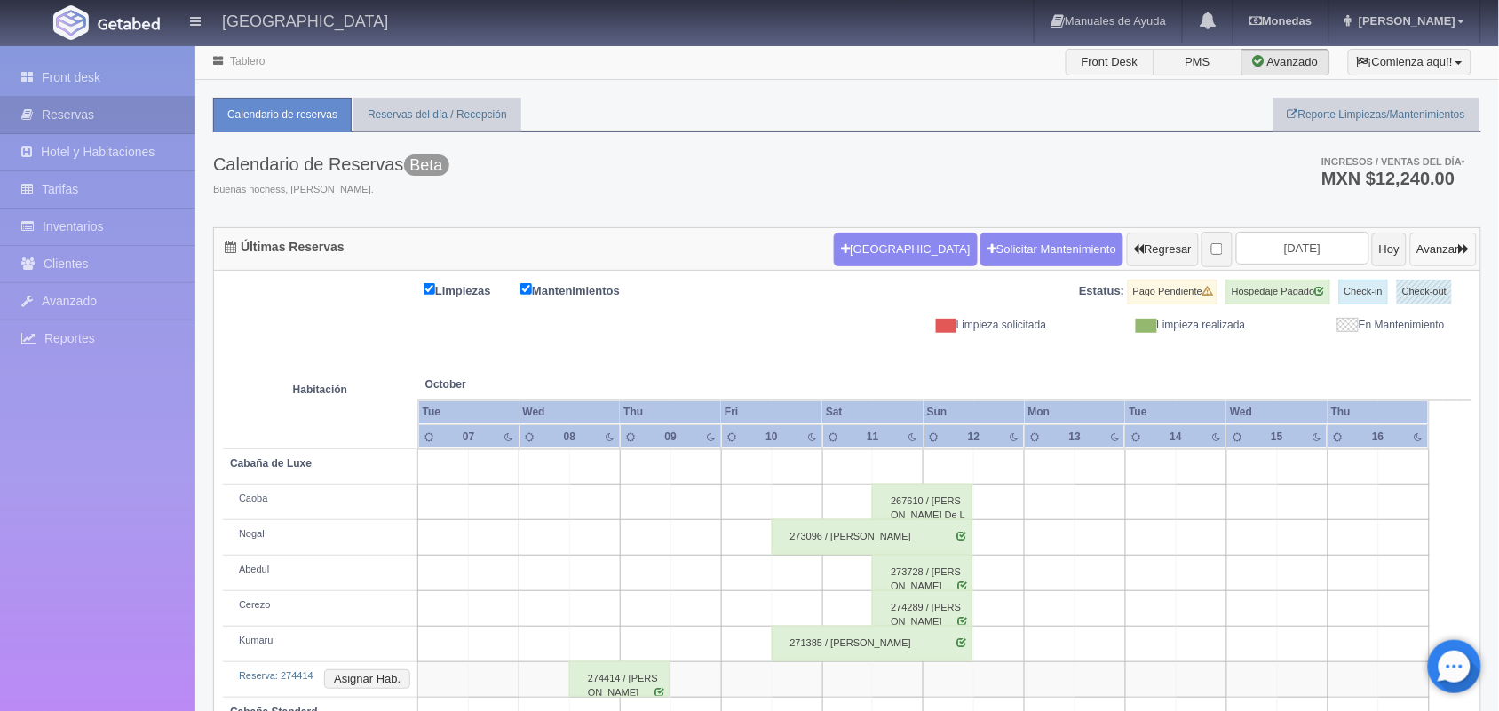
click at [1432, 254] on button "Avanzar" at bounding box center [1443, 250] width 67 height 34
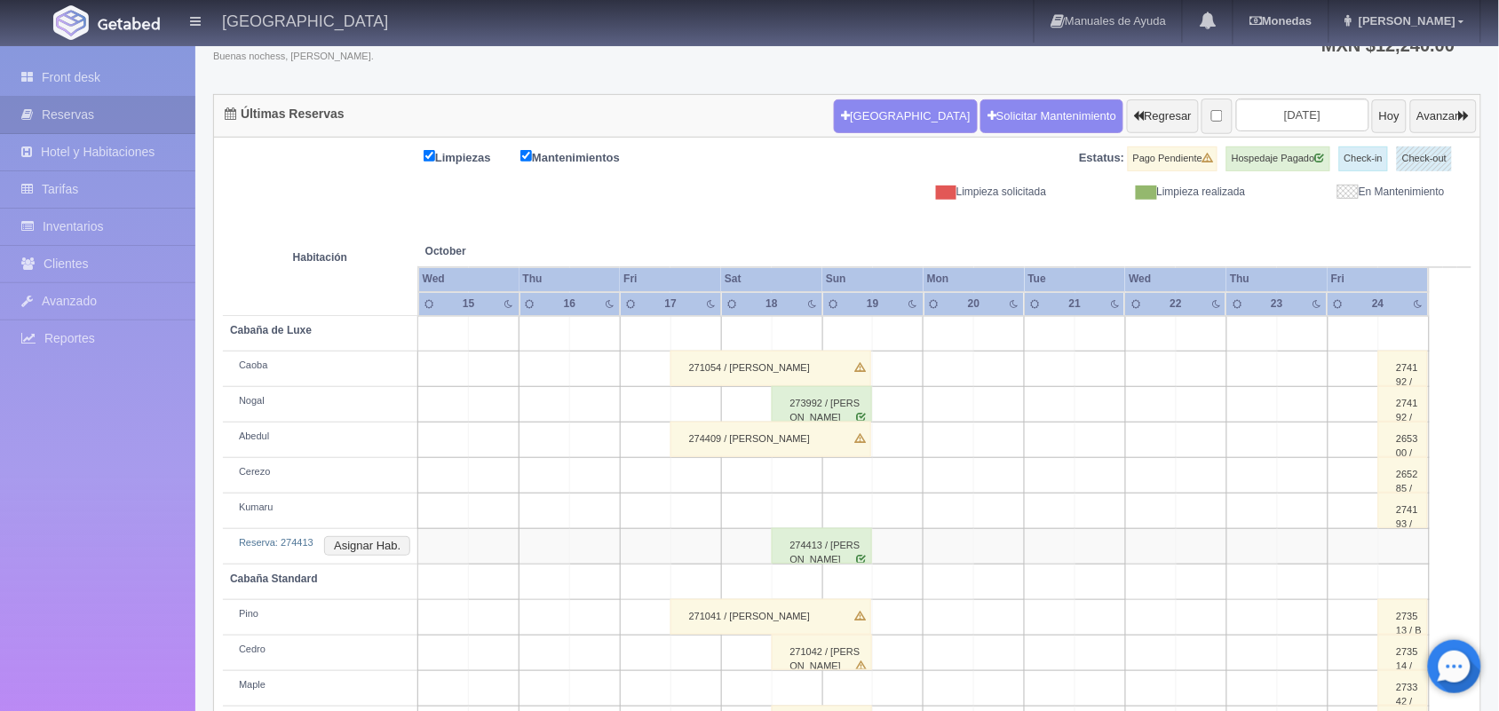
scroll to position [178, 0]
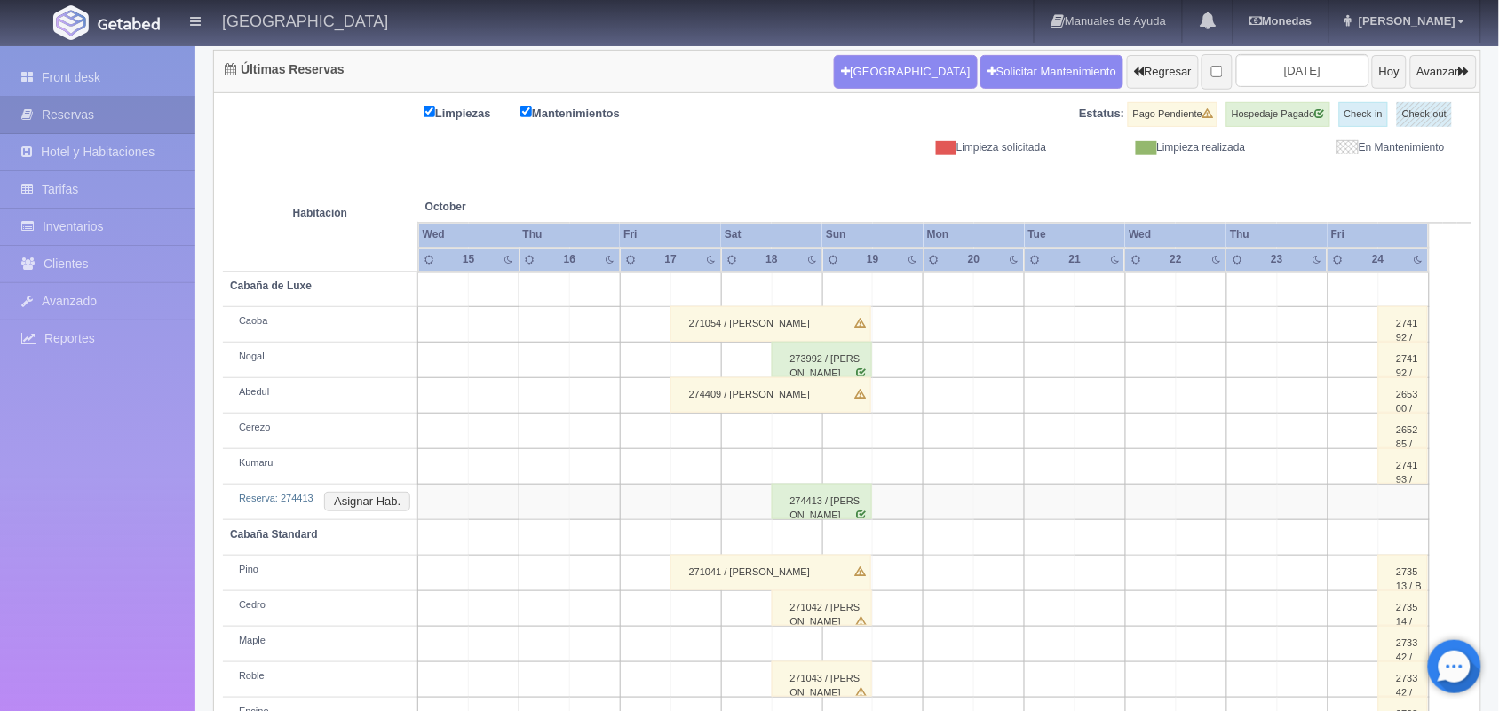
click at [801, 571] on div "271041 / Marisa Escalante" at bounding box center [771, 573] width 201 height 36
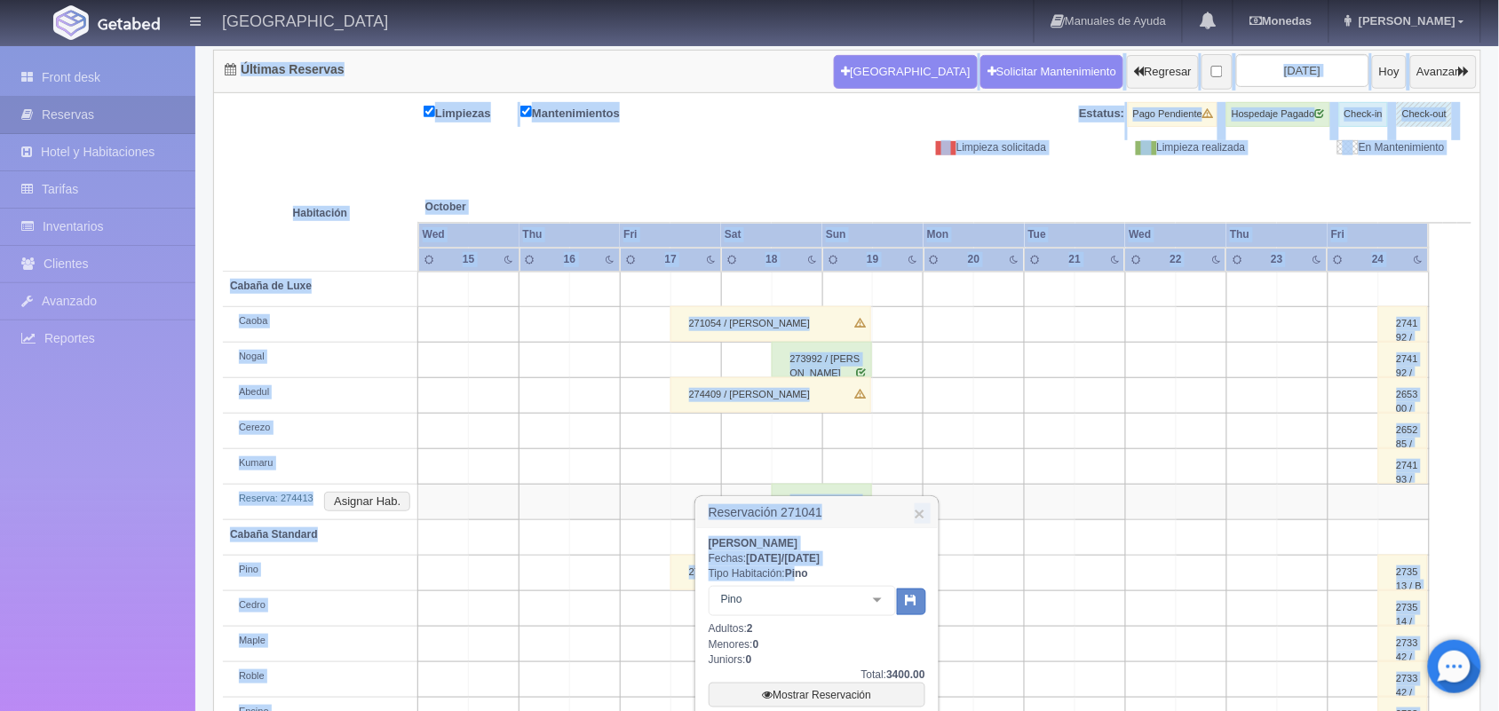
drag, startPoint x: 801, startPoint y: 571, endPoint x: 1391, endPoint y: 743, distance: 614.4
click at [1391, 534] on html "Hotel Xacallan Manuales de Ayuda Actualizaciones recientes Monedas Tipo de camb…" at bounding box center [749, 177] width 1499 height 711
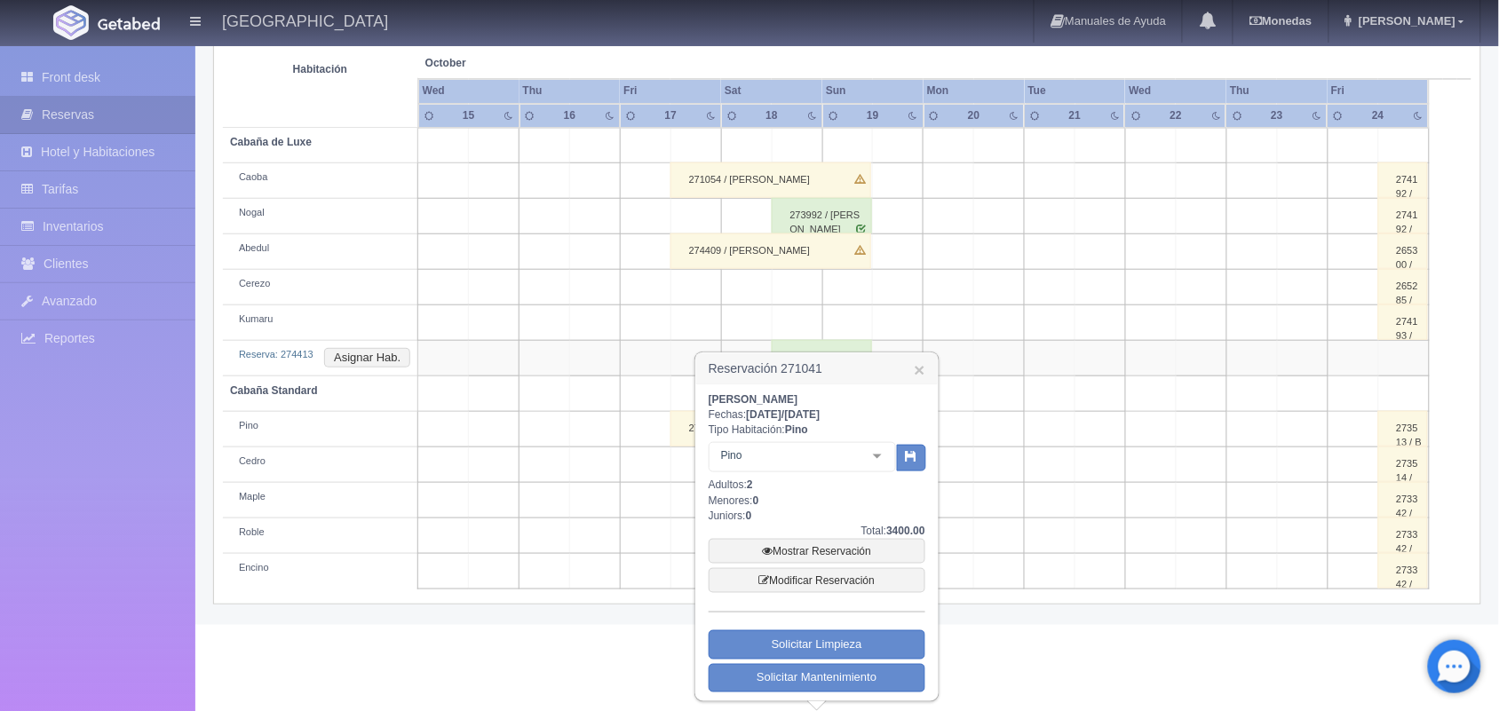
click at [1246, 390] on html "Hotel Xacallan Manuales de Ayuda Actualizaciones recientes Monedas Tipo de camb…" at bounding box center [749, 33] width 1499 height 711
click at [977, 245] on td at bounding box center [999, 252] width 51 height 36
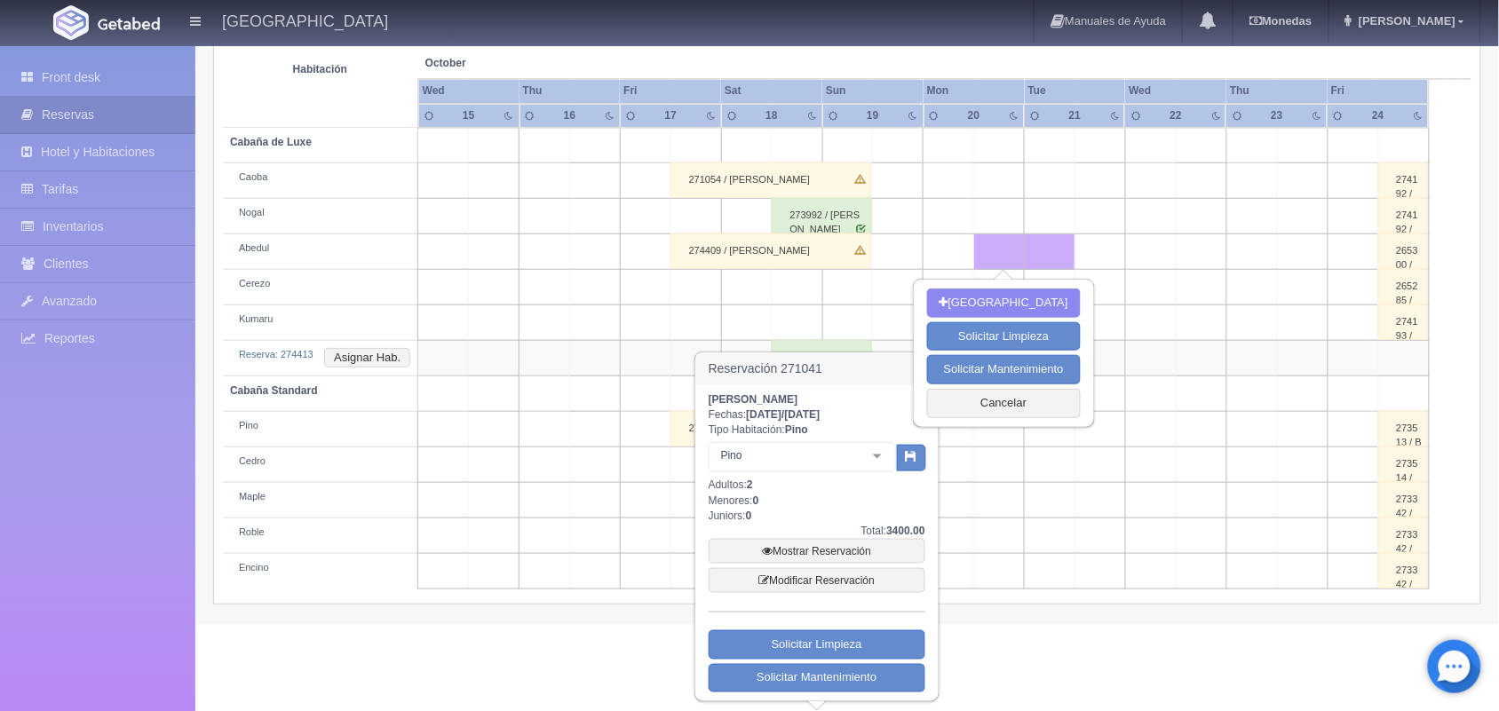
click at [977, 245] on td at bounding box center [999, 252] width 51 height 36
click at [1161, 468] on td at bounding box center [1150, 466] width 51 height 36
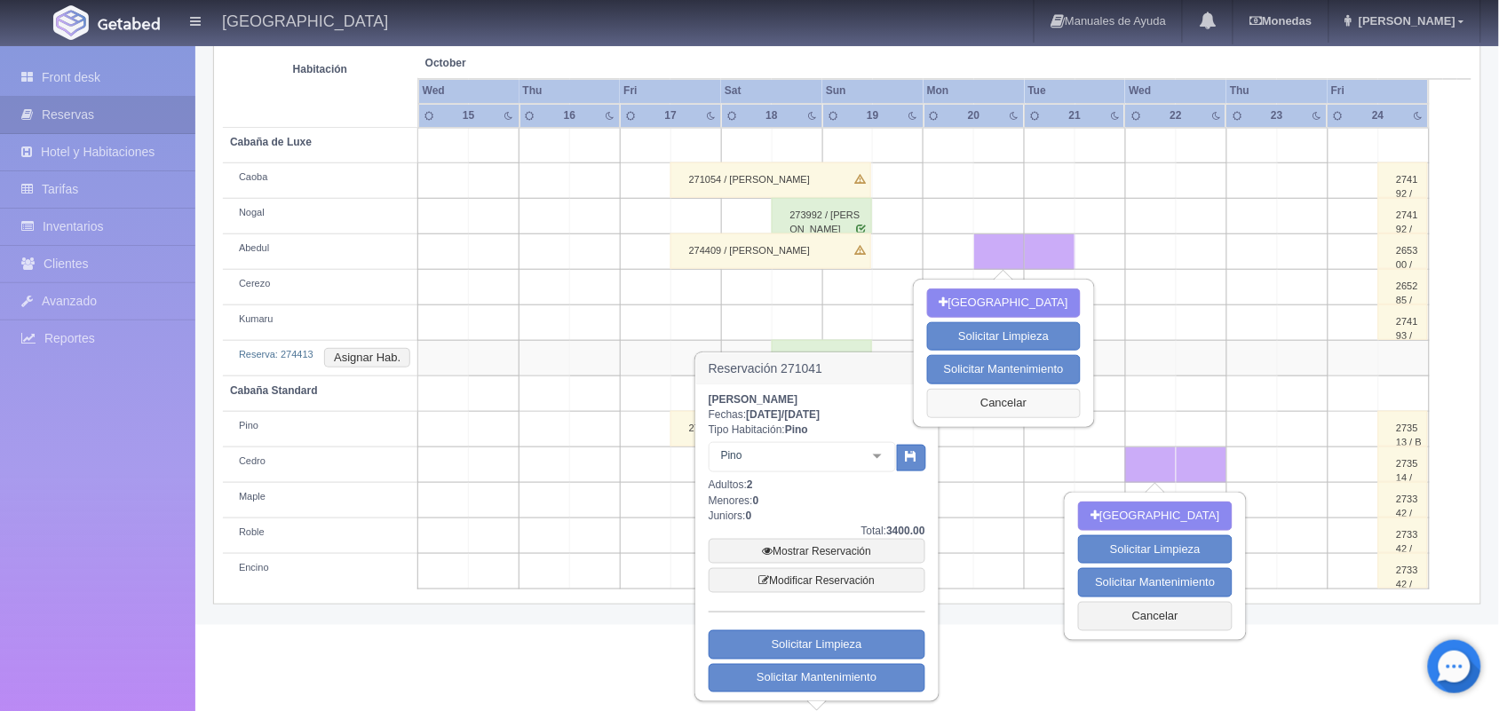
click at [987, 404] on button "Cancelar" at bounding box center [1004, 403] width 154 height 29
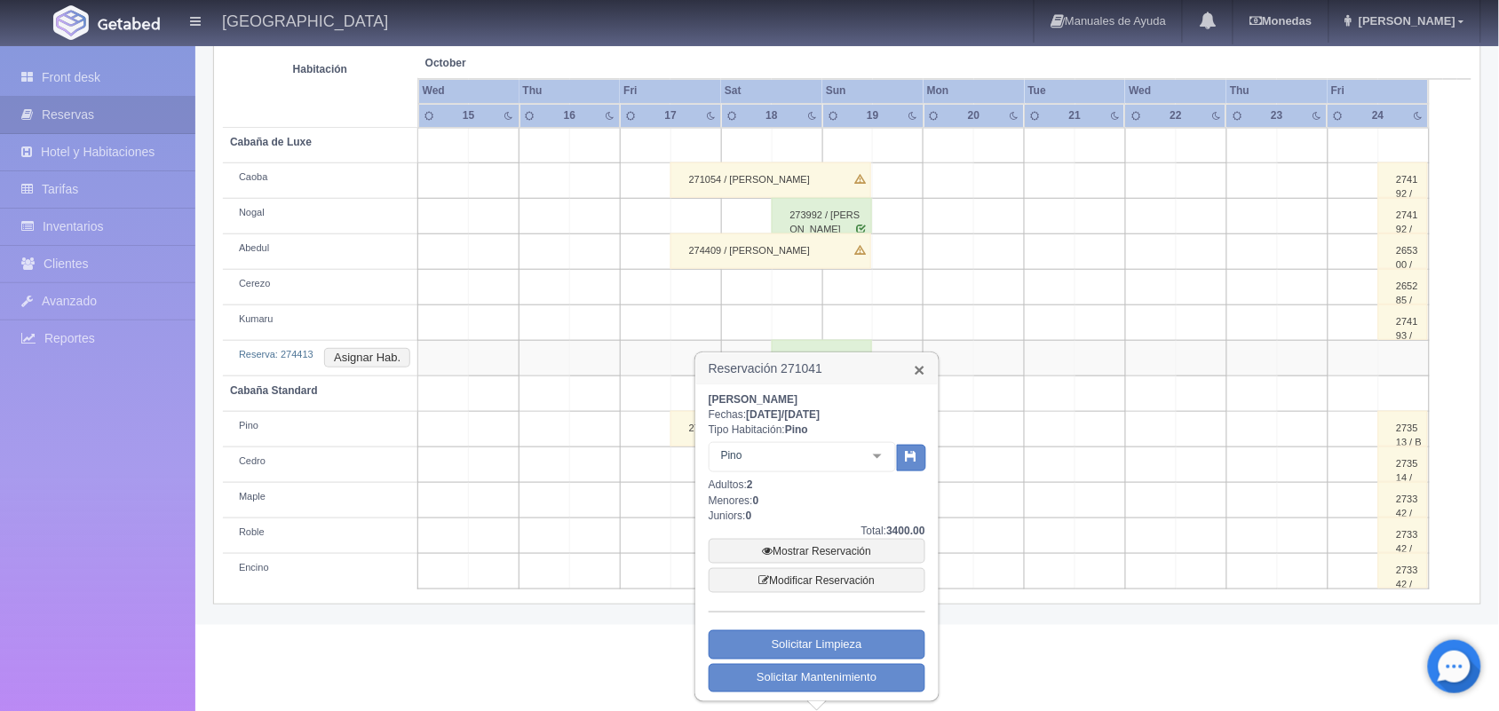
click at [918, 369] on link "×" at bounding box center [920, 370] width 11 height 19
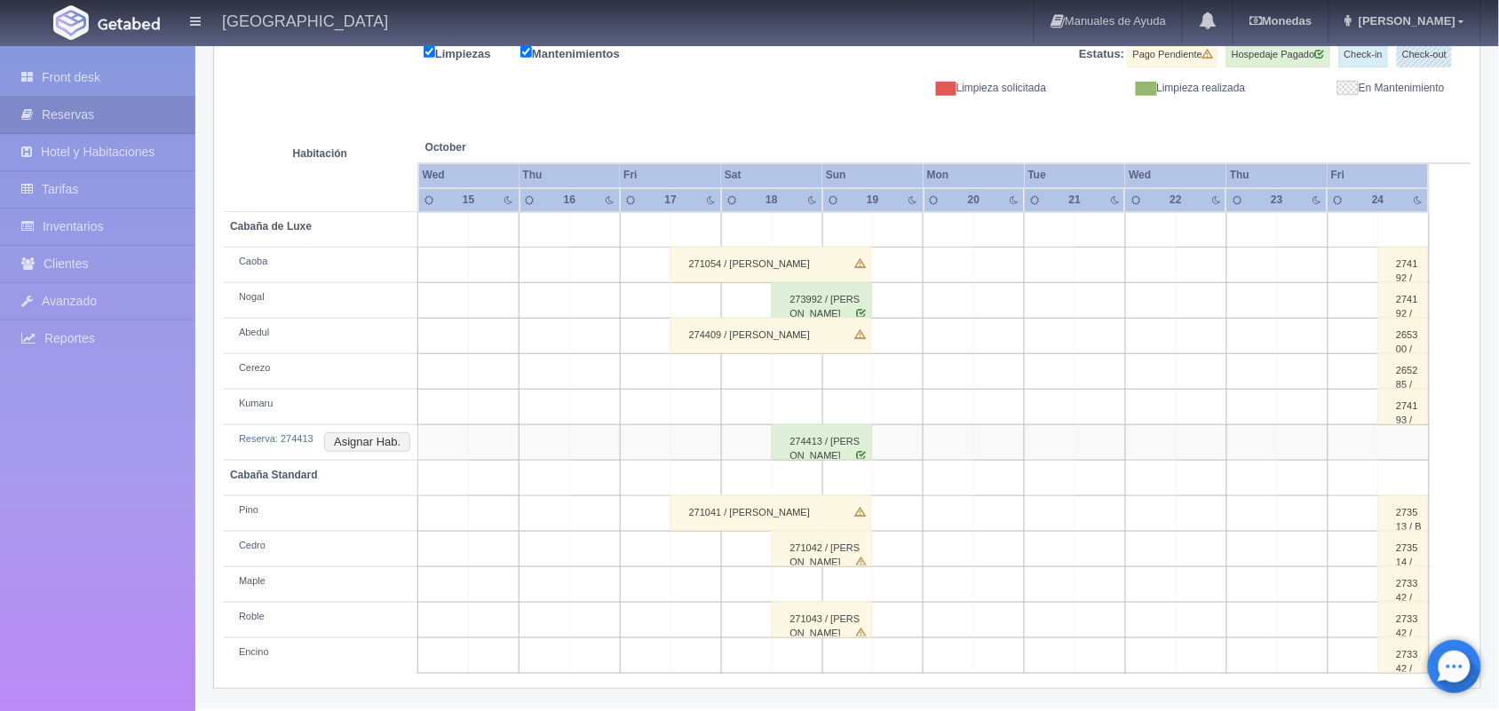
scroll to position [237, 0]
click at [831, 438] on div "274413 / Andres Jesus Hernandez Urbina" at bounding box center [822, 443] width 100 height 36
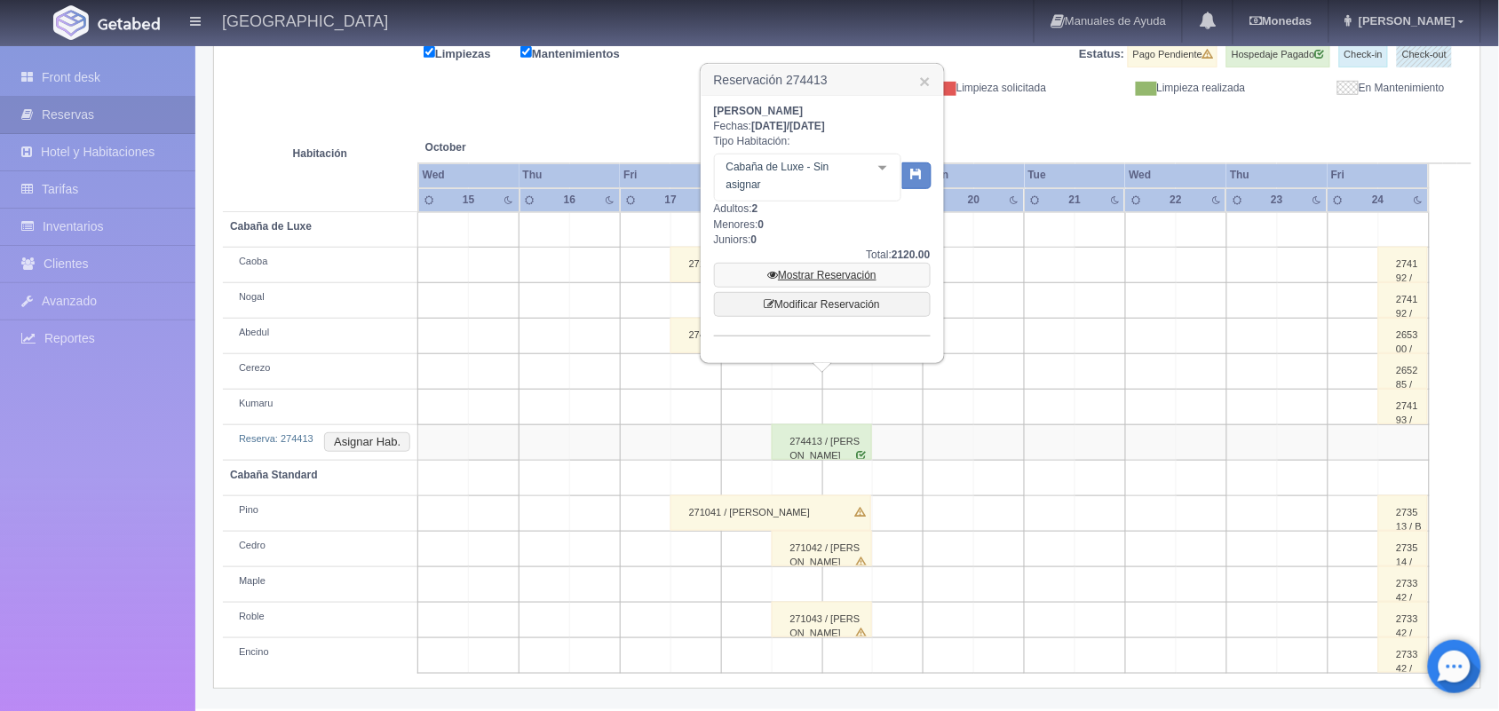
click at [857, 277] on link "Mostrar Reservación" at bounding box center [822, 275] width 217 height 25
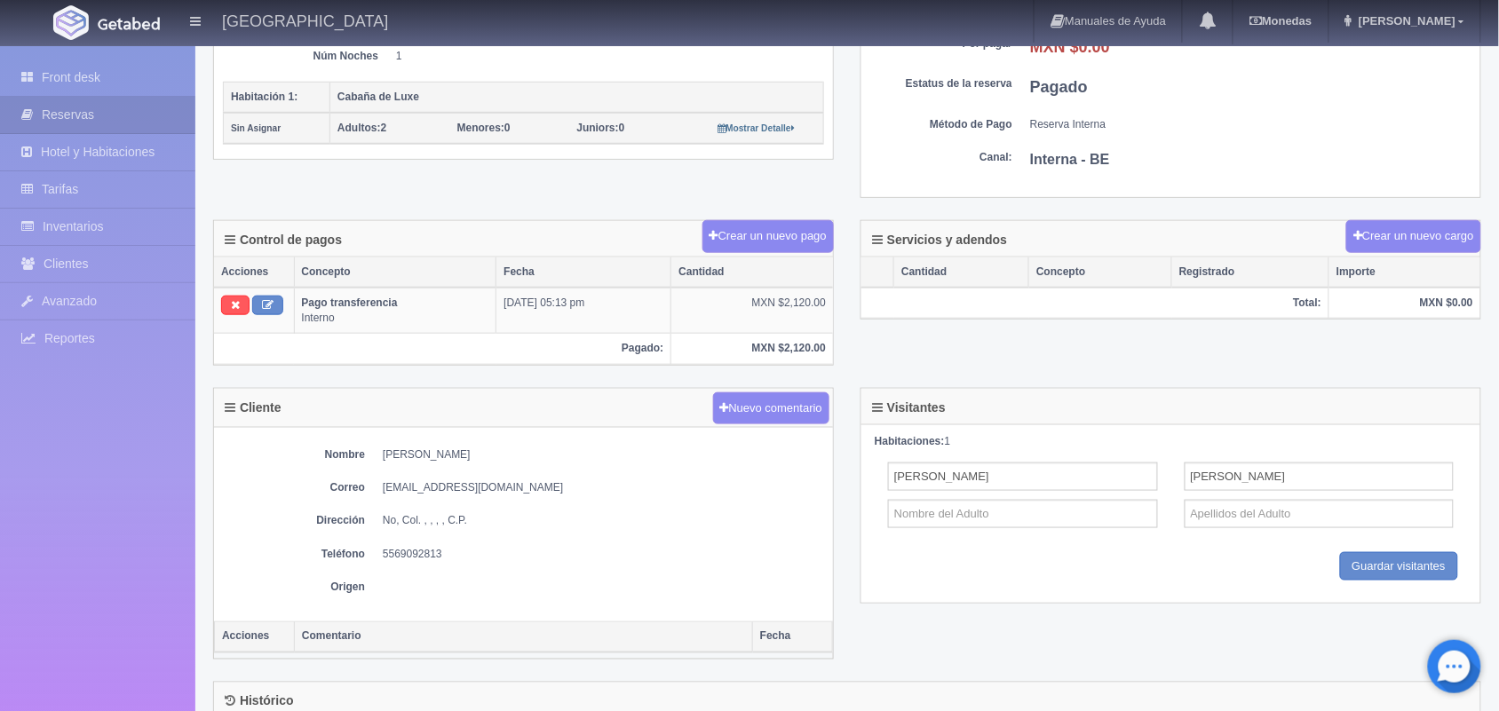
scroll to position [330, 0]
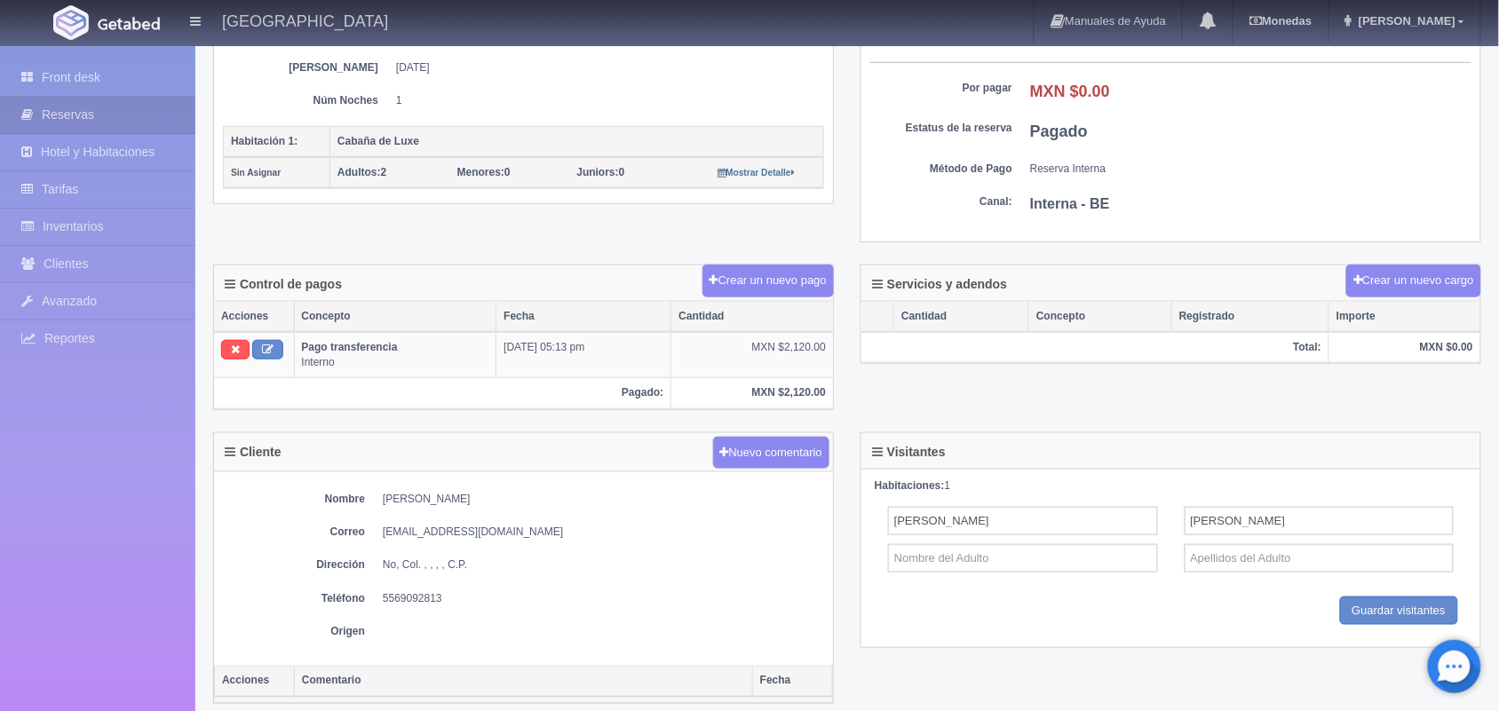
click at [415, 539] on dd "[EMAIL_ADDRESS][DOMAIN_NAME]" at bounding box center [603, 532] width 441 height 15
click at [441, 537] on dd "[EMAIL_ADDRESS][DOMAIN_NAME]" at bounding box center [603, 532] width 441 height 15
click at [512, 528] on div "Nombre [PERSON_NAME] Correo [EMAIL_ADDRESS][DOMAIN_NAME] Dirección No, Col. , ,…" at bounding box center [523, 570] width 619 height 194
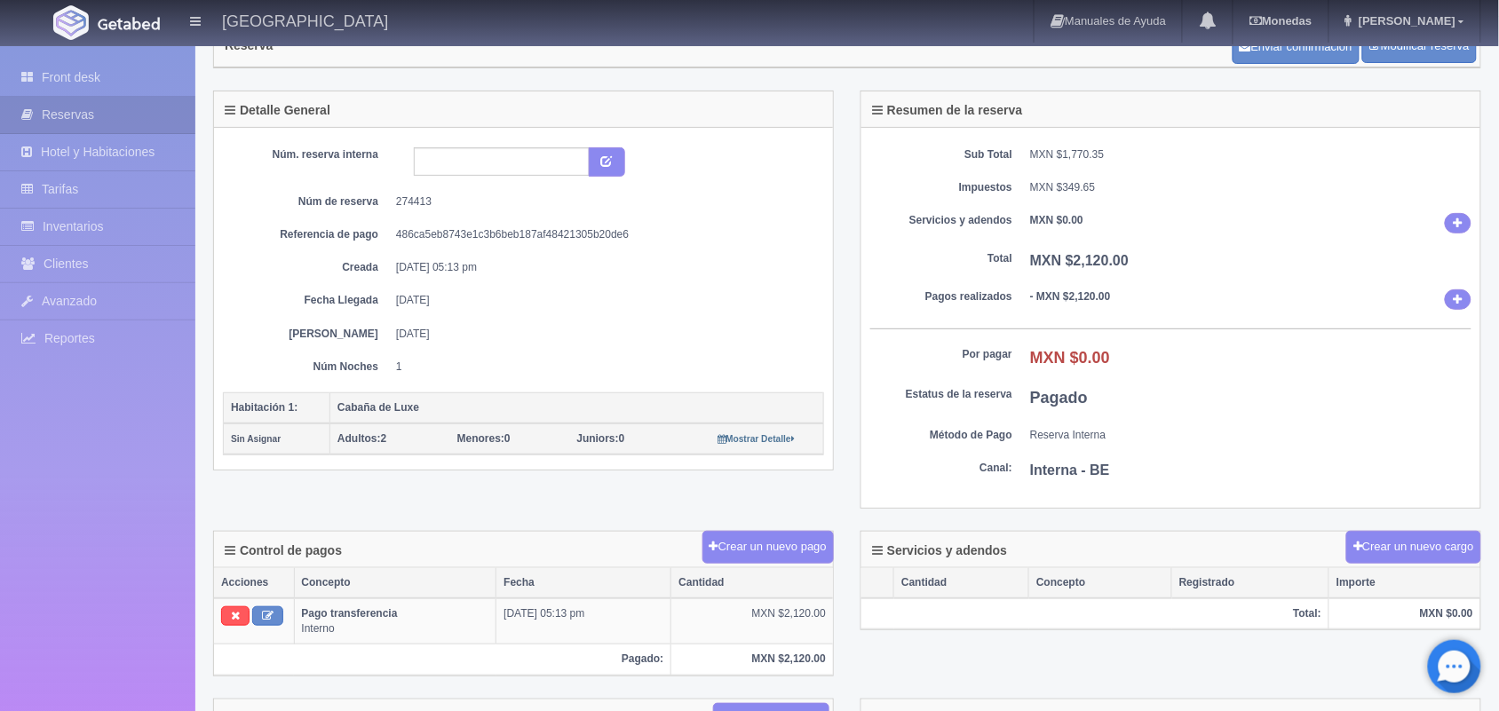
scroll to position [19, 0]
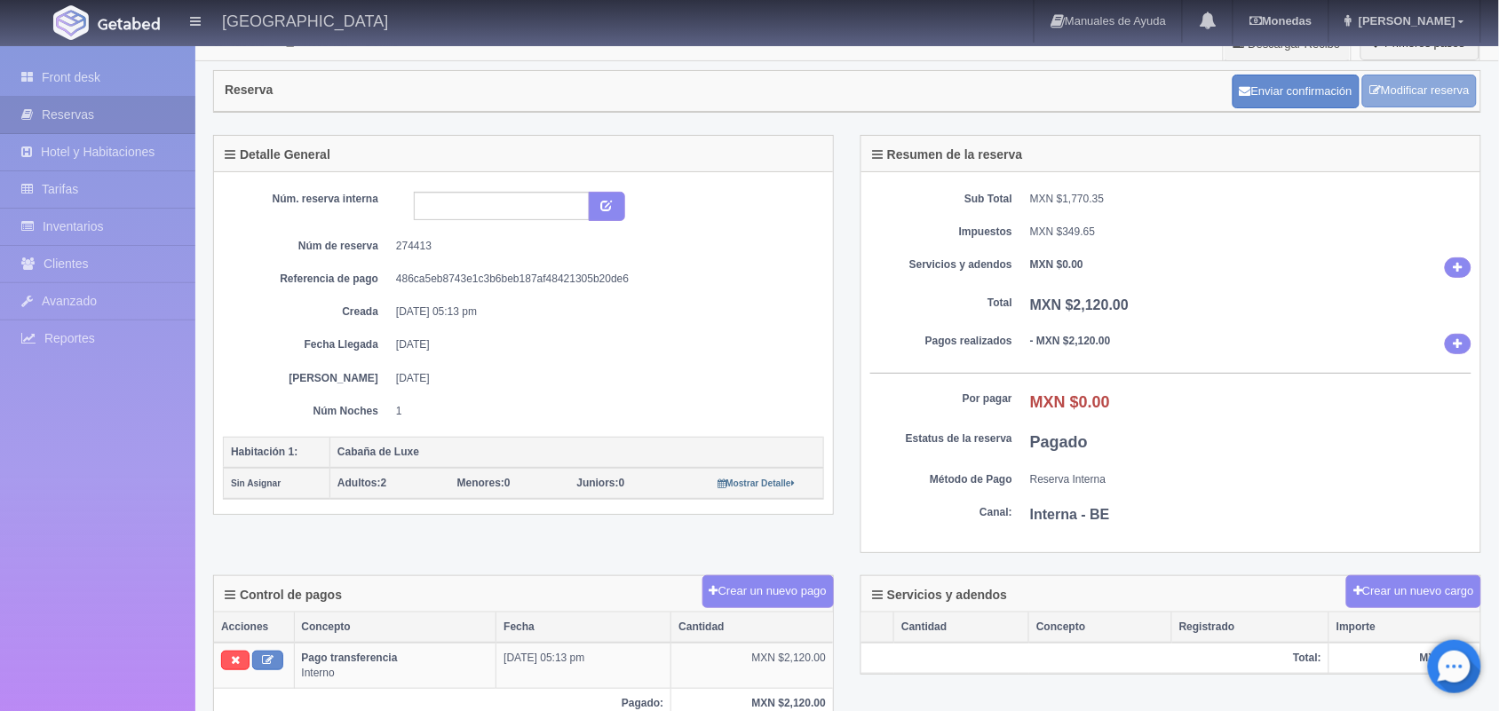
click at [1410, 102] on link "Modificar reserva" at bounding box center [1419, 91] width 115 height 33
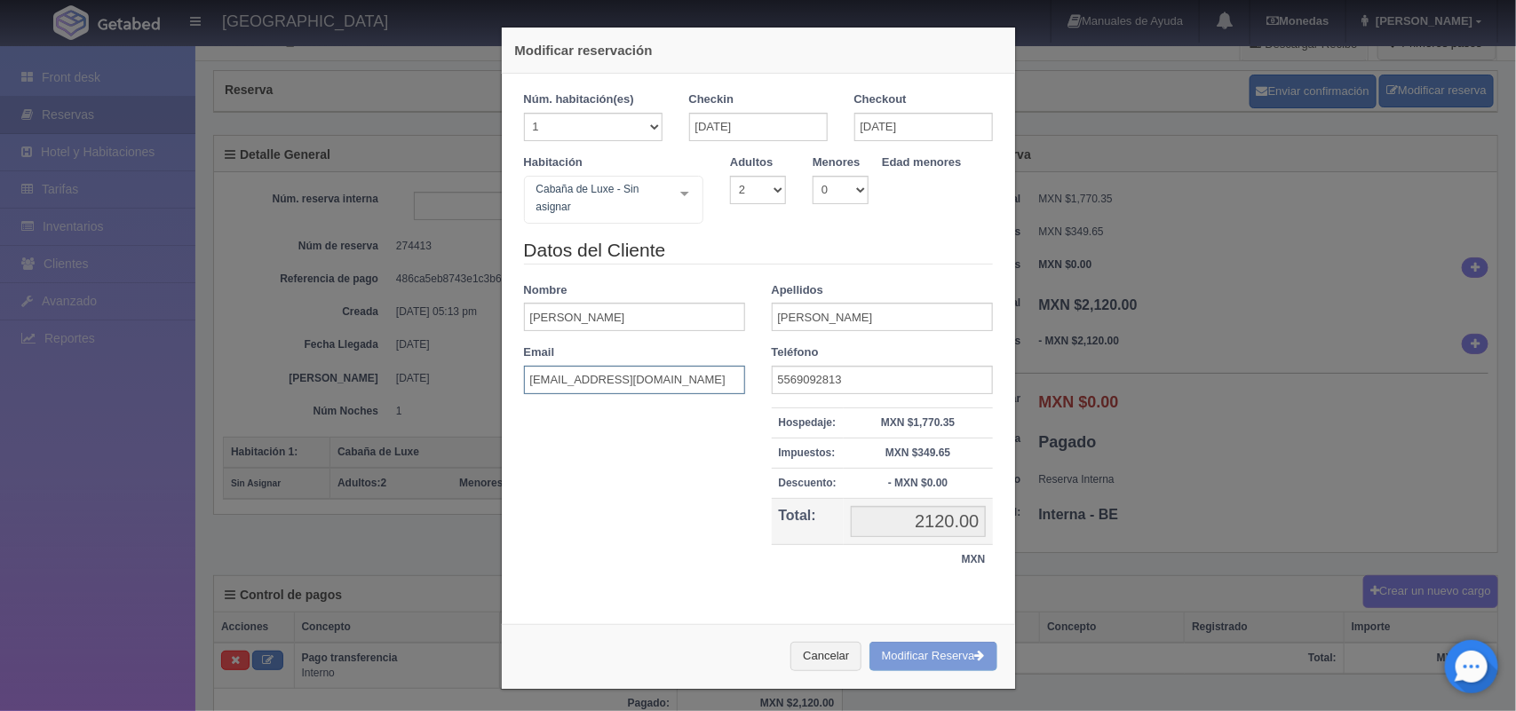
click at [577, 379] on input "[EMAIL_ADDRESS][DOMAIN_NAME]" at bounding box center [634, 380] width 221 height 28
click at [694, 377] on input "[EMAIL_ADDRESS][DOMAIN_NAME]" at bounding box center [634, 380] width 221 height 28
type input "[EMAIL_ADDRESS][DOMAIN_NAME]"
click at [868, 378] on input "5569092813" at bounding box center [882, 380] width 221 height 28
type input "5569092813"
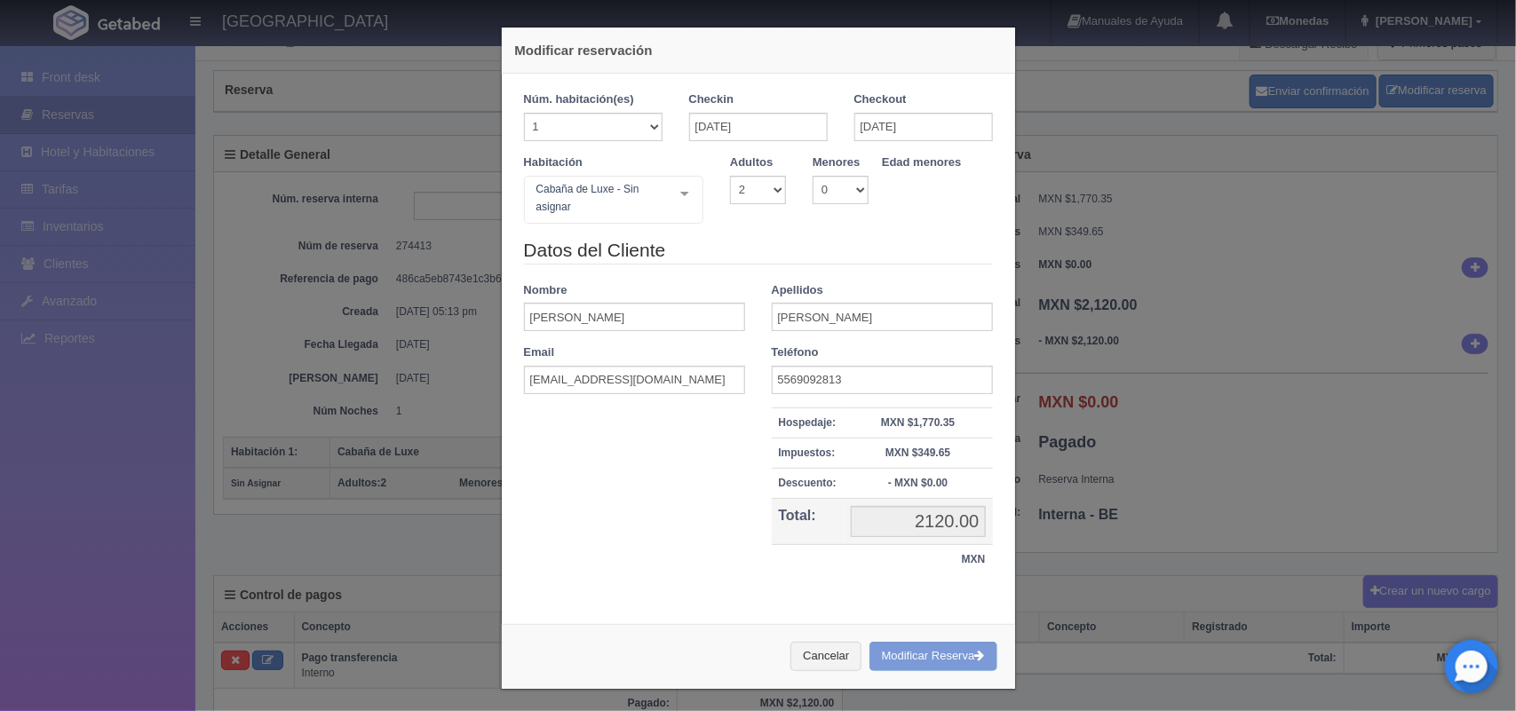
click at [697, 513] on div "Datos del Cliente Nombre [PERSON_NAME] Apellidos [PERSON_NAME] Email [EMAIL_ADD…" at bounding box center [759, 415] width 496 height 357
click at [894, 651] on div "Cancelar Modificar Reserva" at bounding box center [758, 656] width 513 height 65
click at [924, 655] on div "Cancelar Modificar Reserva" at bounding box center [758, 656] width 513 height 65
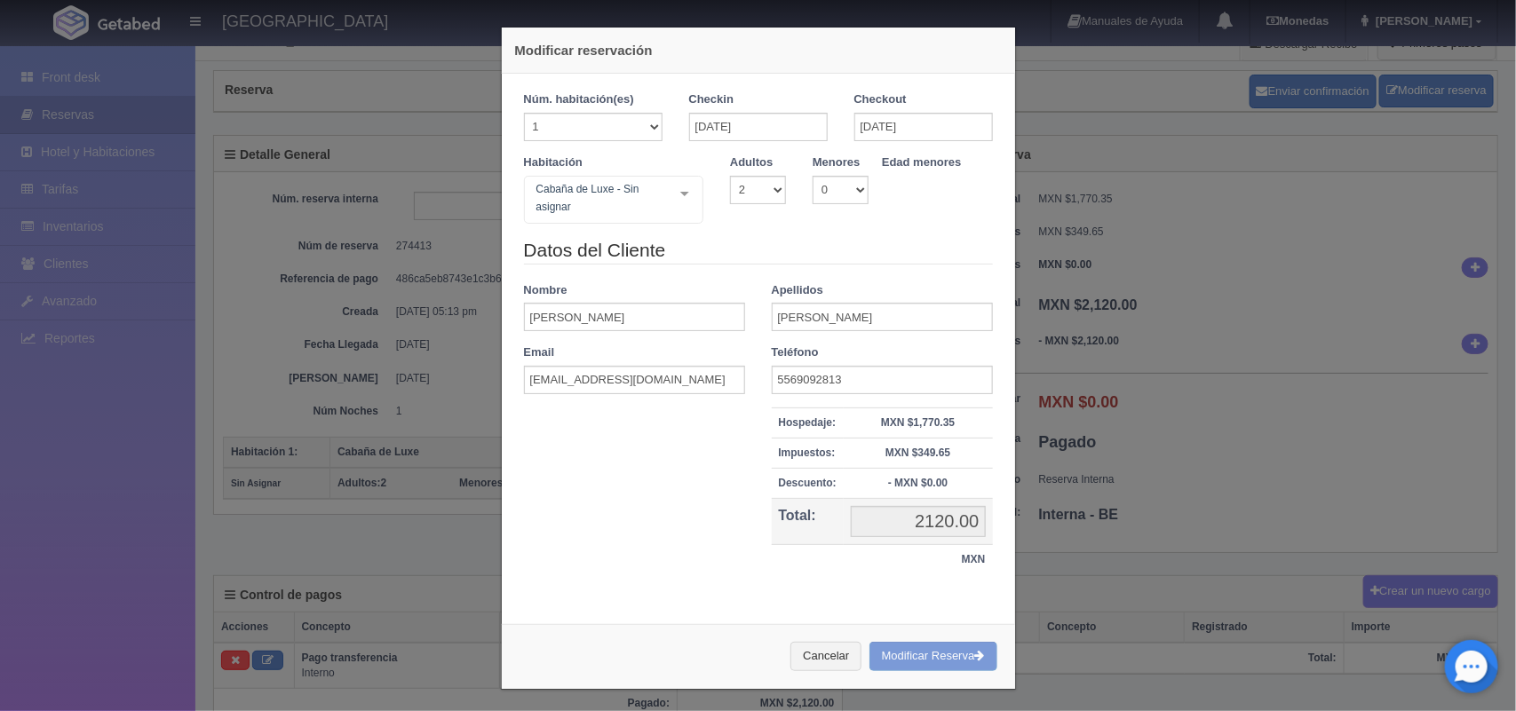
click at [924, 655] on div "Cancelar Modificar Reserva" at bounding box center [758, 656] width 513 height 65
click at [876, 662] on div "Cancelar Modificar Reserva" at bounding box center [758, 656] width 513 height 65
click at [792, 234] on div "Habitación Cabaña de Luxe - Sin asignar Cabaña de Luxe Cabaña de Luxe - Sin asi…" at bounding box center [759, 196] width 496 height 83
click at [617, 307] on input "[PERSON_NAME]" at bounding box center [634, 317] width 221 height 28
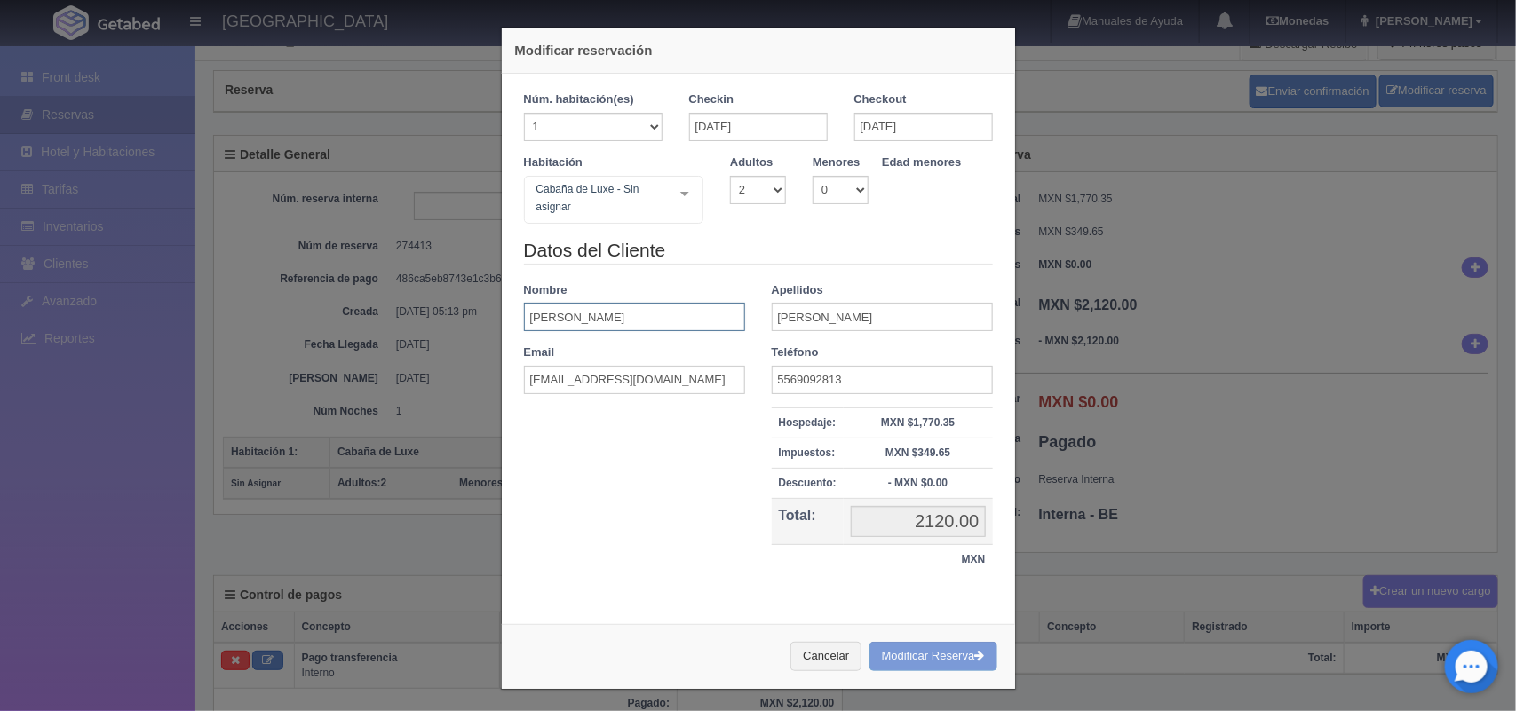
type input "[PERSON_NAME]"
click at [893, 649] on div "Cancelar Modificar Reserva" at bounding box center [758, 656] width 513 height 65
click at [937, 520] on input "2120.00" at bounding box center [918, 521] width 135 height 31
click at [920, 331] on input "[PERSON_NAME]" at bounding box center [882, 317] width 221 height 28
type input "[PERSON_NAME]"
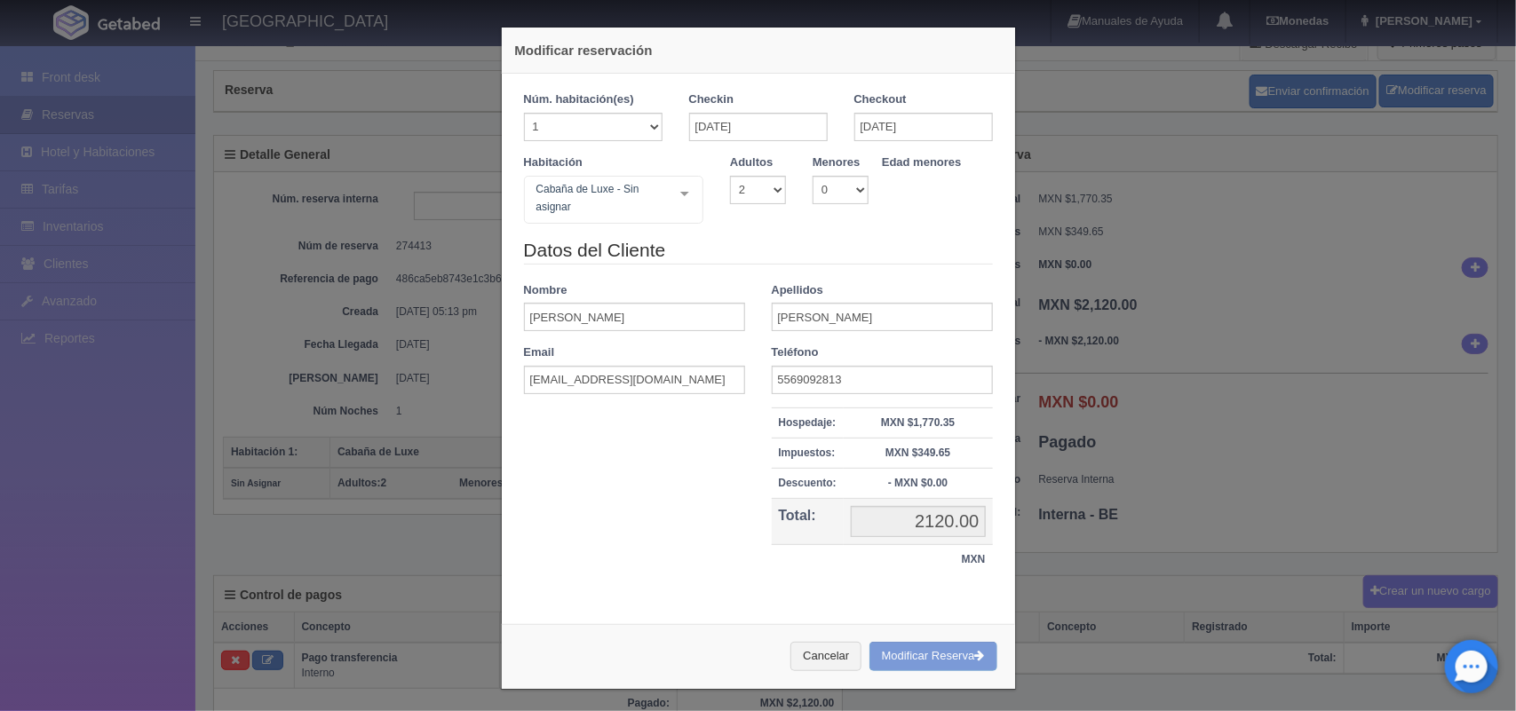
click at [903, 655] on div "Cancelar Modificar Reserva" at bounding box center [758, 656] width 513 height 65
click at [906, 651] on div "Cancelar Modificar Reserva" at bounding box center [758, 656] width 513 height 65
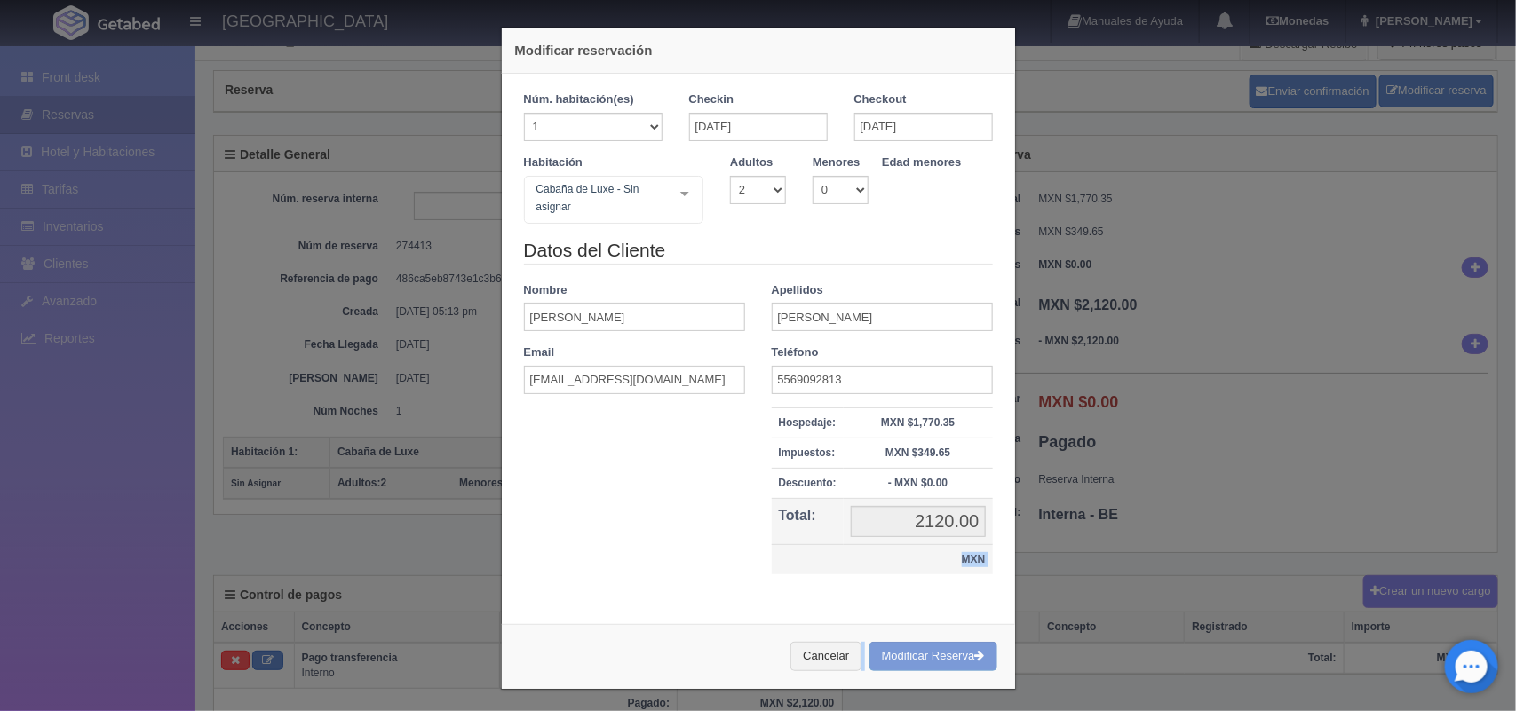
drag, startPoint x: 906, startPoint y: 651, endPoint x: 928, endPoint y: 561, distance: 92.4
click at [928, 561] on div "Modificar reservación Núm. habitación(es) 1 2 3 4 5 6 7 8 9 10 11 12 13 14 15 1…" at bounding box center [758, 358] width 515 height 663
click at [925, 520] on input "2120.00" at bounding box center [918, 521] width 135 height 31
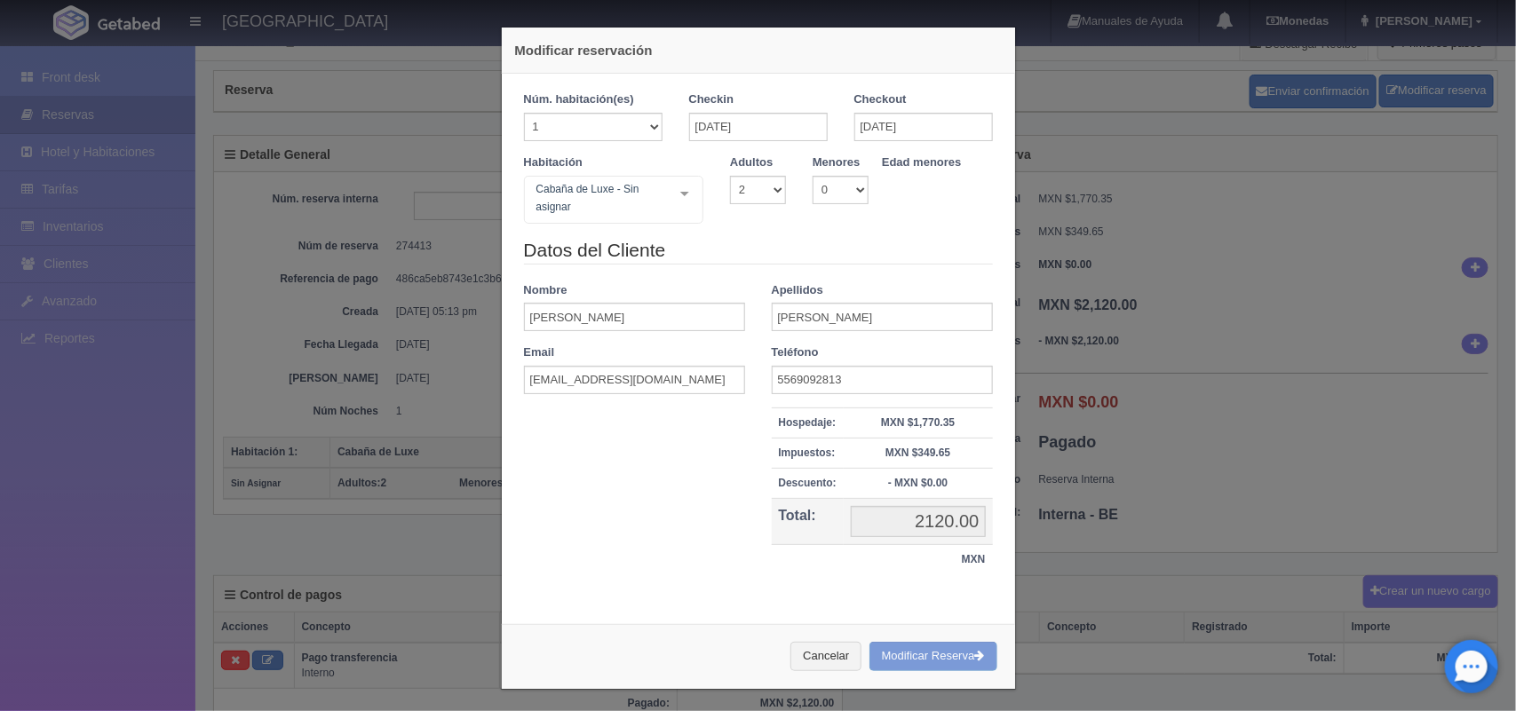
click at [924, 663] on div "Cancelar Modificar Reserva" at bounding box center [758, 656] width 513 height 65
click at [795, 660] on button "Cancelar" at bounding box center [825, 656] width 71 height 29
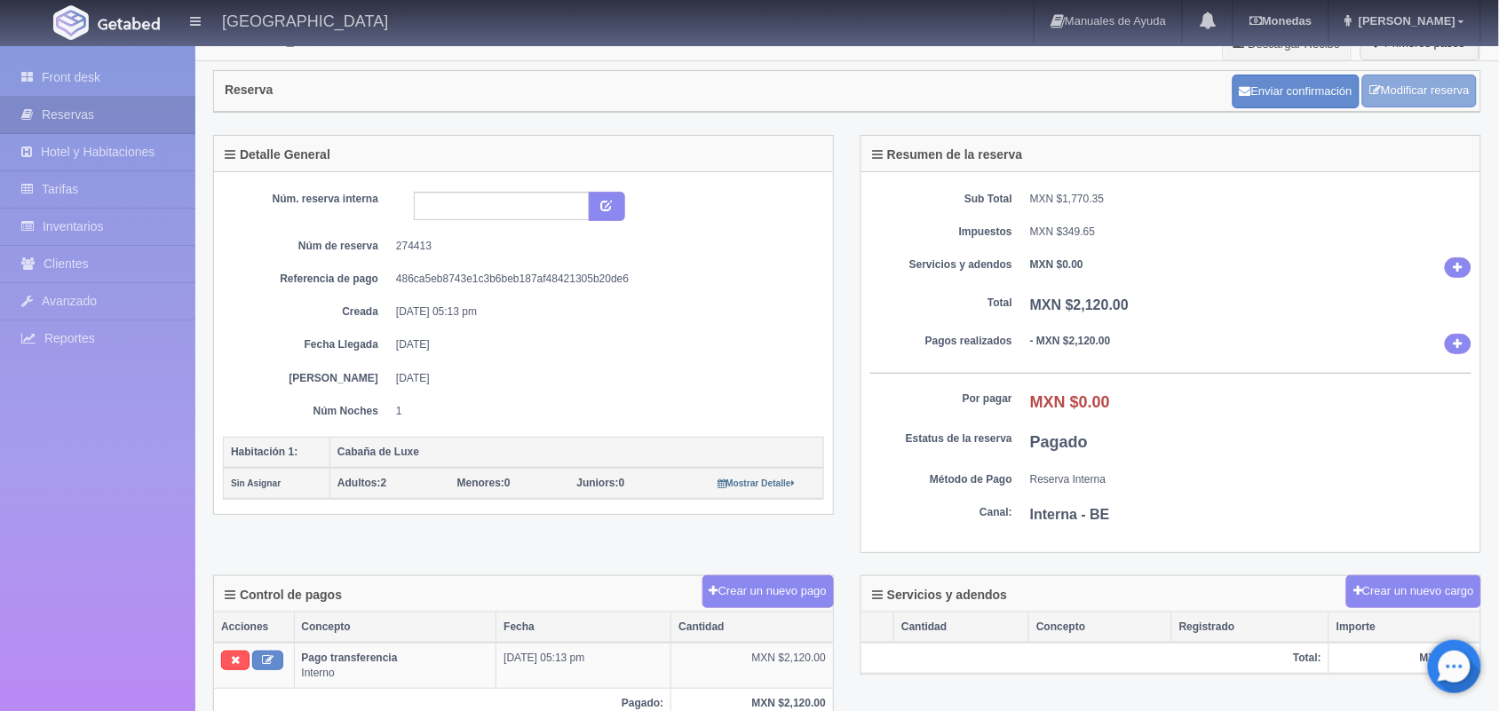
click at [1414, 98] on link "Modificar reserva" at bounding box center [1419, 91] width 115 height 33
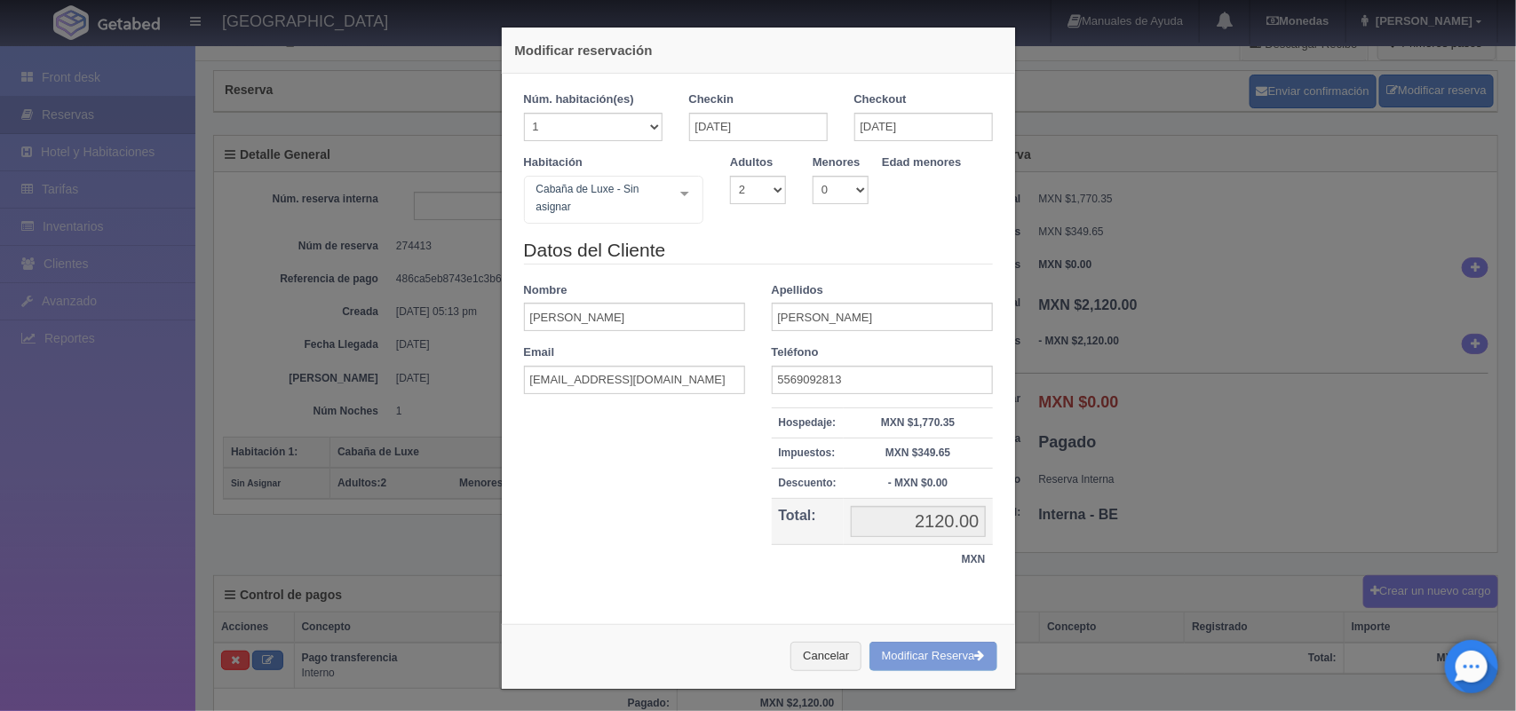
click at [928, 659] on div "Cancelar Modificar Reserva" at bounding box center [758, 656] width 513 height 65
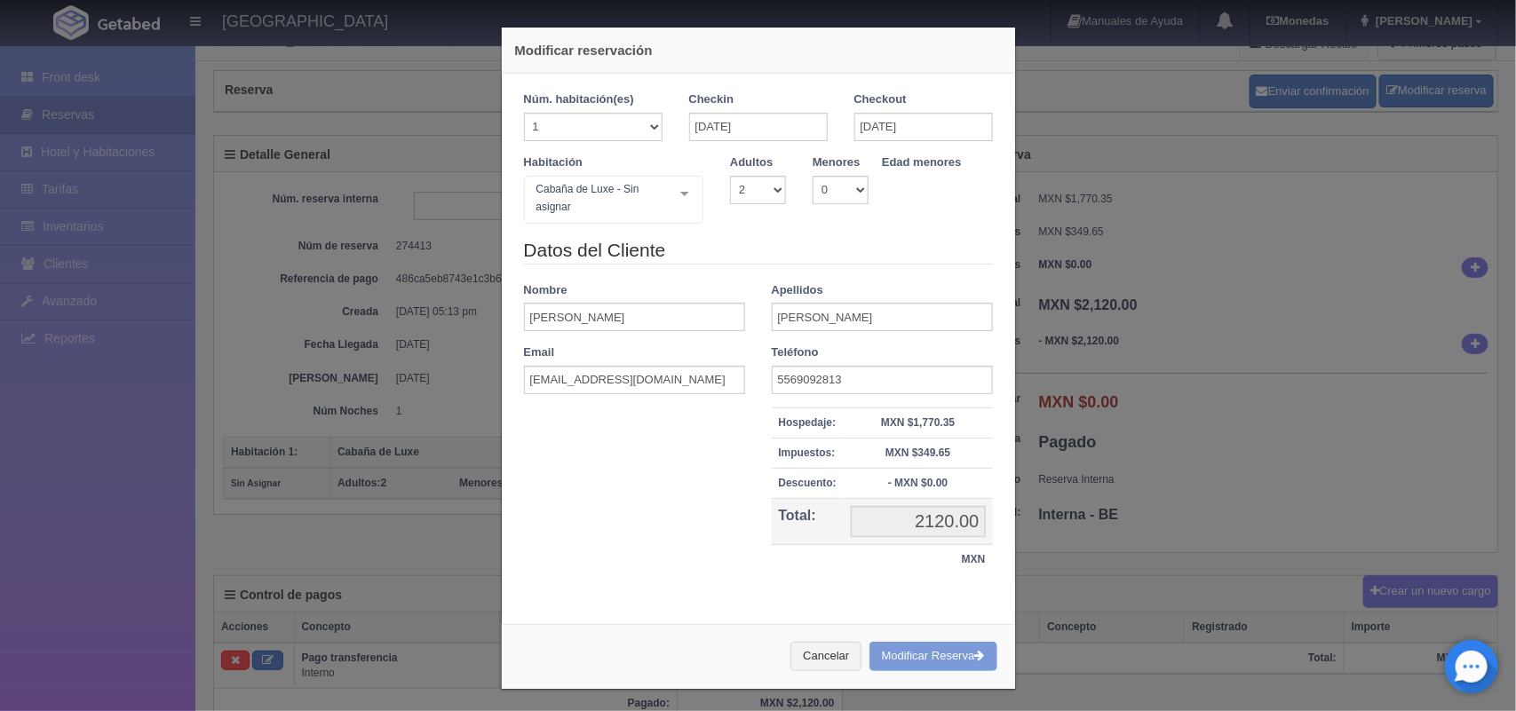
click at [928, 659] on div "Cancelar Modificar Reserva" at bounding box center [758, 656] width 513 height 65
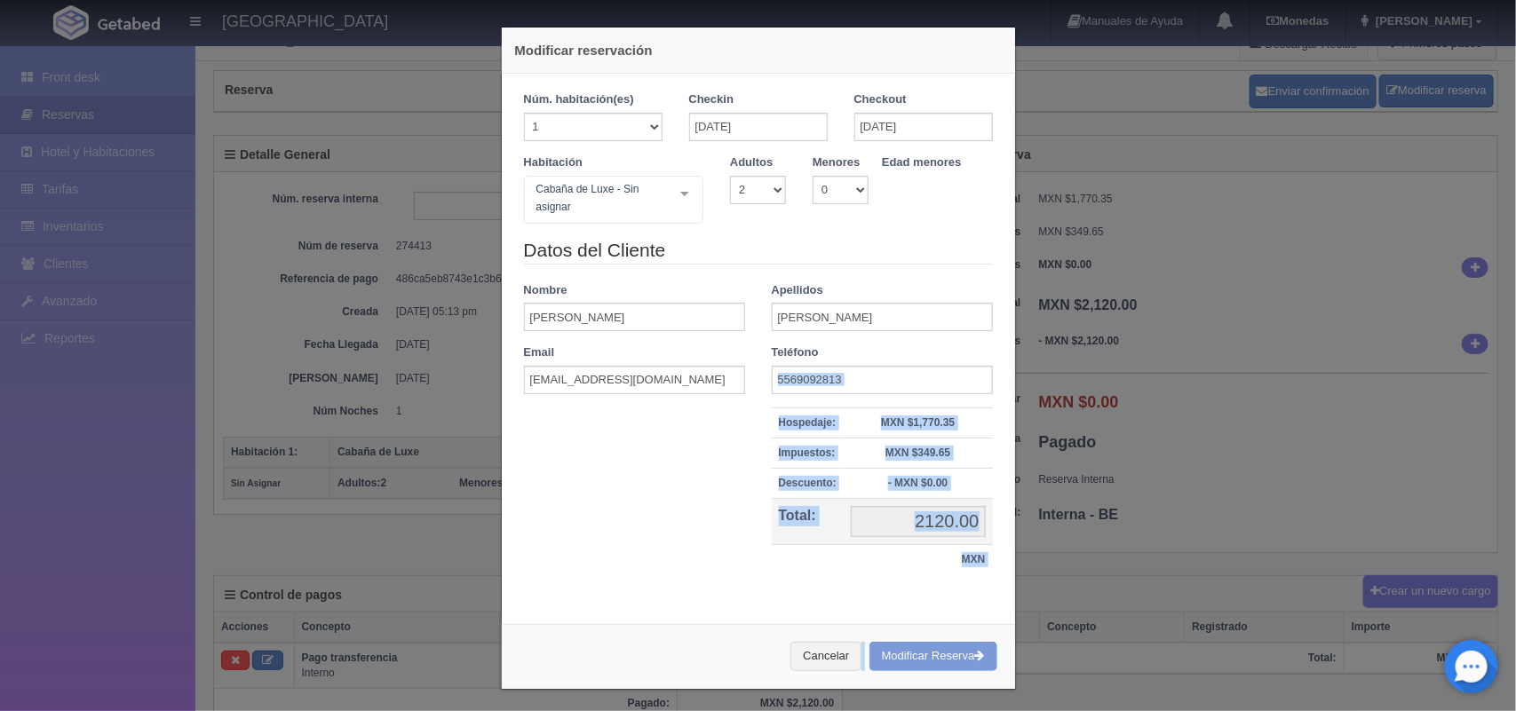
drag, startPoint x: 928, startPoint y: 659, endPoint x: 1282, endPoint y: 512, distance: 382.7
click at [1282, 512] on div "Modificar reservación Núm. habitación(es) 1 2 3 4 5 6 7 8 9 10 11 12 13 14 15 1…" at bounding box center [758, 355] width 1516 height 711
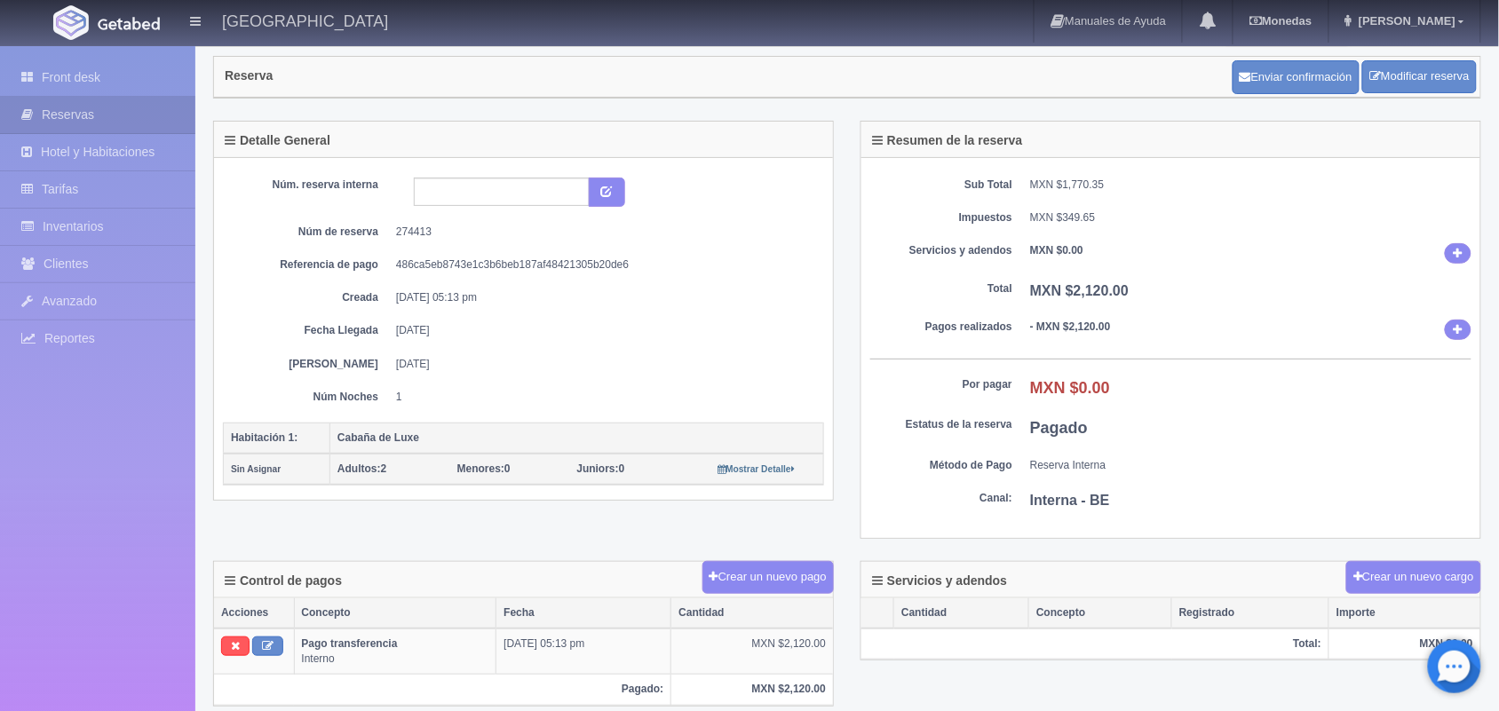
scroll to position [0, 0]
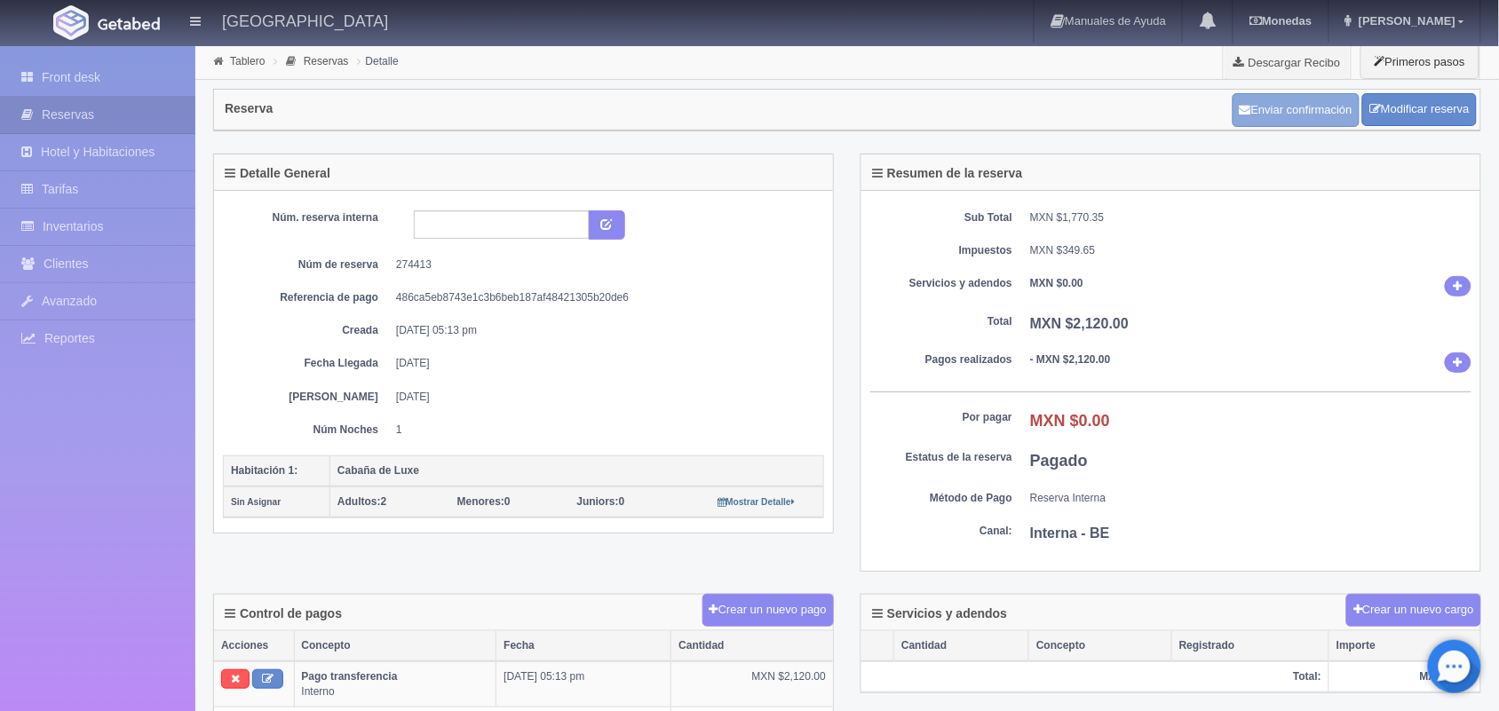
click at [1281, 111] on button "Enviar confirmación" at bounding box center [1296, 110] width 127 height 34
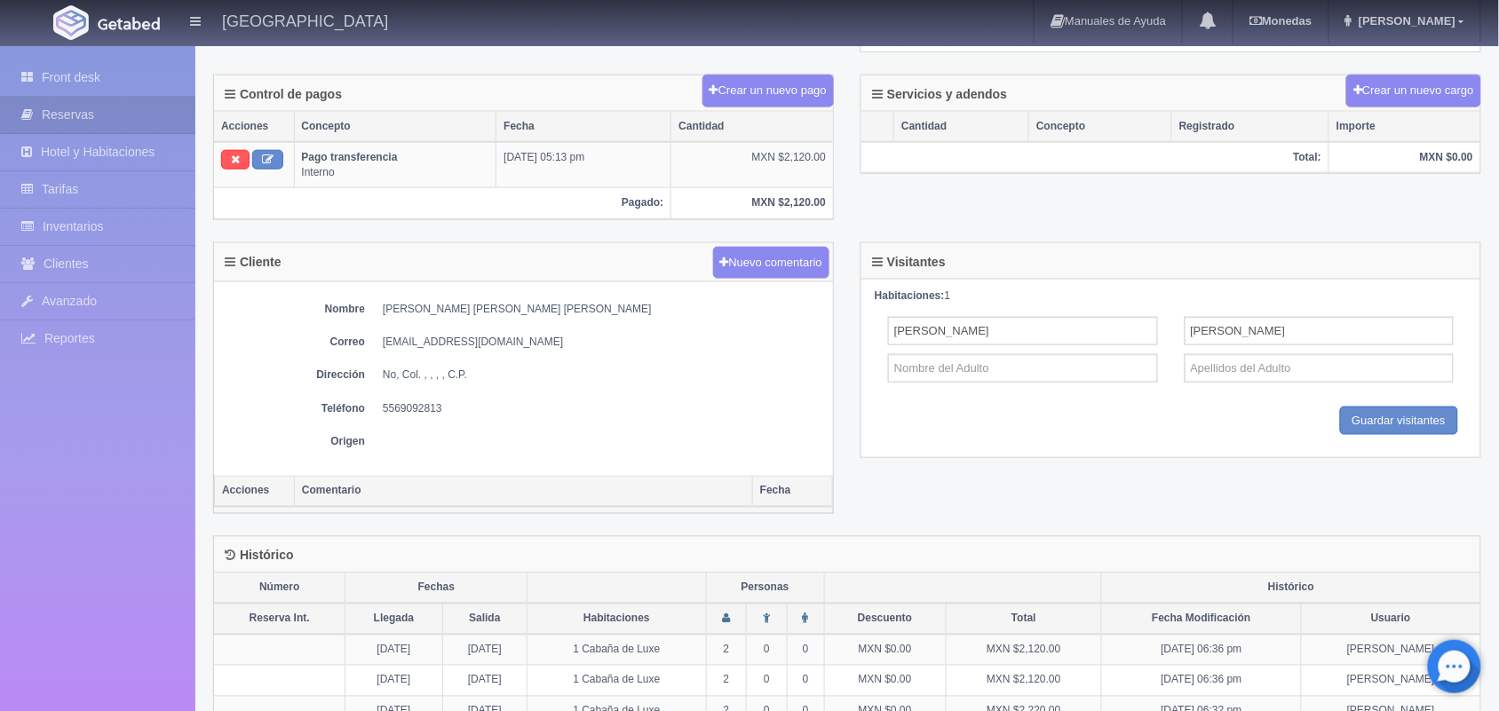
scroll to position [564, 0]
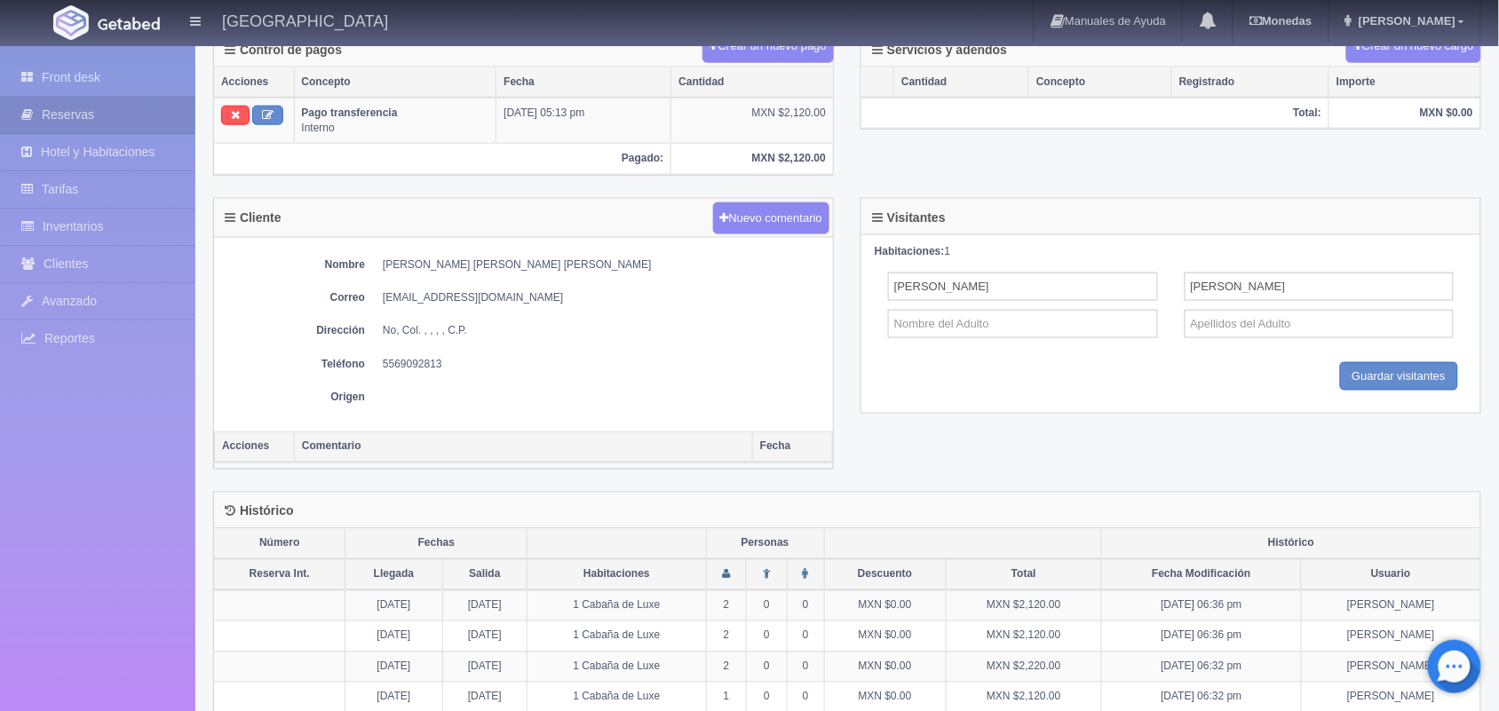
click at [313, 321] on div "Nombre [PERSON_NAME] [PERSON_NAME] [PERSON_NAME] Correo [EMAIL_ADDRESS][DOMAIN_…" at bounding box center [523, 335] width 619 height 194
drag, startPoint x: 313, startPoint y: 321, endPoint x: 423, endPoint y: 285, distance: 115.7
click at [423, 285] on div "Nombre [PERSON_NAME] [PERSON_NAME] [PERSON_NAME] Correo [EMAIL_ADDRESS][DOMAIN_…" at bounding box center [523, 335] width 619 height 194
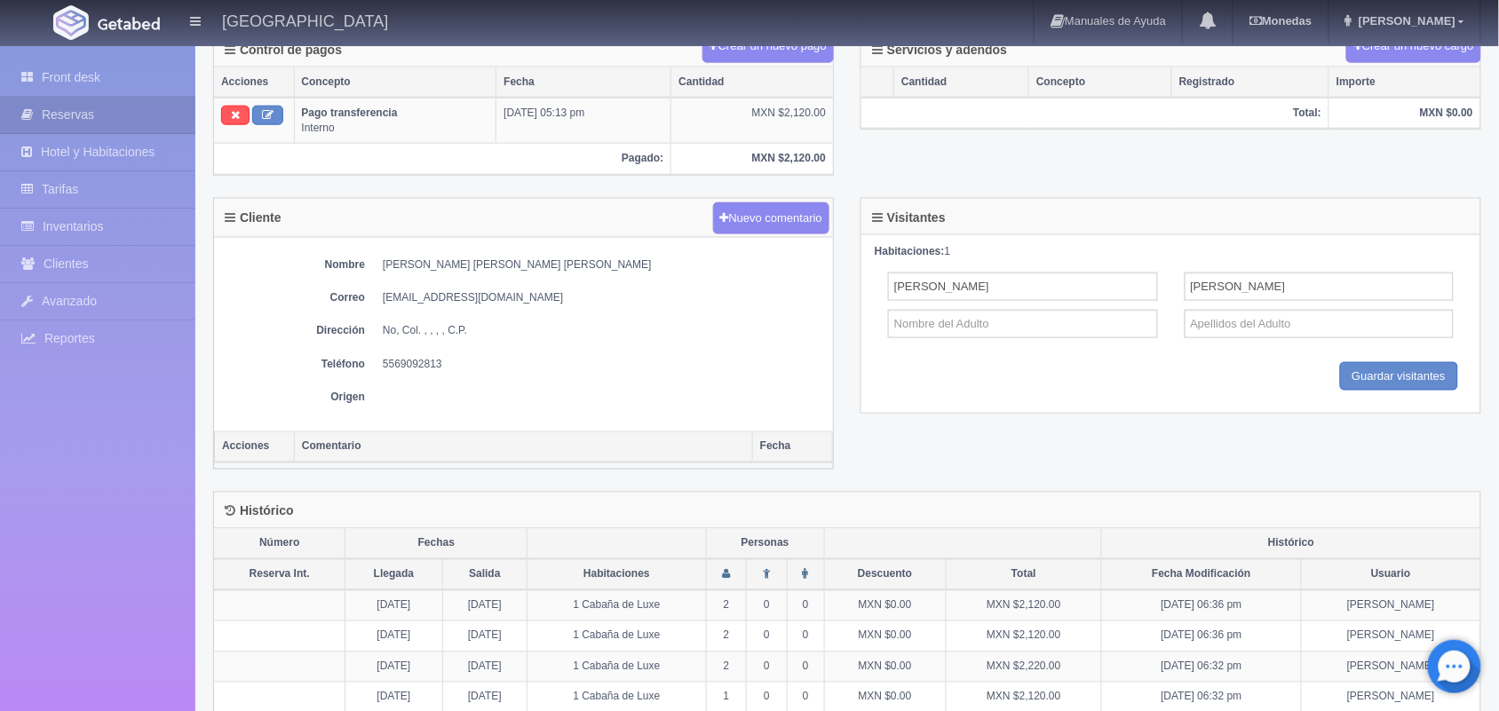
click at [453, 304] on dd "[EMAIL_ADDRESS][DOMAIN_NAME]" at bounding box center [603, 297] width 441 height 15
click at [453, 305] on dd "[EMAIL_ADDRESS][DOMAIN_NAME]" at bounding box center [603, 297] width 441 height 15
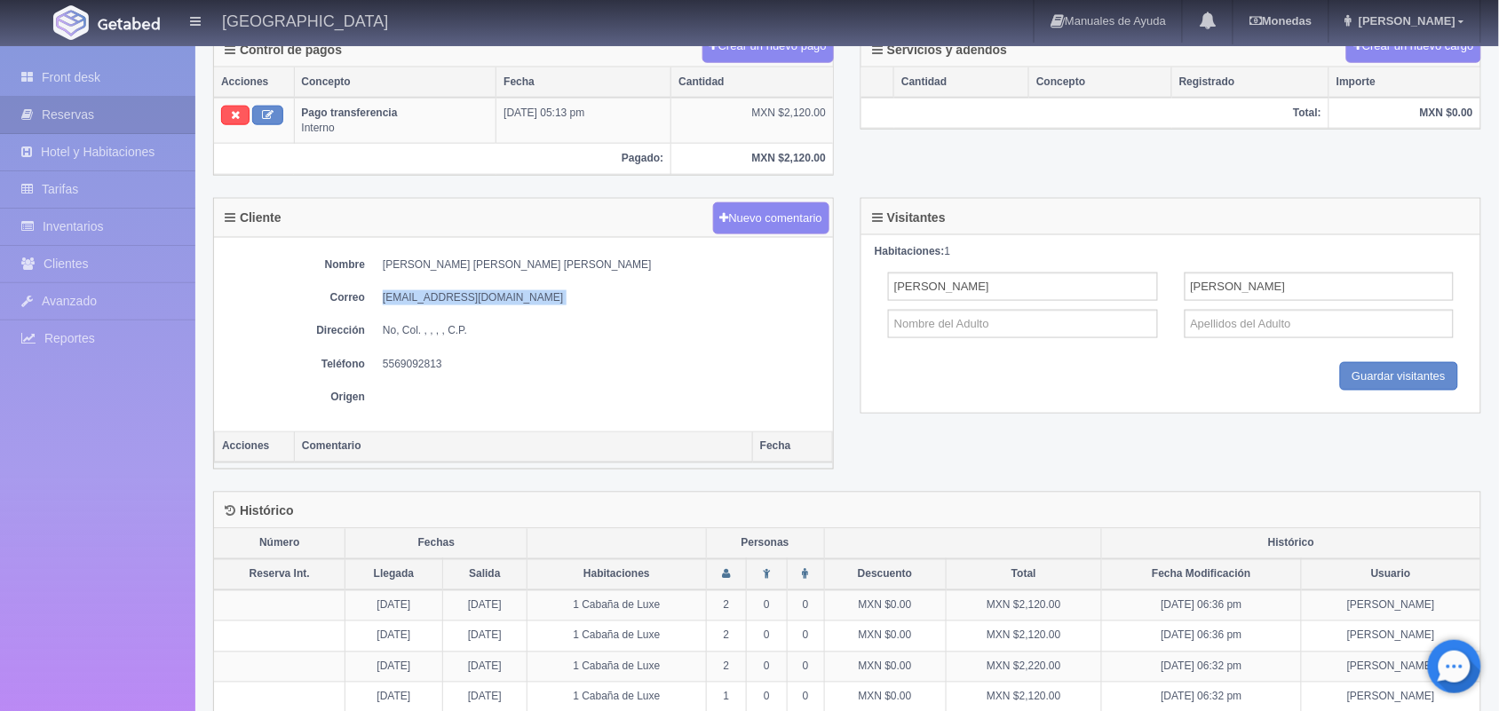
click at [453, 305] on dd "[EMAIL_ADDRESS][DOMAIN_NAME]" at bounding box center [603, 297] width 441 height 15
click at [859, 349] on div "Visitantes Habitaciones: 1 Andres Jesus hernandez urbina Guardar Guardar visita…" at bounding box center [1170, 317] width 647 height 239
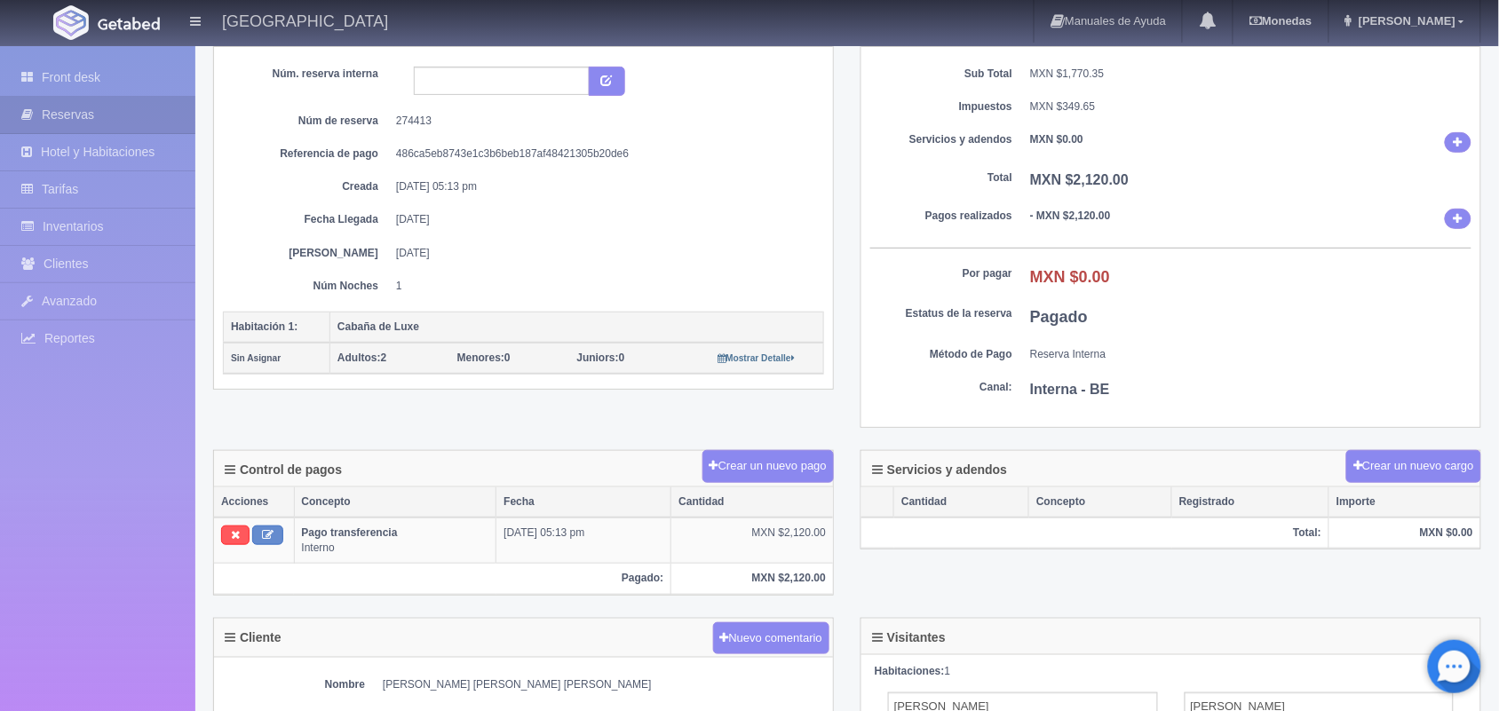
scroll to position [0, 0]
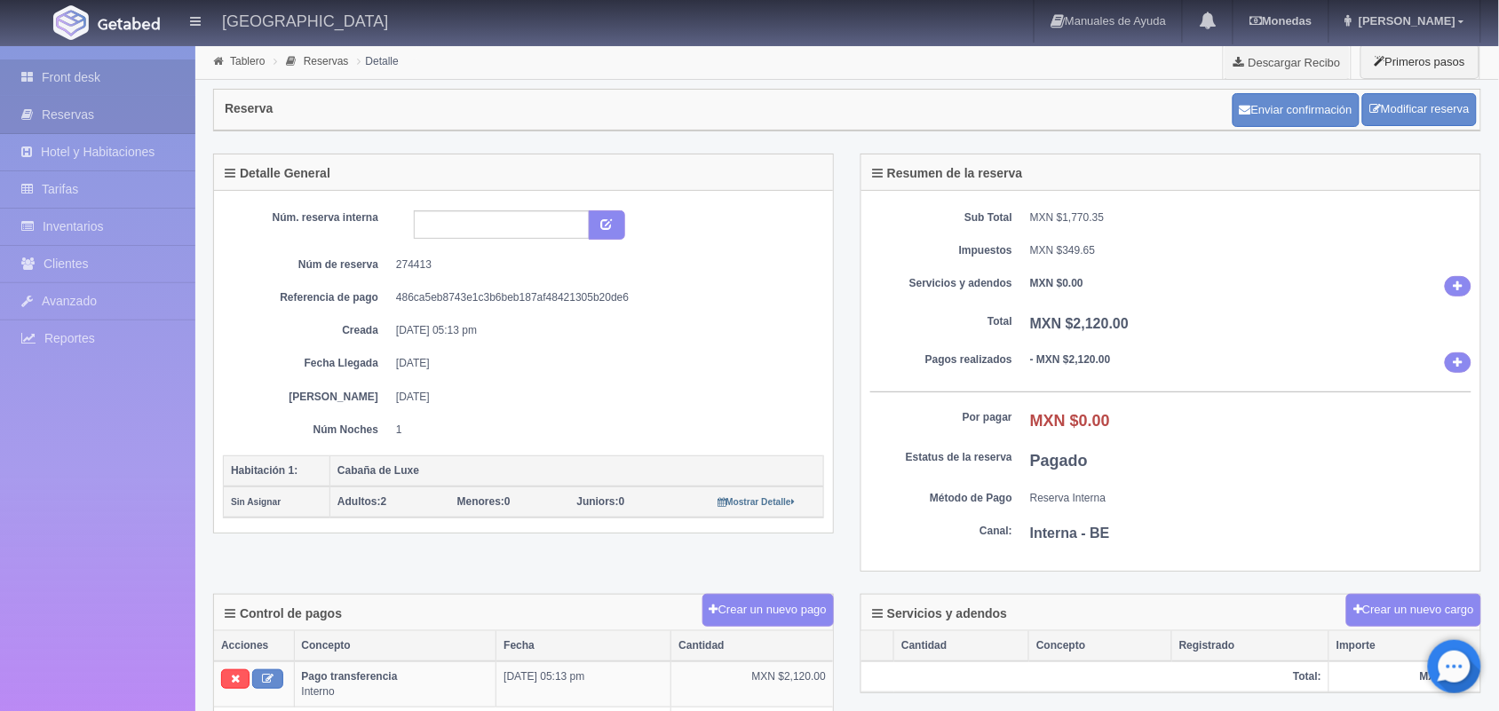
click at [98, 83] on link "Front desk" at bounding box center [97, 78] width 195 height 36
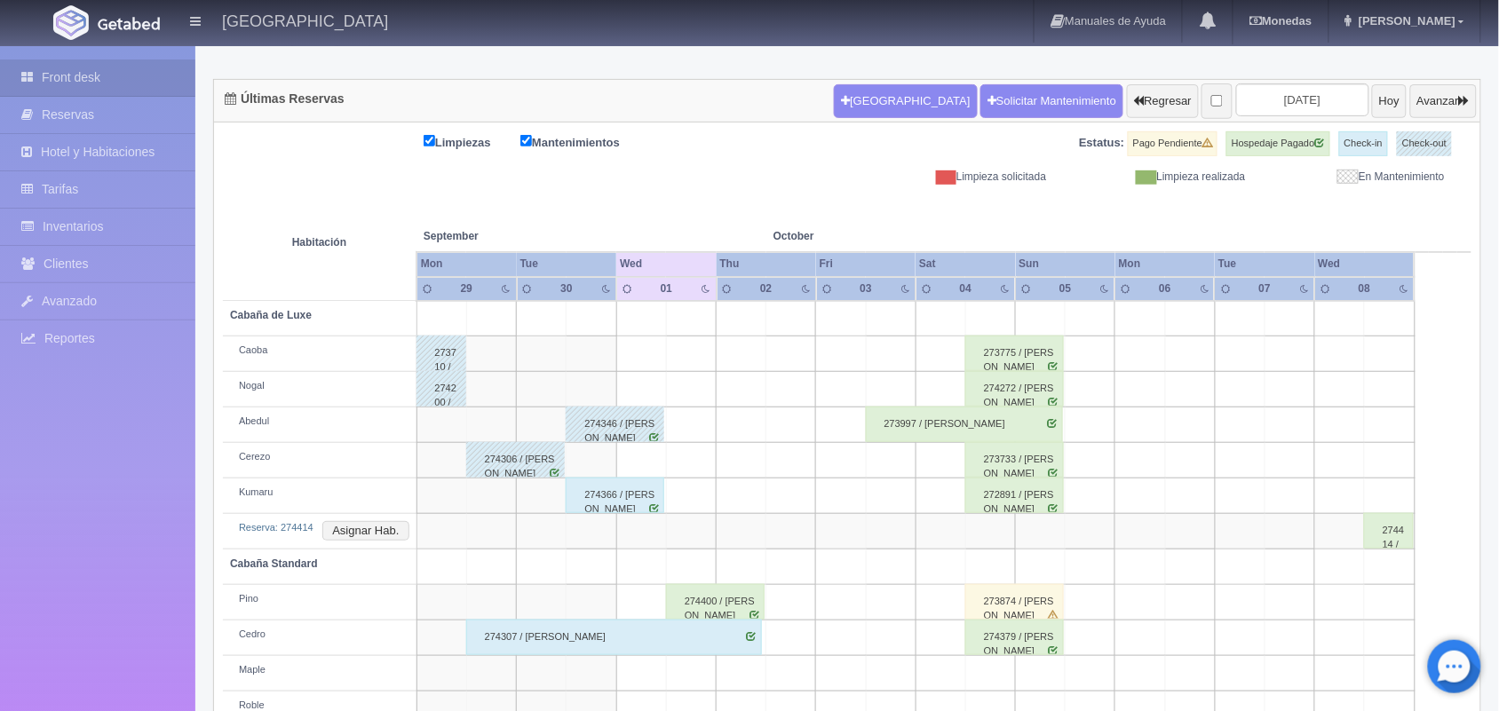
scroll to position [7, 0]
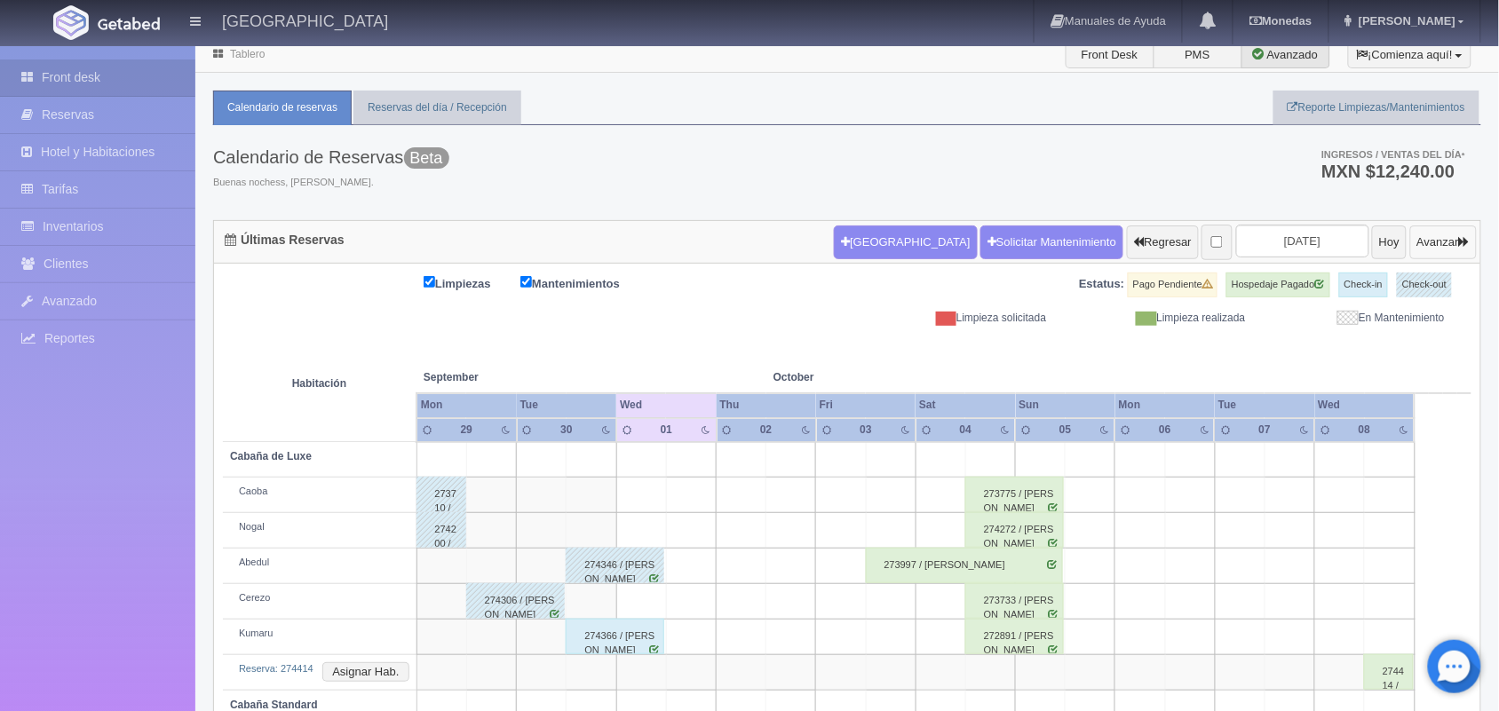
click at [1412, 229] on button "Avanzar" at bounding box center [1443, 243] width 67 height 34
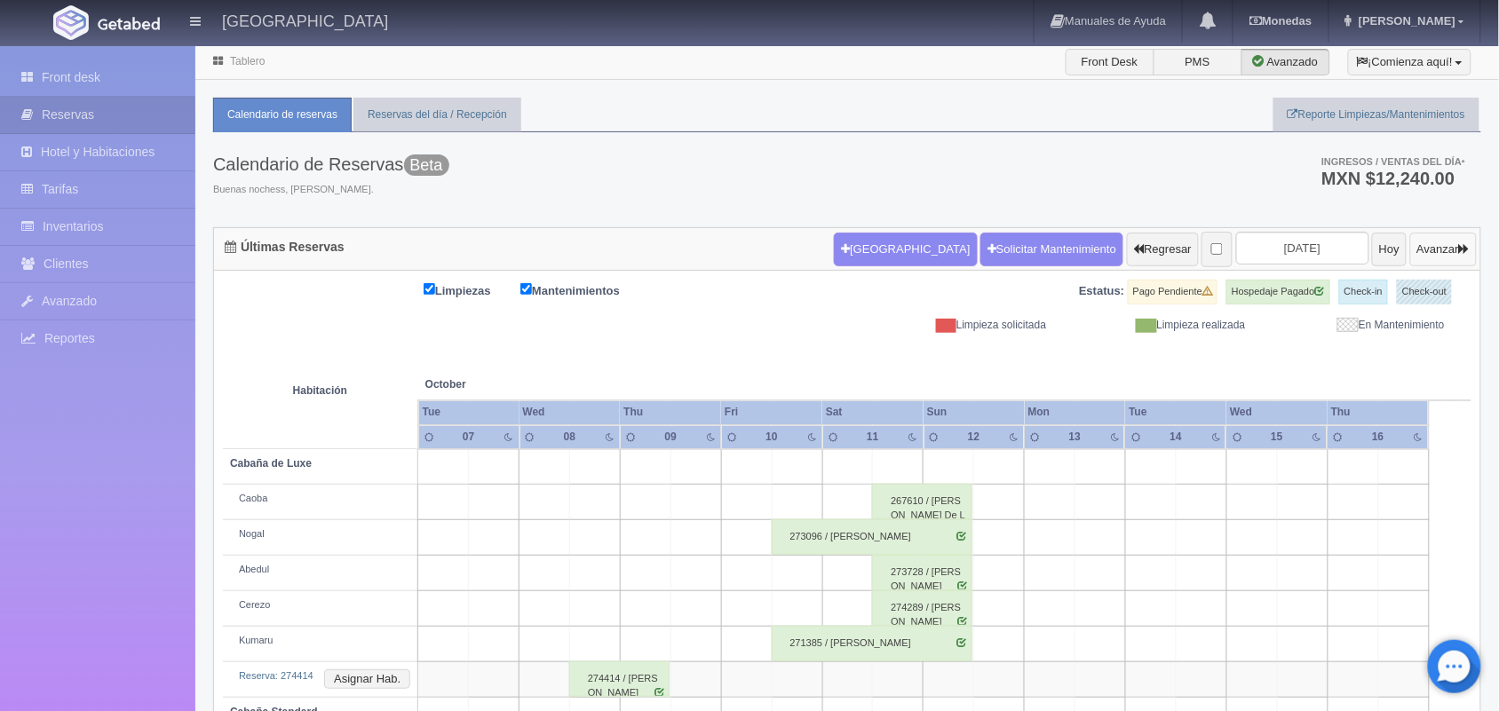
click at [1468, 241] on button "Avanzar" at bounding box center [1443, 250] width 67 height 34
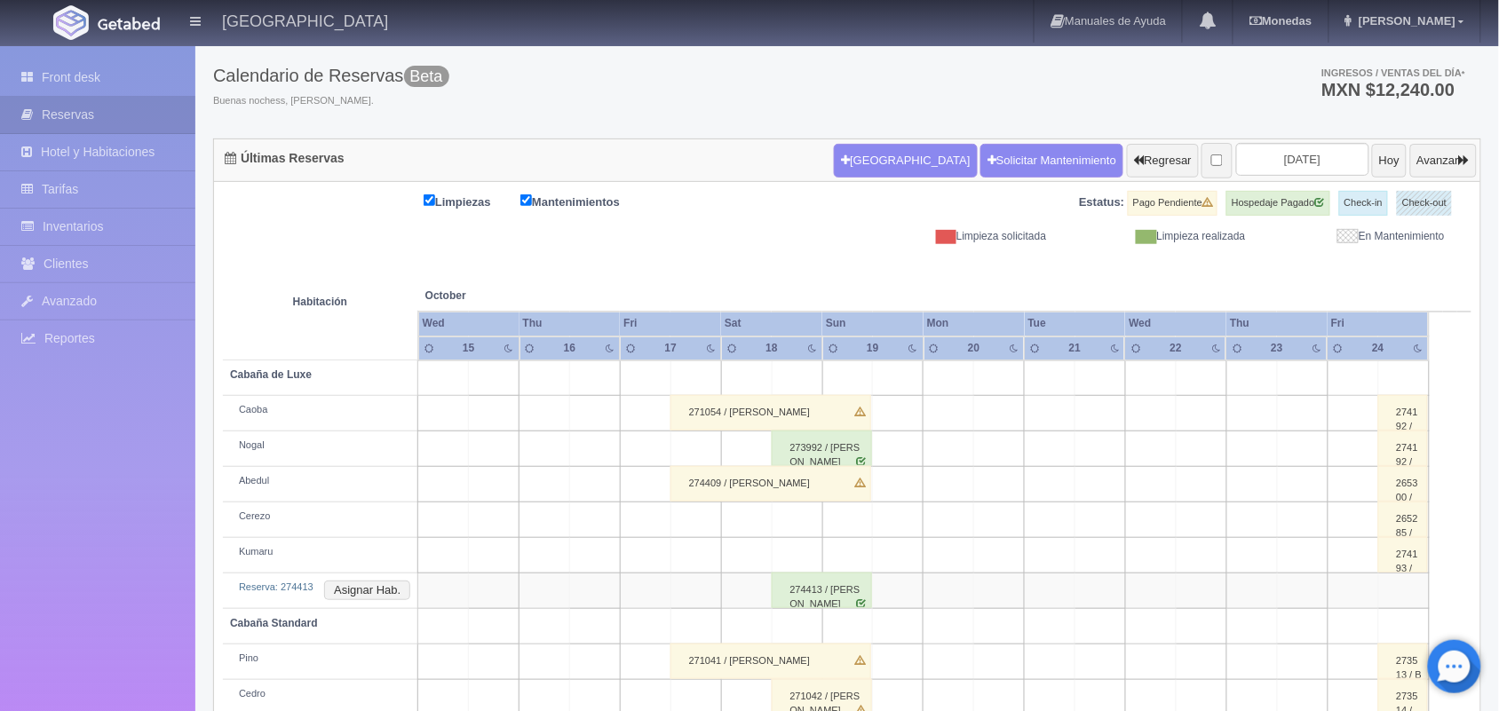
scroll to position [133, 0]
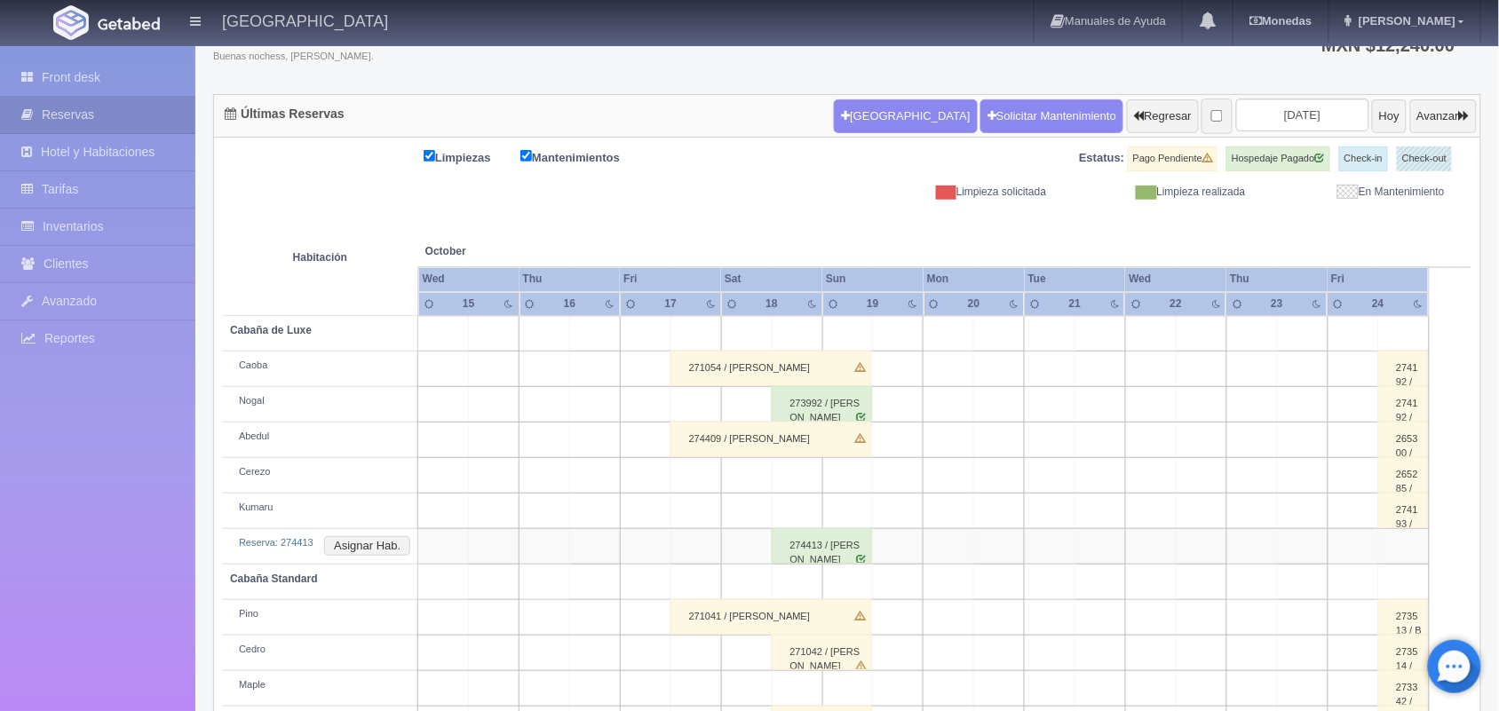
click at [824, 542] on div "274413 / Andres Jesus Hernandez Urbina" at bounding box center [822, 546] width 100 height 36
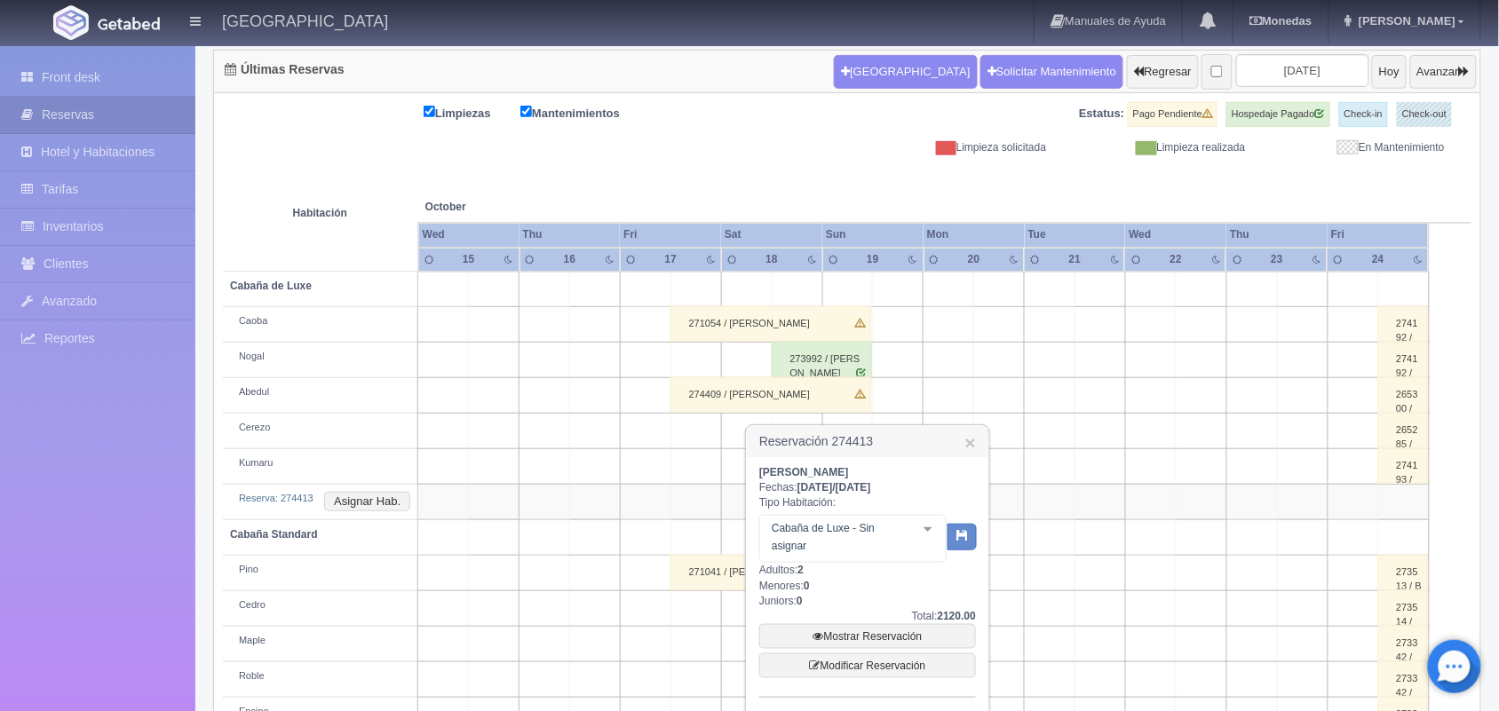
scroll to position [222, 0]
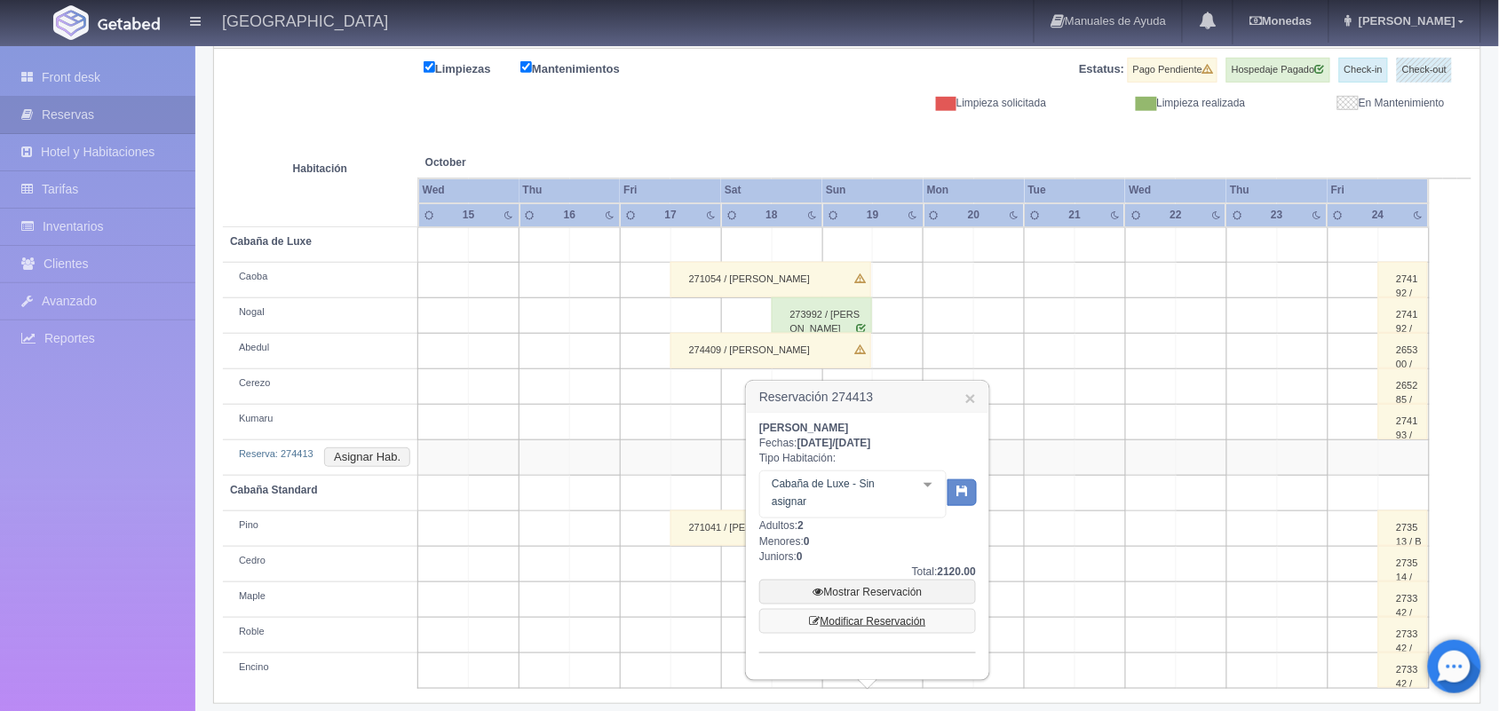
click at [873, 624] on link "Modificar Reservación" at bounding box center [867, 621] width 217 height 25
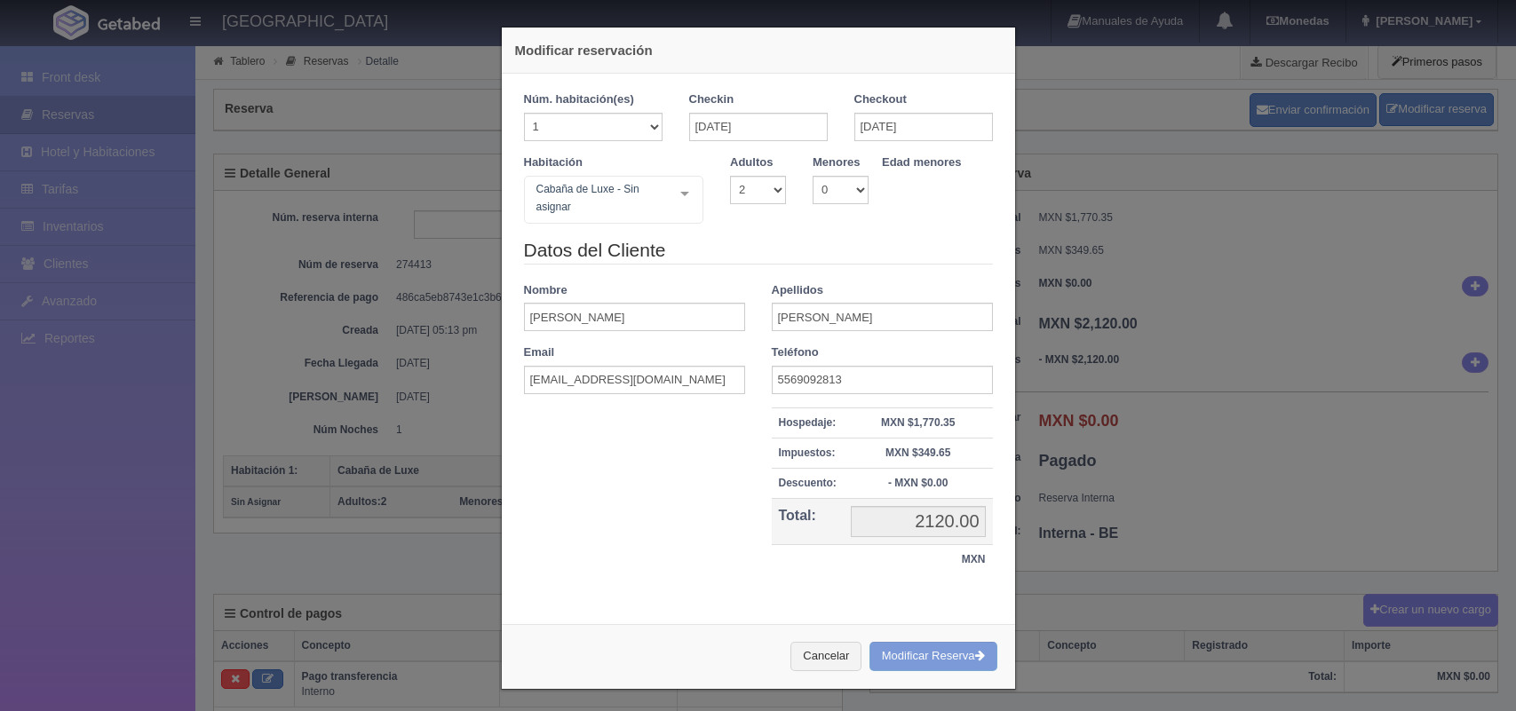
select select "2"
click at [571, 382] on input "[EMAIL_ADDRESS][DOMAIN_NAME]" at bounding box center [634, 380] width 221 height 28
type input "ceci_matus@outlook.com"
click at [881, 349] on div "Teléfono 5569092813" at bounding box center [883, 370] width 248 height 50
click at [878, 378] on input "5569092813" at bounding box center [882, 380] width 221 height 28
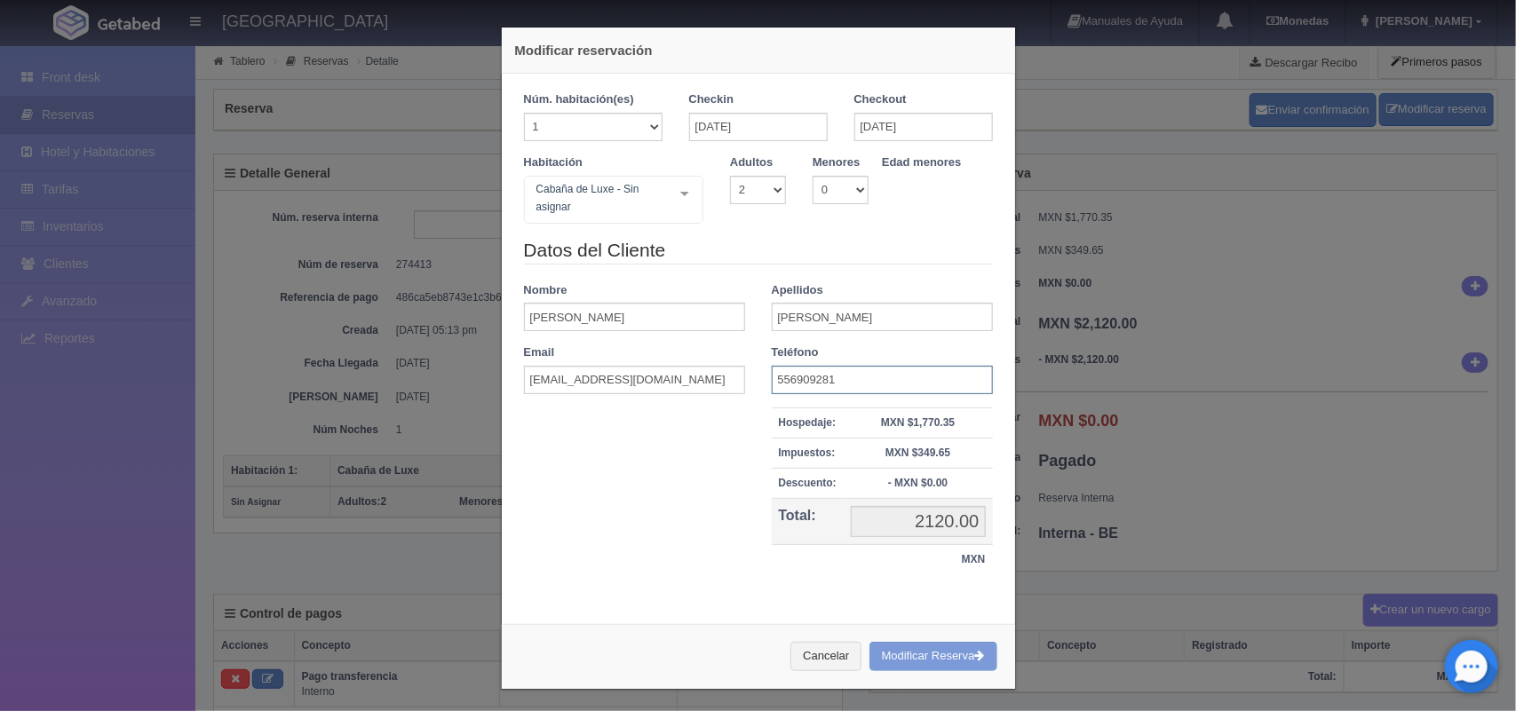
type input "5569092813"
click at [766, 189] on select "1 2 3 4 5 6 7 8 9 10" at bounding box center [758, 190] width 56 height 28
select select "1"
click at [730, 176] on select "1 2 3 4 5 6 7 8 9 10" at bounding box center [758, 190] width 56 height 28
checkbox input "false"
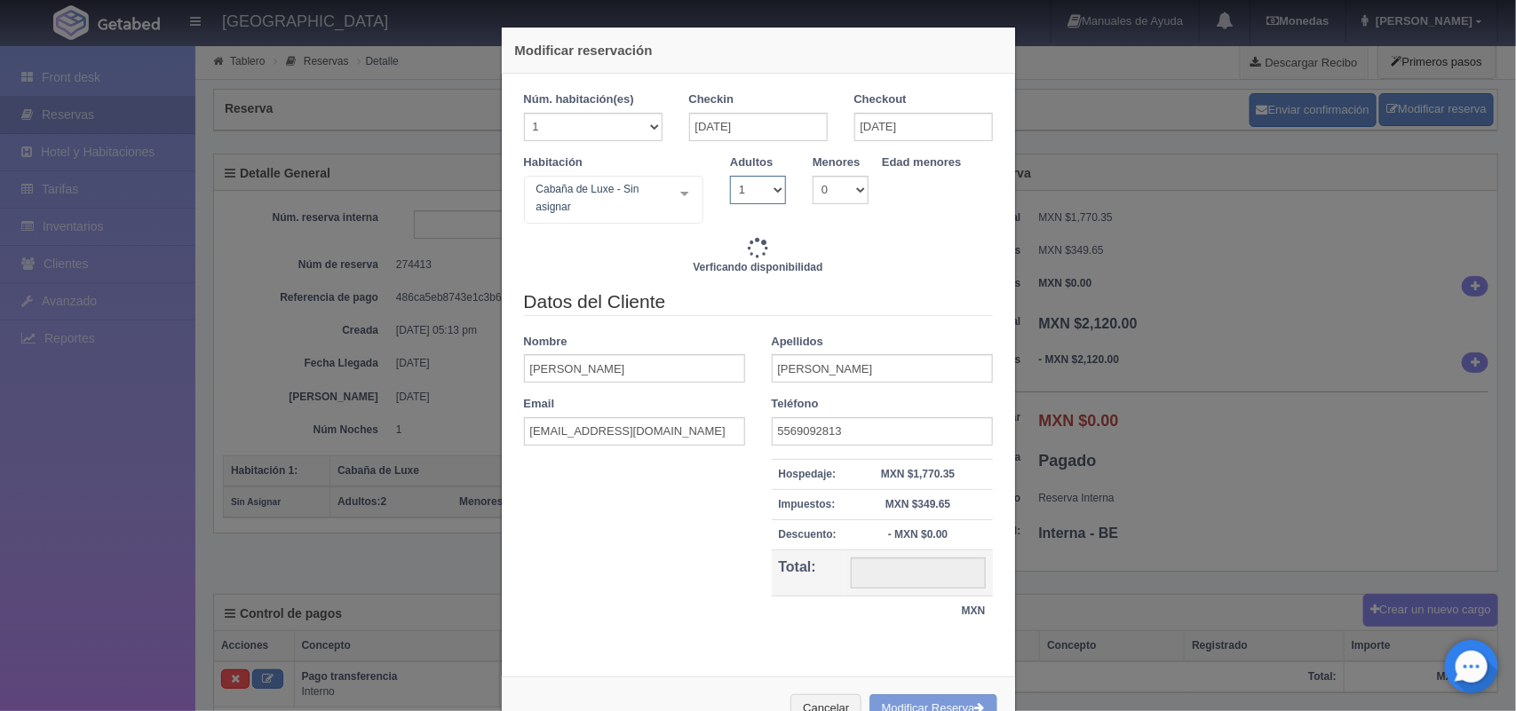
type input "2220.00"
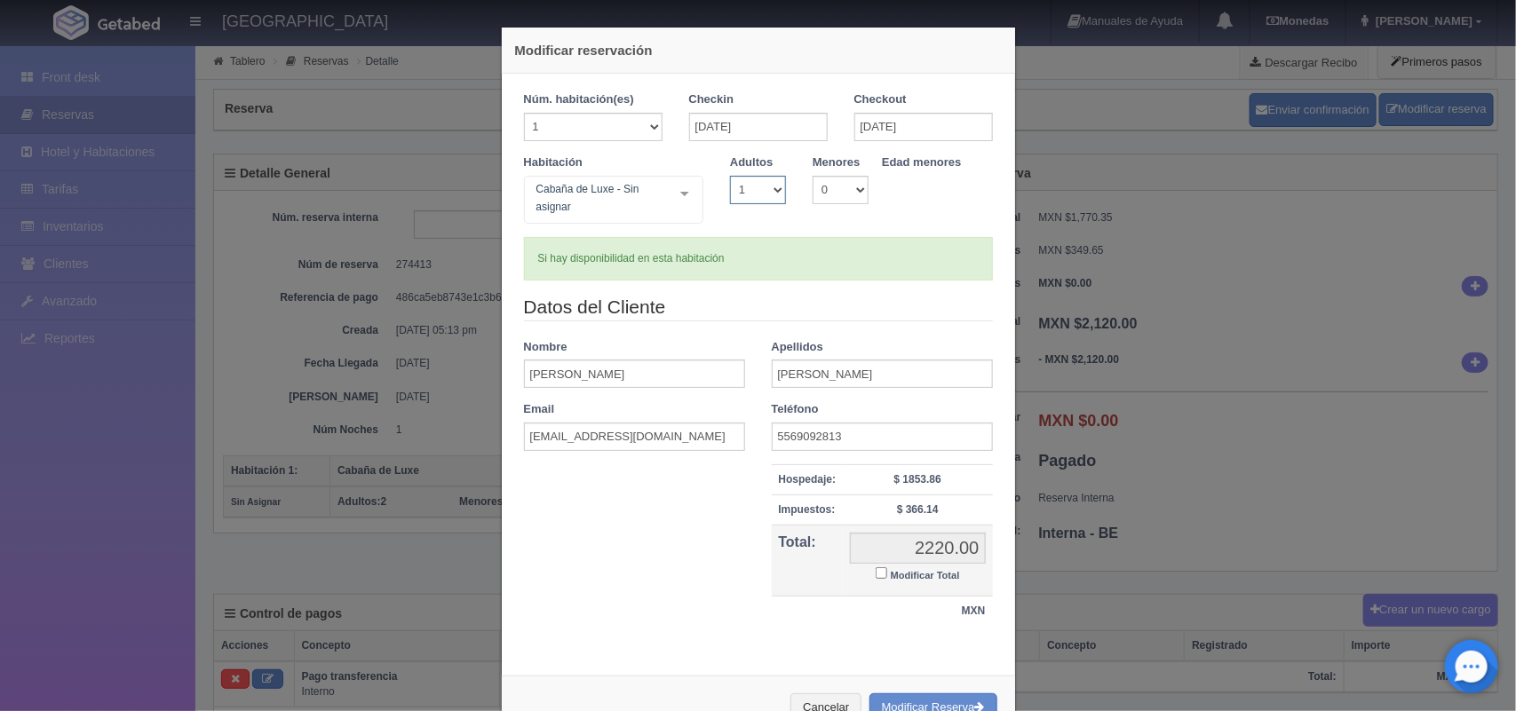
click at [761, 189] on select "1 2 3 4 5 6 7 8 9 10" at bounding box center [758, 190] width 56 height 28
select select "2"
click at [730, 176] on select "1 2 3 4 5 6 7 8 9 10" at bounding box center [758, 190] width 56 height 28
checkbox input "false"
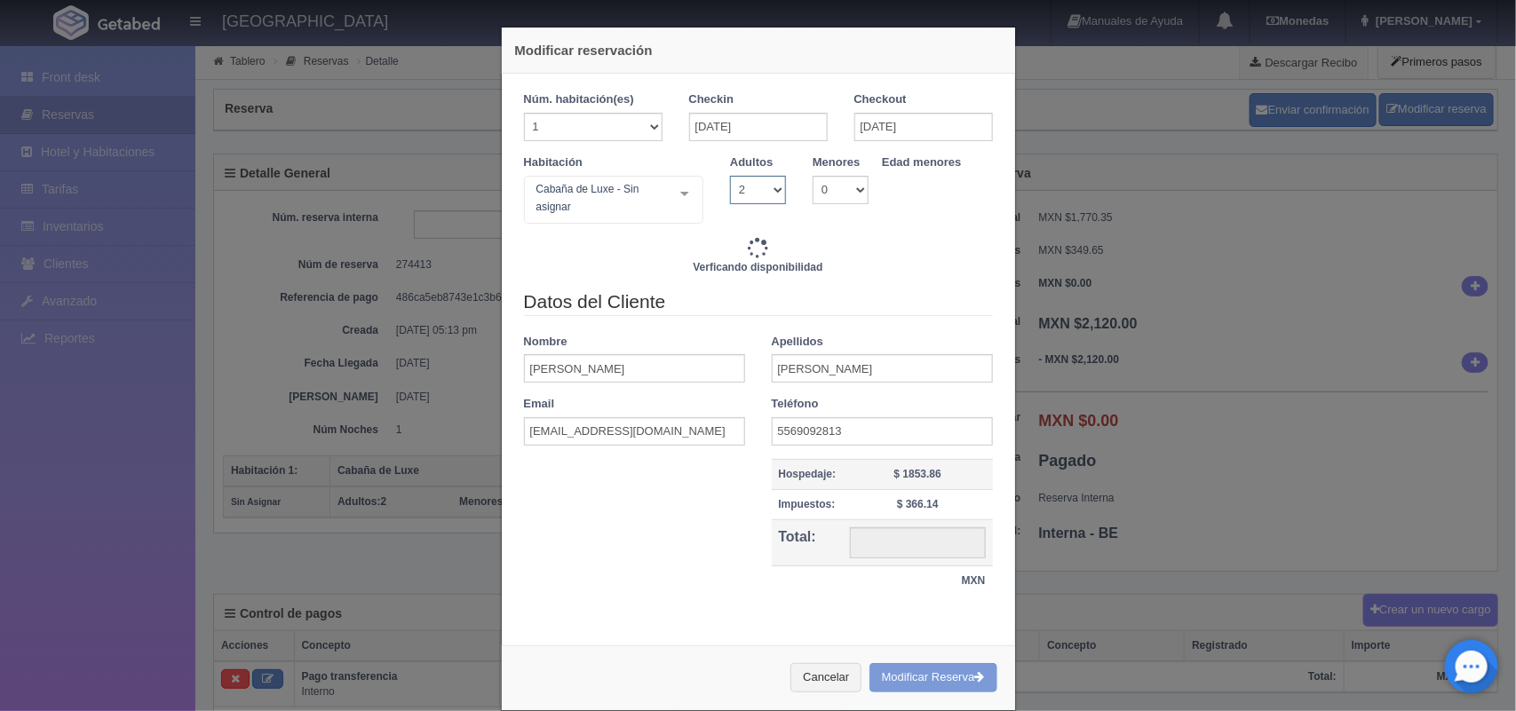
type input "2220.00"
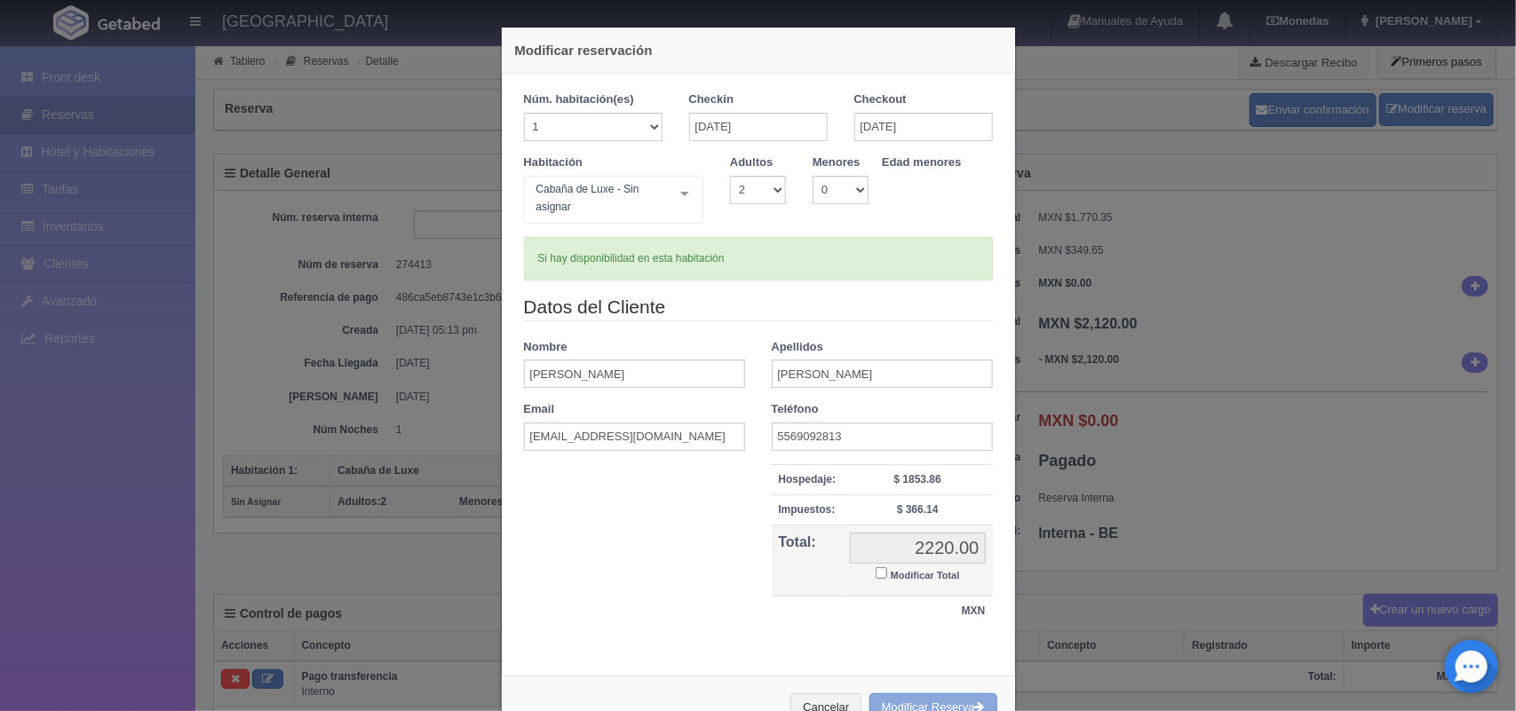
click at [902, 703] on button "Modificar Reserva" at bounding box center [934, 708] width 128 height 29
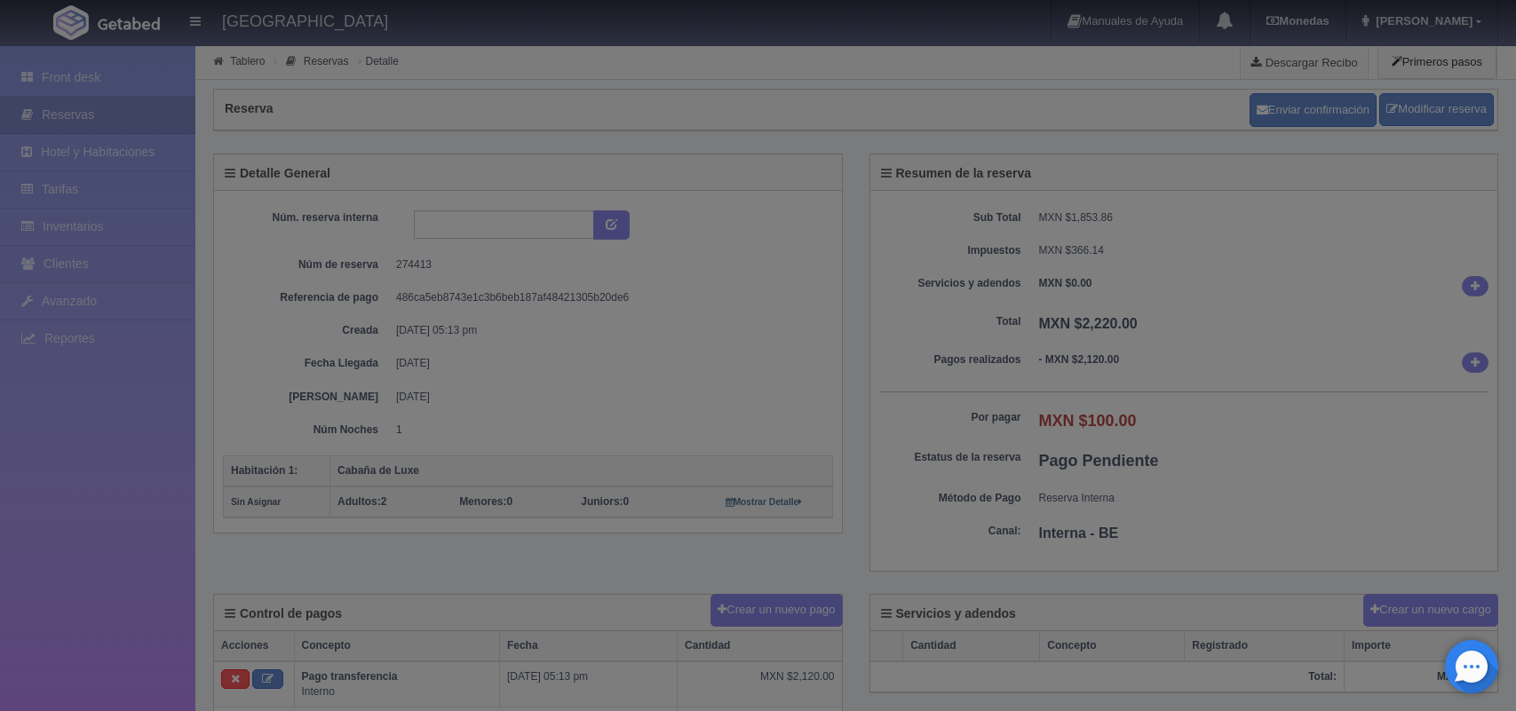
select select "2"
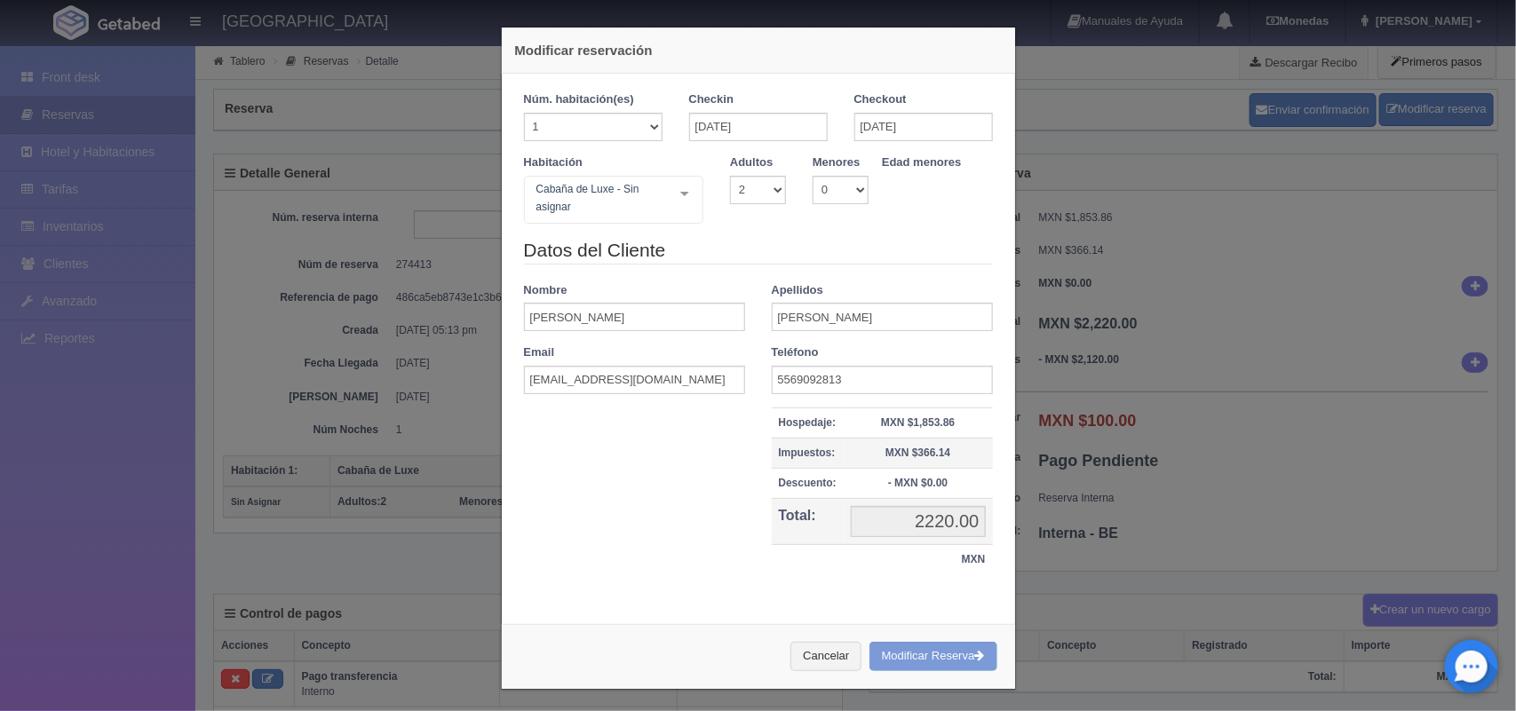
click at [778, 467] on th "Impuestos:" at bounding box center [808, 453] width 72 height 30
click at [822, 657] on button "Cancelar" at bounding box center [825, 656] width 71 height 29
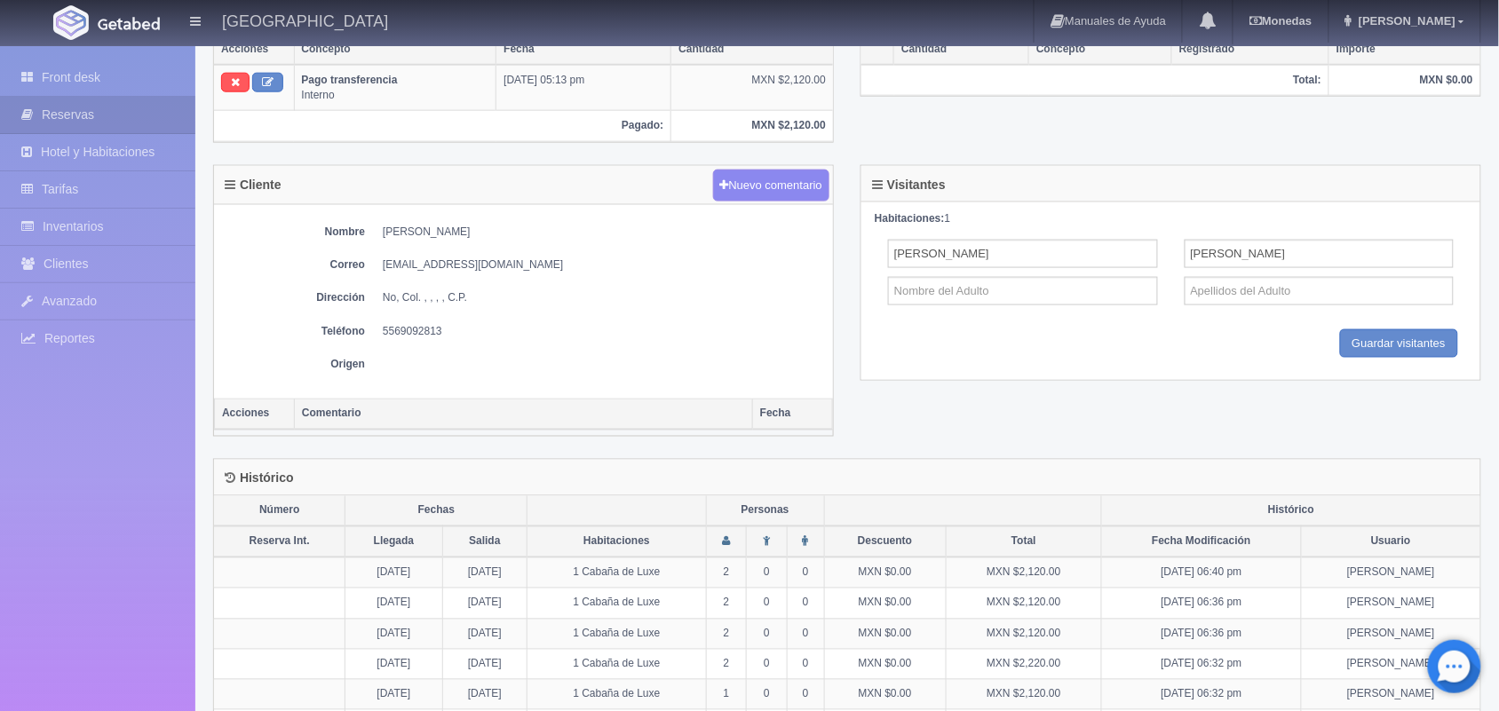
scroll to position [641, 0]
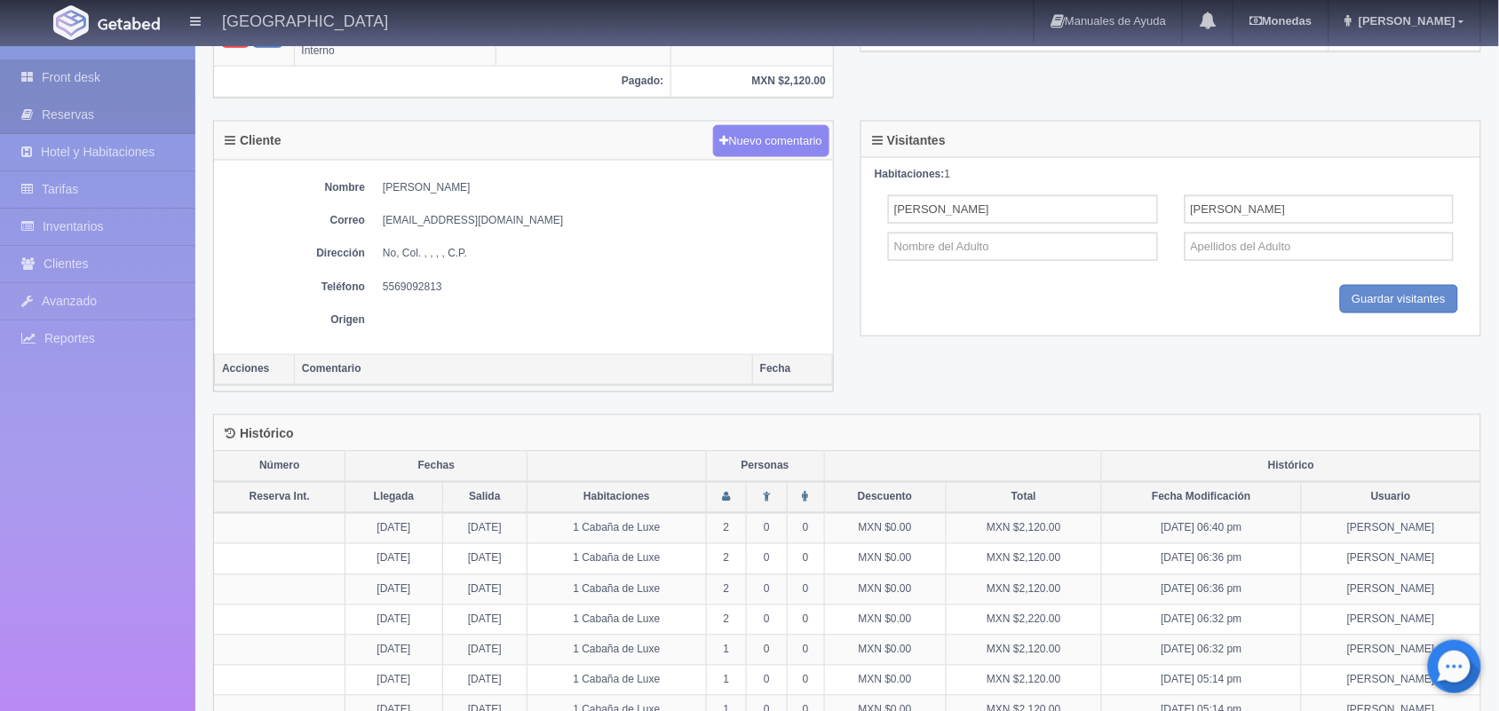
click at [50, 72] on link "Front desk" at bounding box center [97, 78] width 195 height 36
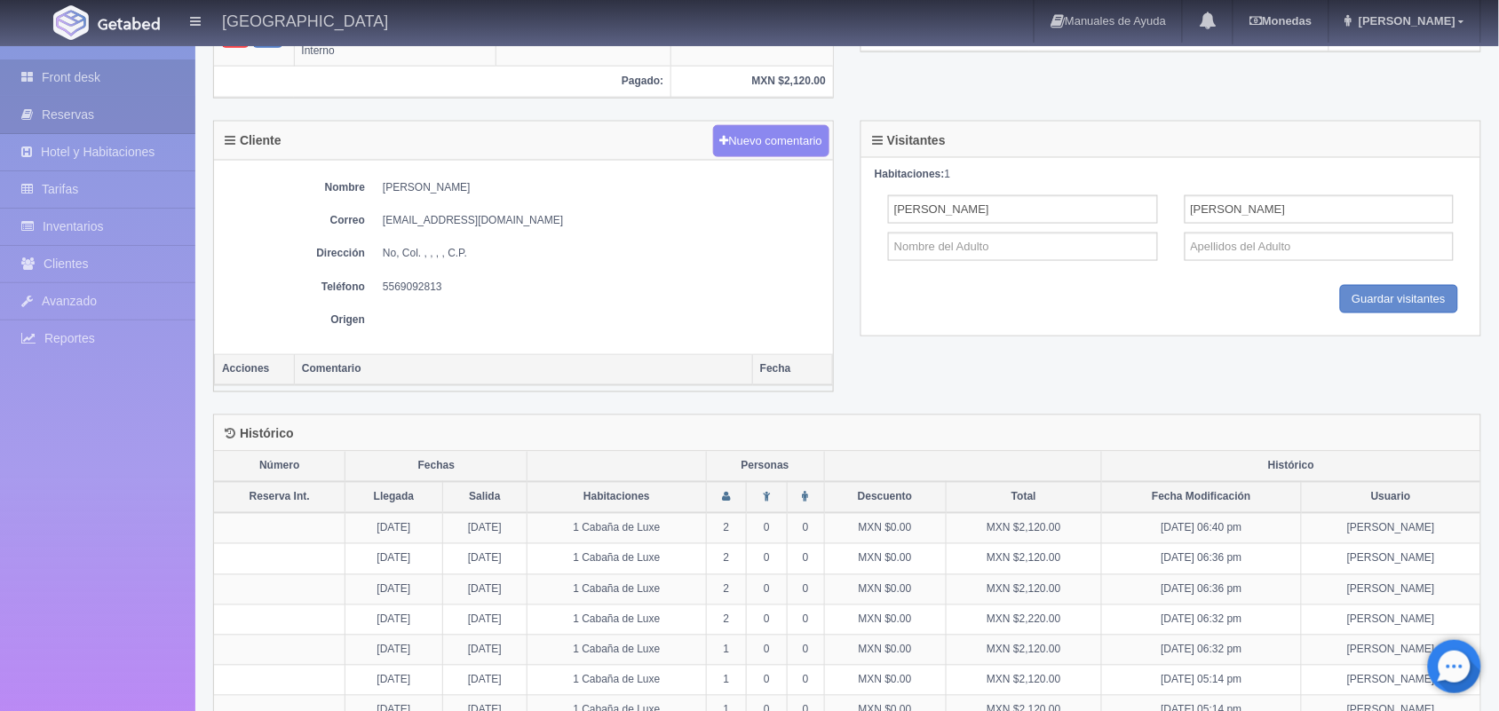
click at [50, 72] on link "Front desk" at bounding box center [97, 78] width 195 height 36
